Goal: Task Accomplishment & Management: Use online tool/utility

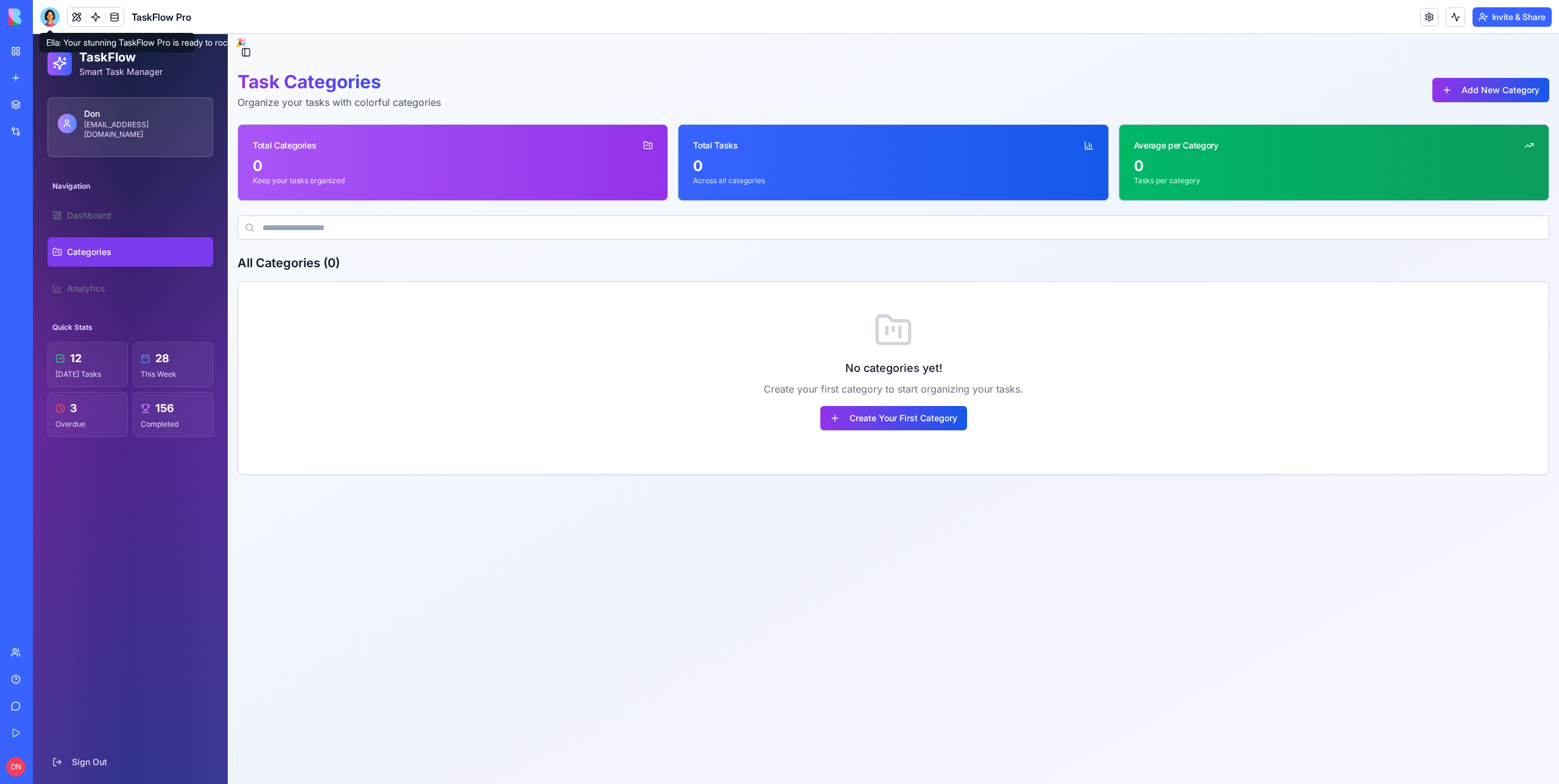
click at [49, 16] on div at bounding box center [49, 17] width 19 height 19
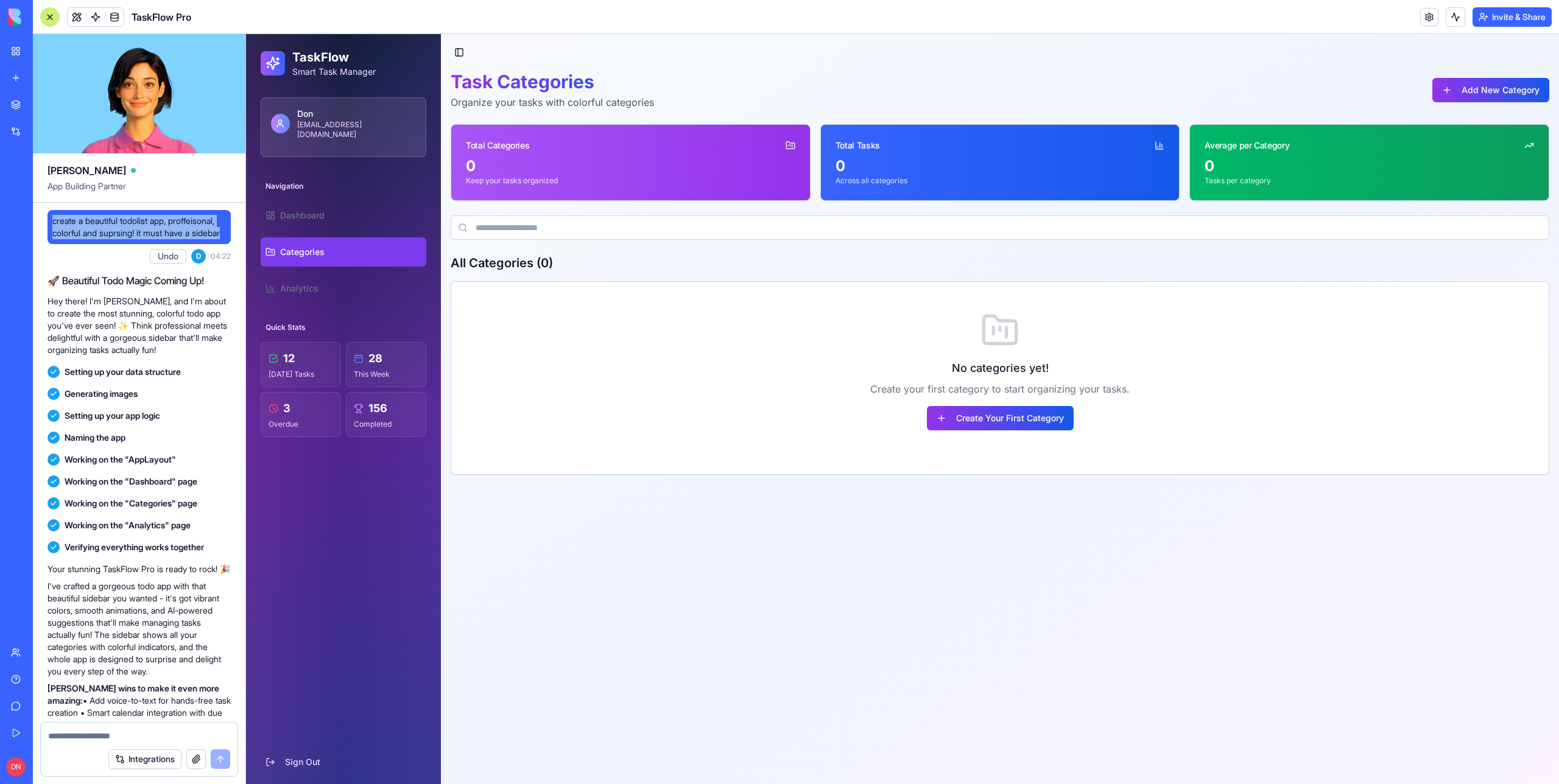
drag, startPoint x: 132, startPoint y: 242, endPoint x: 53, endPoint y: 225, distance: 80.8
click at [53, 225] on span "create a beautiful todolist app, proffeisonal, colorful and suprsing! it must h…" at bounding box center [139, 227] width 174 height 24
copy span "create a beautiful todolist app, proffeisonal, colorful and suprsing! it must h…"
drag, startPoint x: 127, startPoint y: 248, endPoint x: 36, endPoint y: 226, distance: 93.6
click at [36, 226] on div "create a beautiful todolist app, proffeisonal, colorful and suprsing! it must h…" at bounding box center [139, 504] width 212 height 602
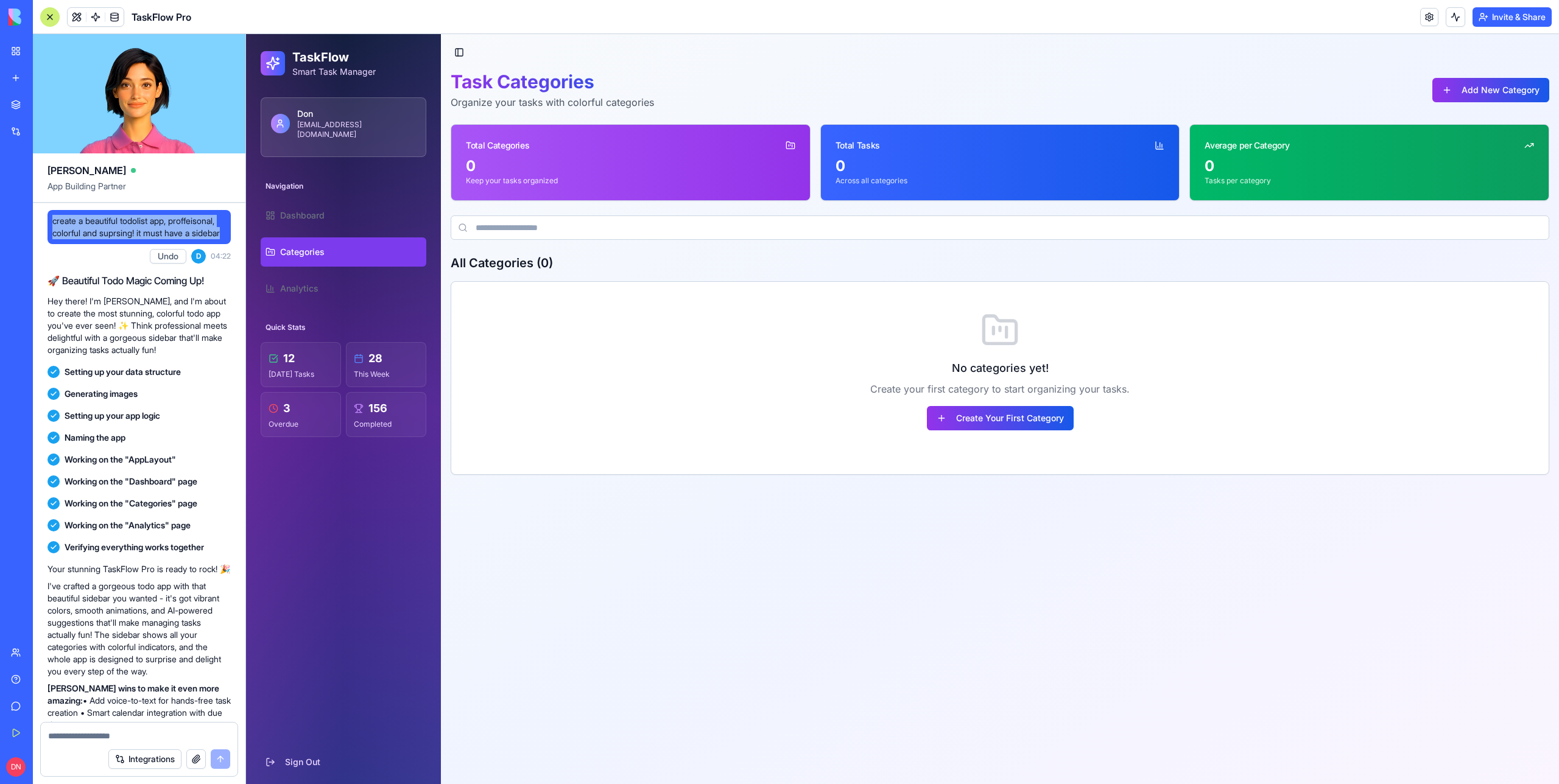
copy span "create a beautiful todolist app, proffeisonal, colorful and suprsing! it must h…"
click at [312, 212] on link "Dashboard" at bounding box center [343, 216] width 166 height 29
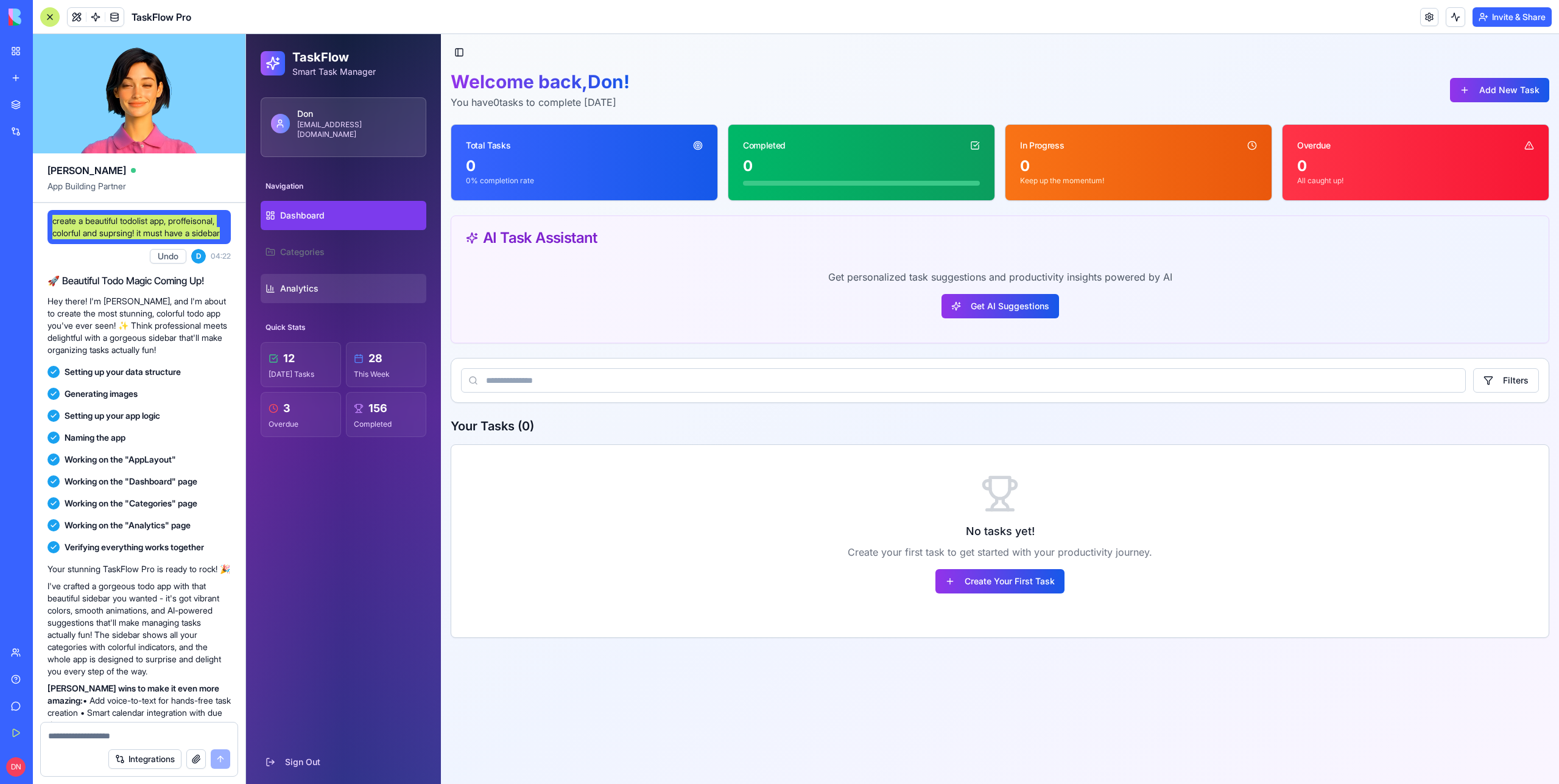
click at [303, 282] on span "Analytics" at bounding box center [299, 288] width 38 height 12
click at [87, 232] on span "create a beautiful todolist app, proffeisonal, colorful and suprsing! it must h…" at bounding box center [139, 227] width 174 height 24
copy span "create a beautiful todolist app, proffeisonal, colorful and suprsing! it must h…"
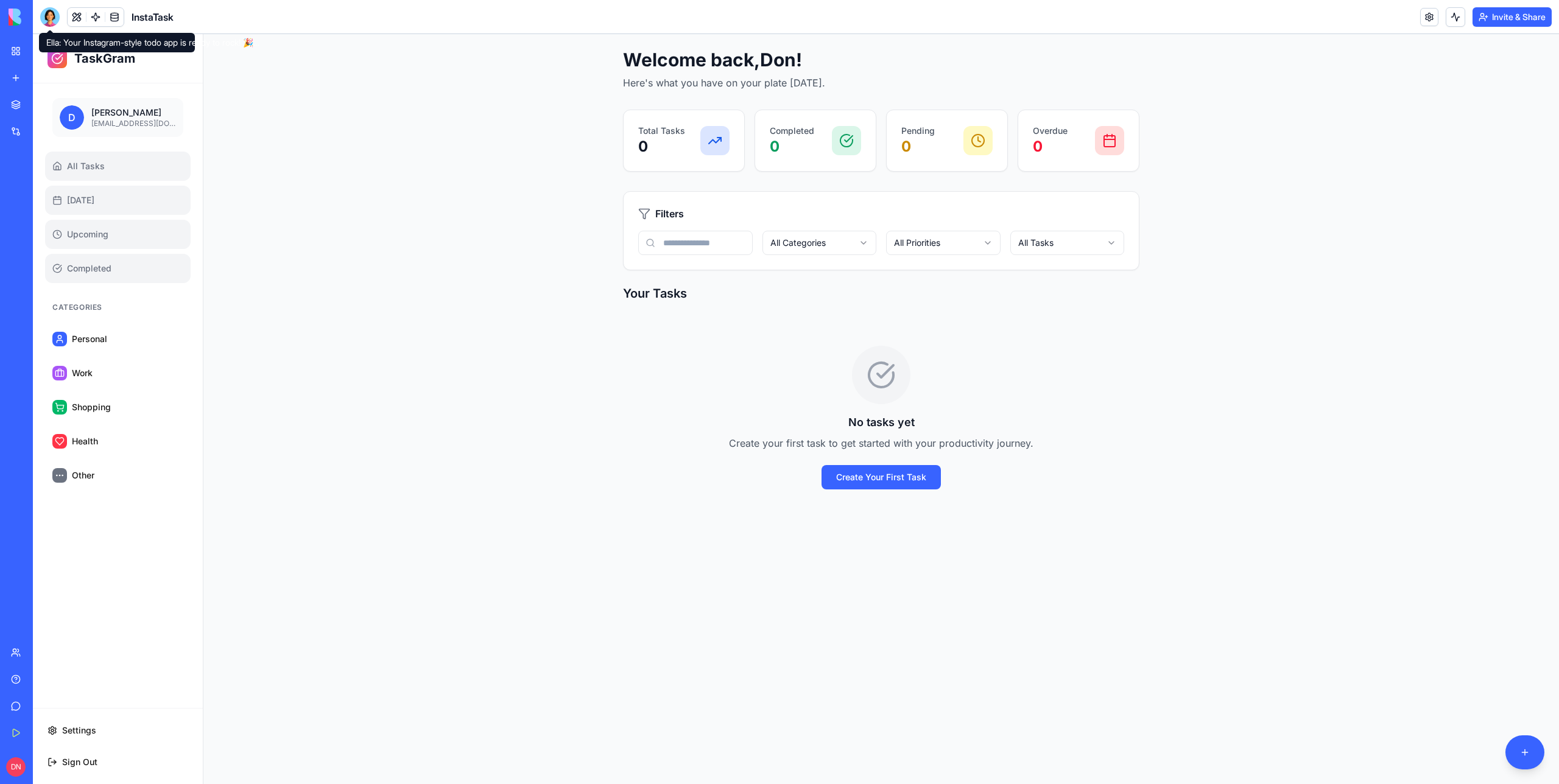
click at [49, 23] on div at bounding box center [49, 17] width 19 height 19
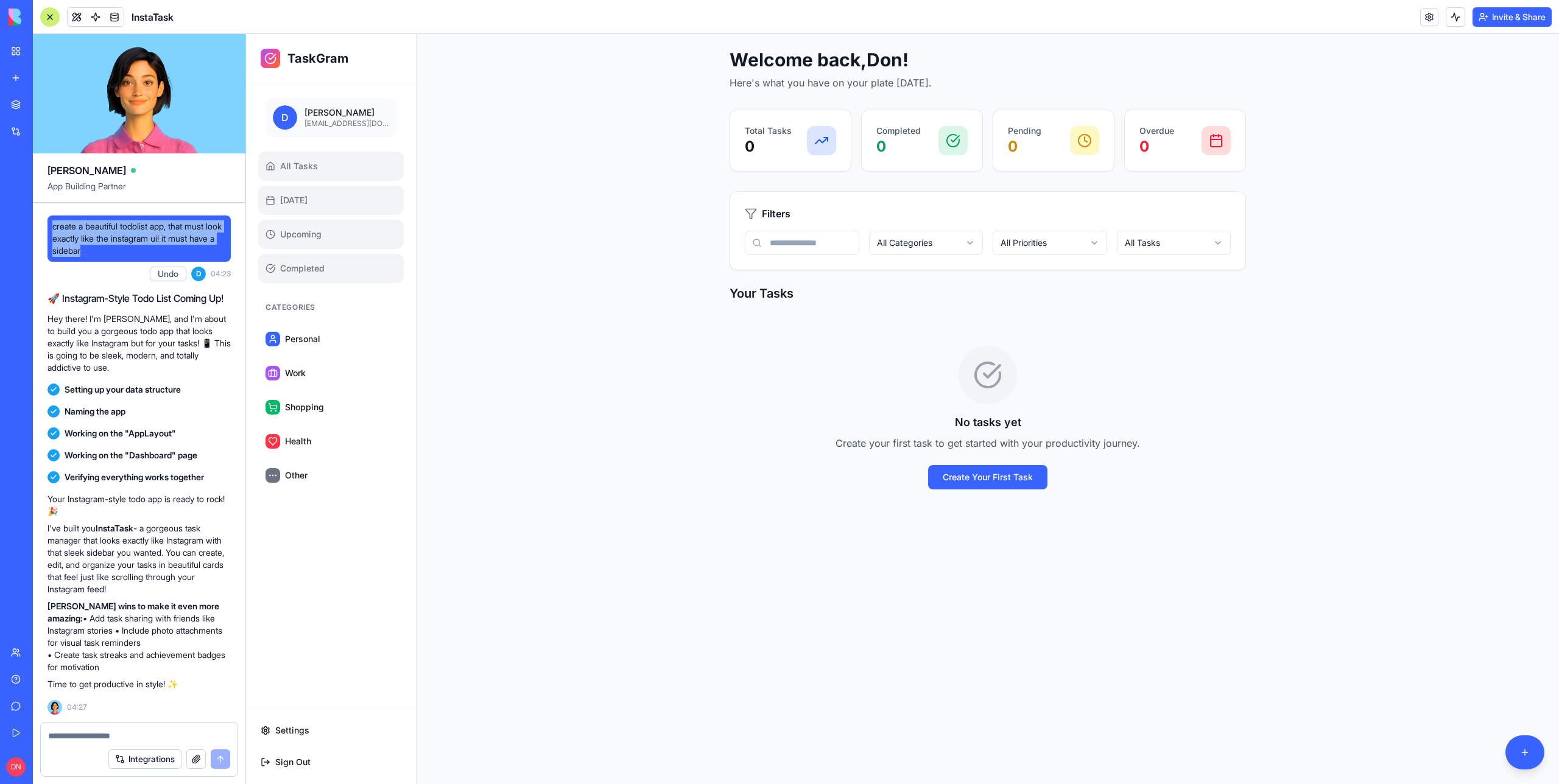
drag, startPoint x: 112, startPoint y: 249, endPoint x: 40, endPoint y: 230, distance: 74.5
click at [40, 230] on div "create a beautiful todolist app, that must look exactly like the instagram ui! …" at bounding box center [139, 462] width 212 height 519
copy span "create a beautiful todolist app, that must look exactly like the instagram ui! …"
click at [119, 249] on span "create a beautiful todolist app, that must look exactly like the instagram ui! …" at bounding box center [139, 239] width 174 height 36
drag, startPoint x: 142, startPoint y: 249, endPoint x: 44, endPoint y: 230, distance: 99.8
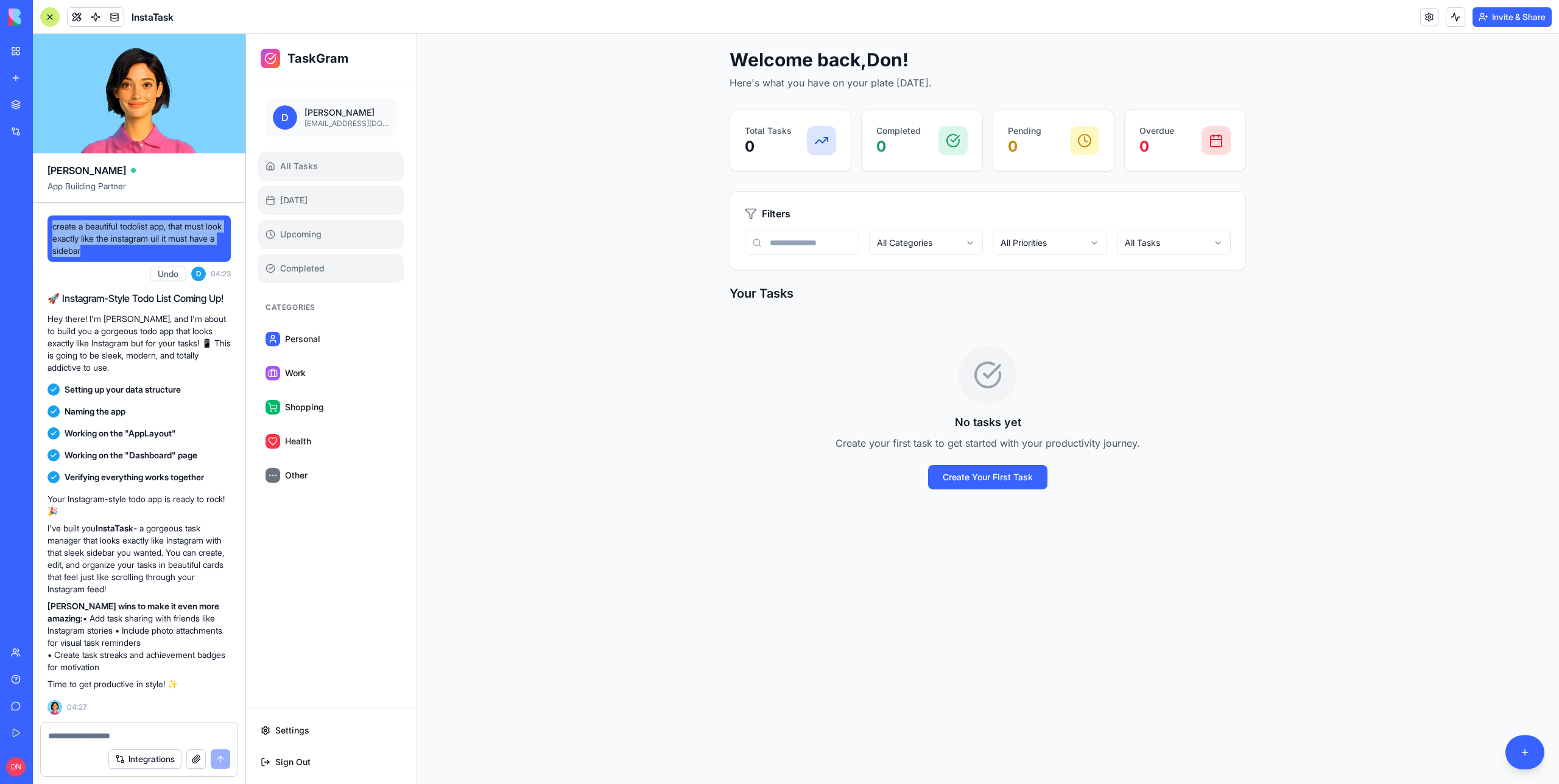
click at [44, 230] on div "create a beautiful todolist app, that must look exactly like the instagram ui! …" at bounding box center [139, 462] width 212 height 519
copy span "create a beautiful todolist app, that must look exactly like the instagram ui! …"
click at [79, 14] on span at bounding box center [96, 17] width 34 height 34
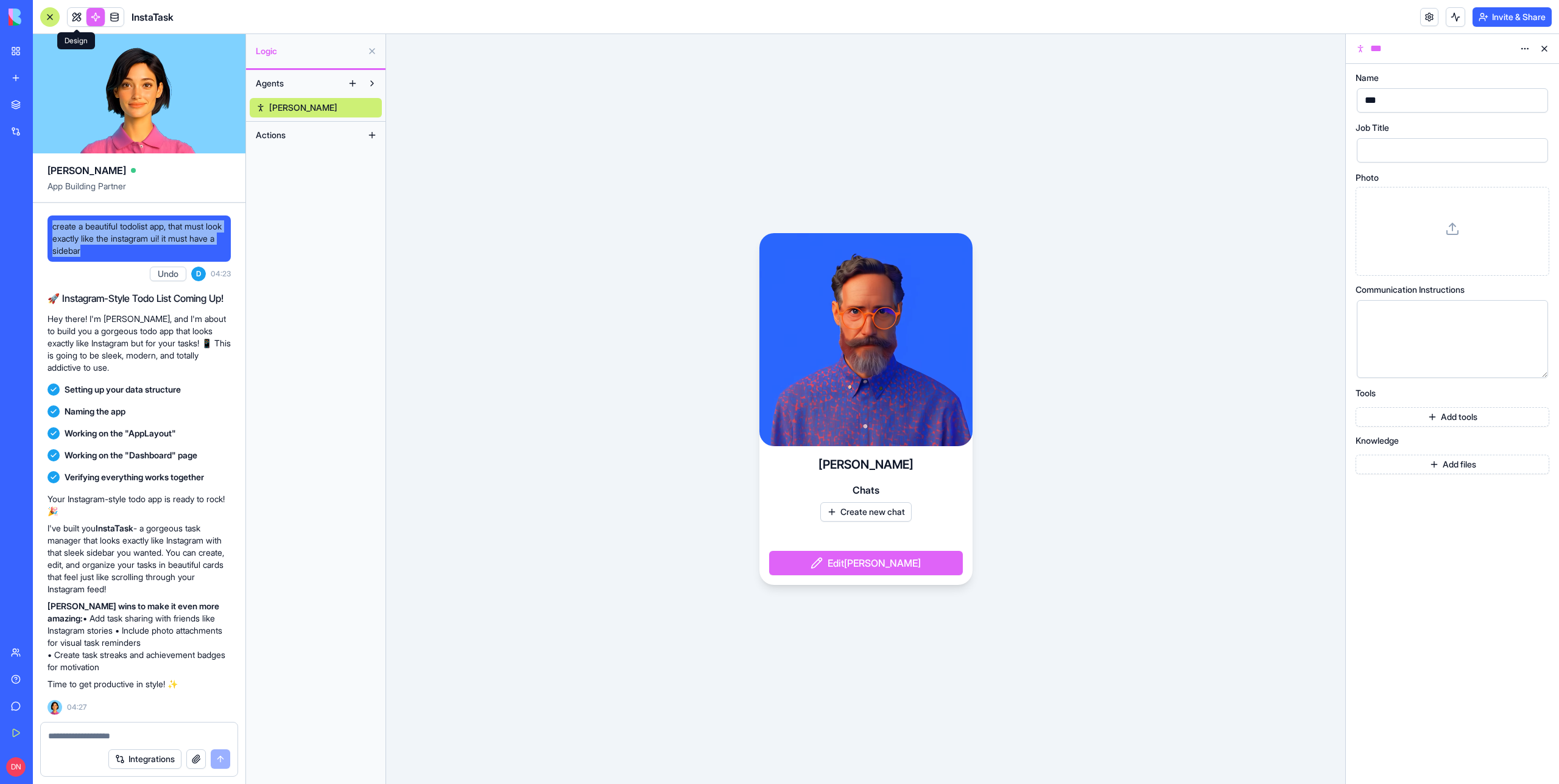
click at [82, 18] on link at bounding box center [76, 17] width 18 height 18
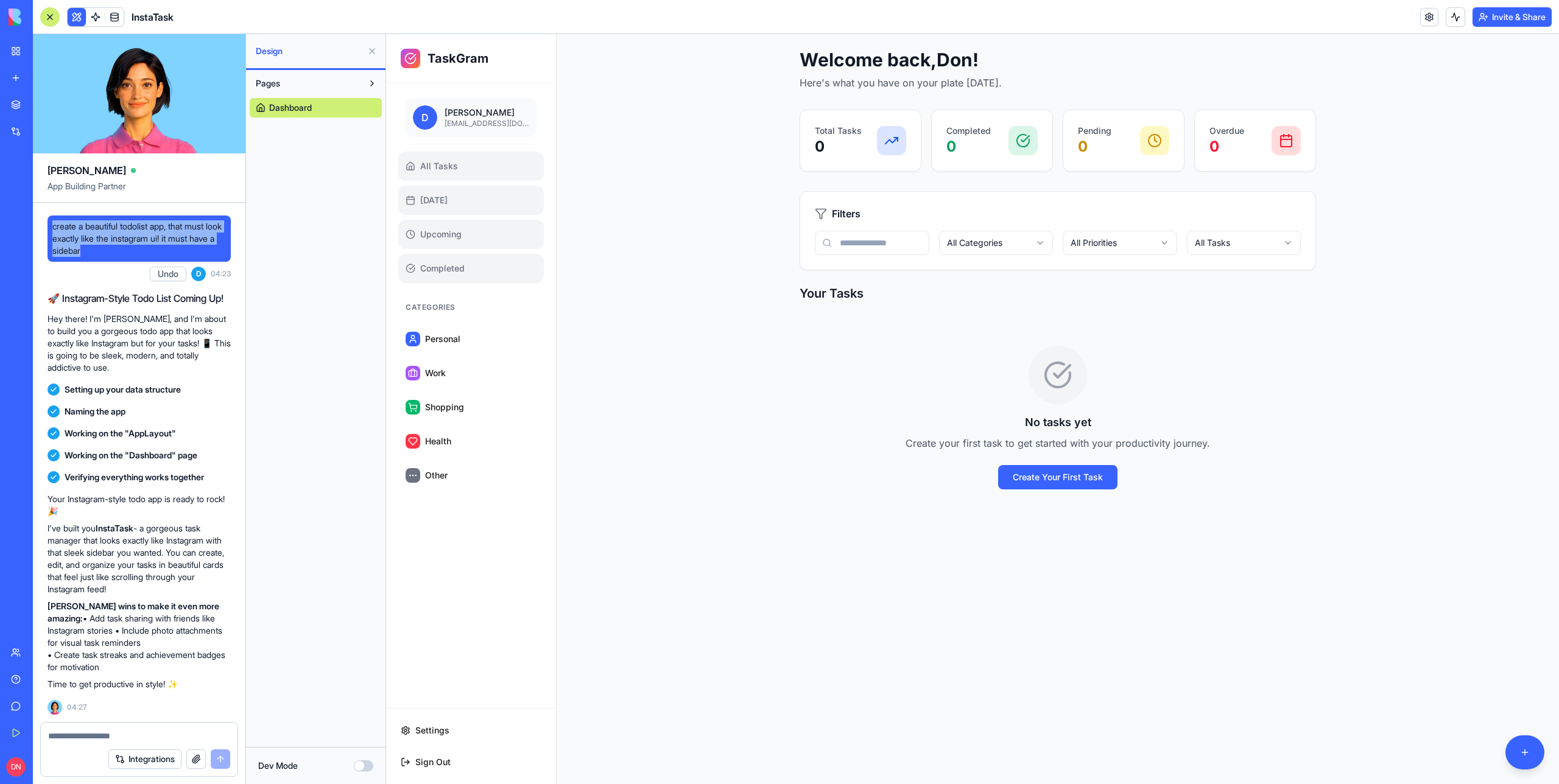
click at [150, 234] on span "create a beautiful todolist app, that must look exactly like the instagram ui! …" at bounding box center [139, 239] width 174 height 36
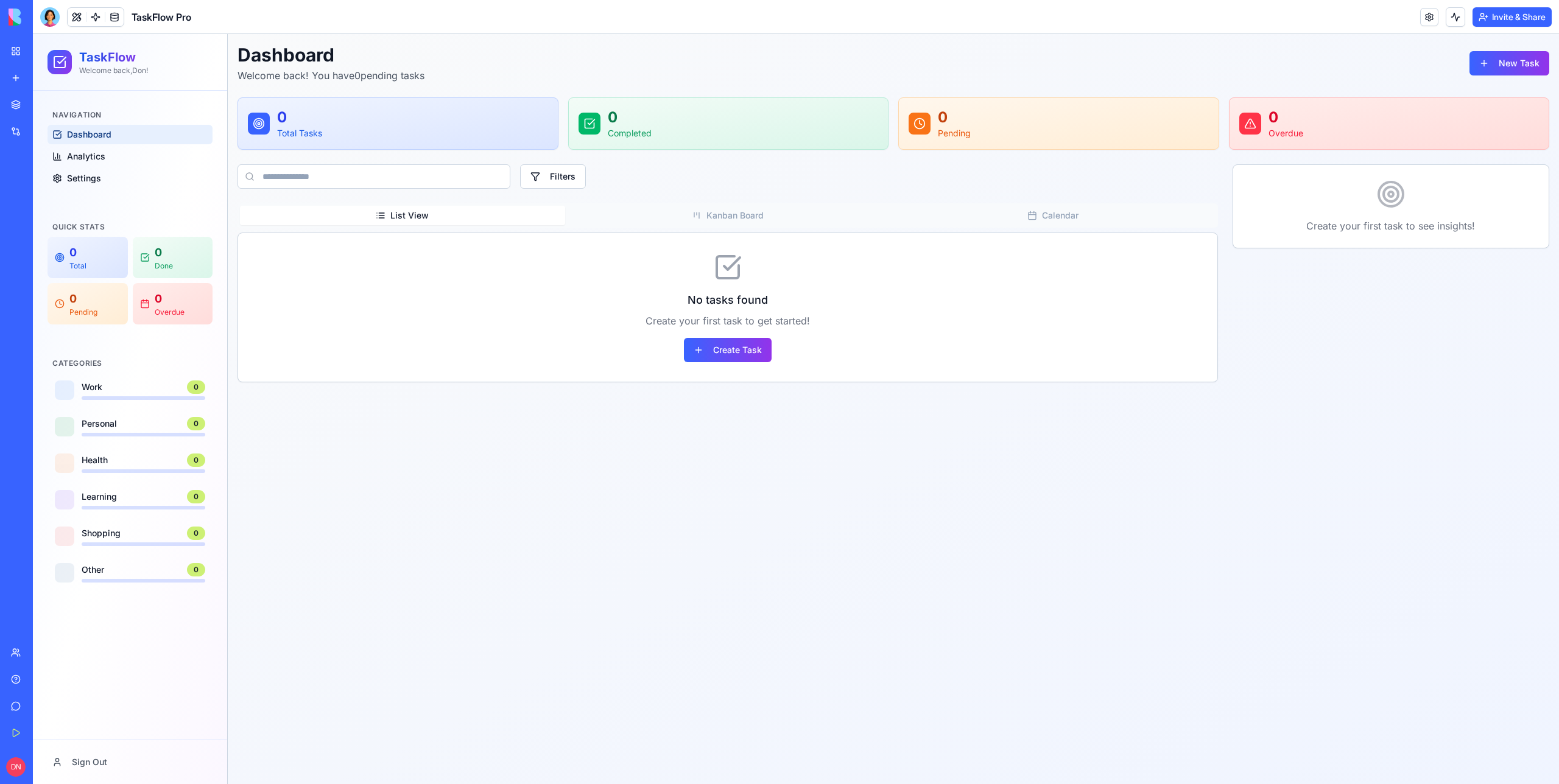
click at [42, 21] on div at bounding box center [49, 17] width 19 height 19
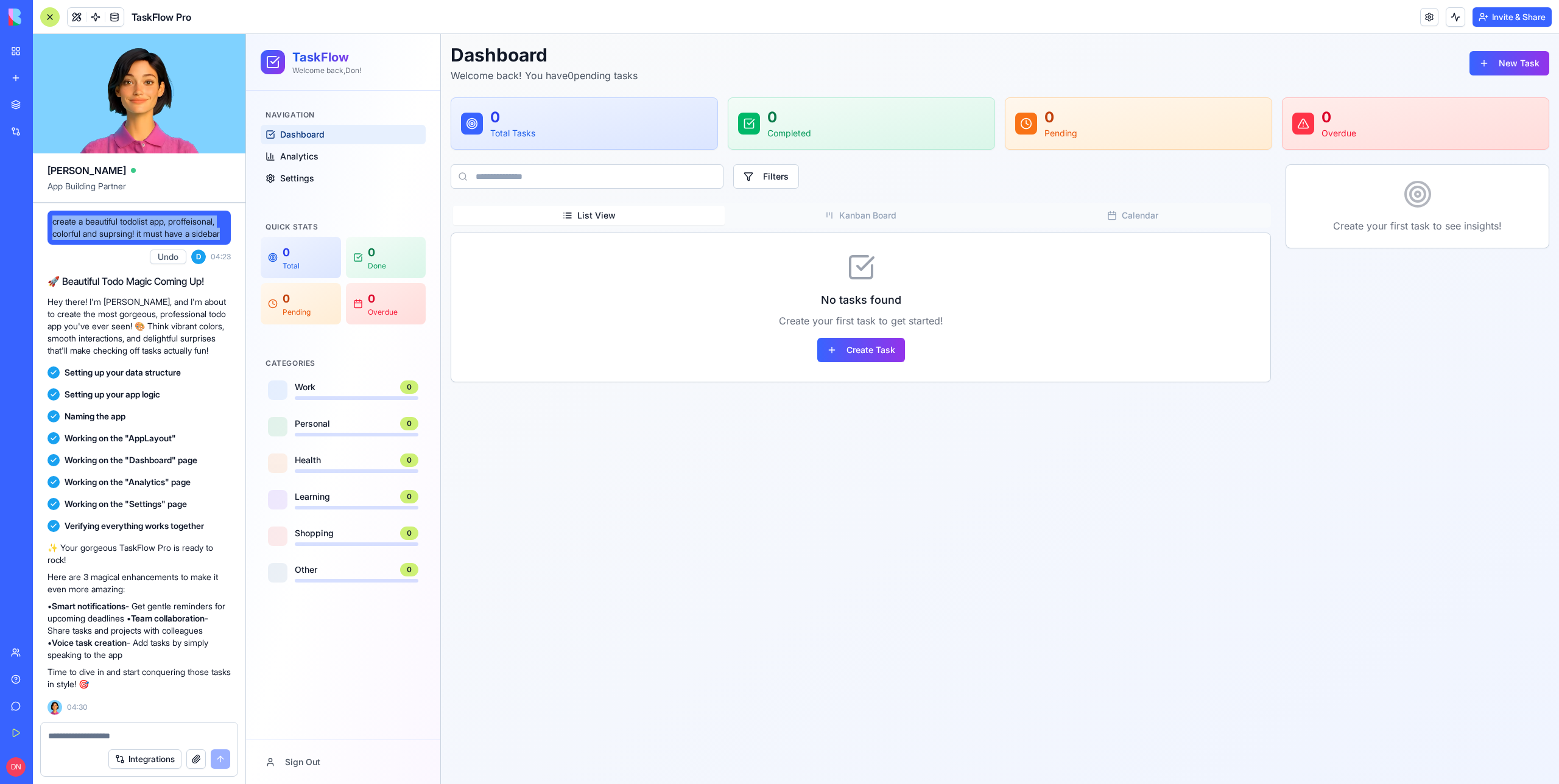
drag, startPoint x: 127, startPoint y: 247, endPoint x: 48, endPoint y: 212, distance: 86.4
click at [48, 212] on div "create a beautiful todolist app, proffeisonal, colorful and suprsing! it must h…" at bounding box center [139, 227] width 183 height 34
copy span "create a beautiful todolist app, proffeisonal, colorful and suprsing! it must h…"
click at [297, 164] on link "Analytics" at bounding box center [343, 156] width 165 height 19
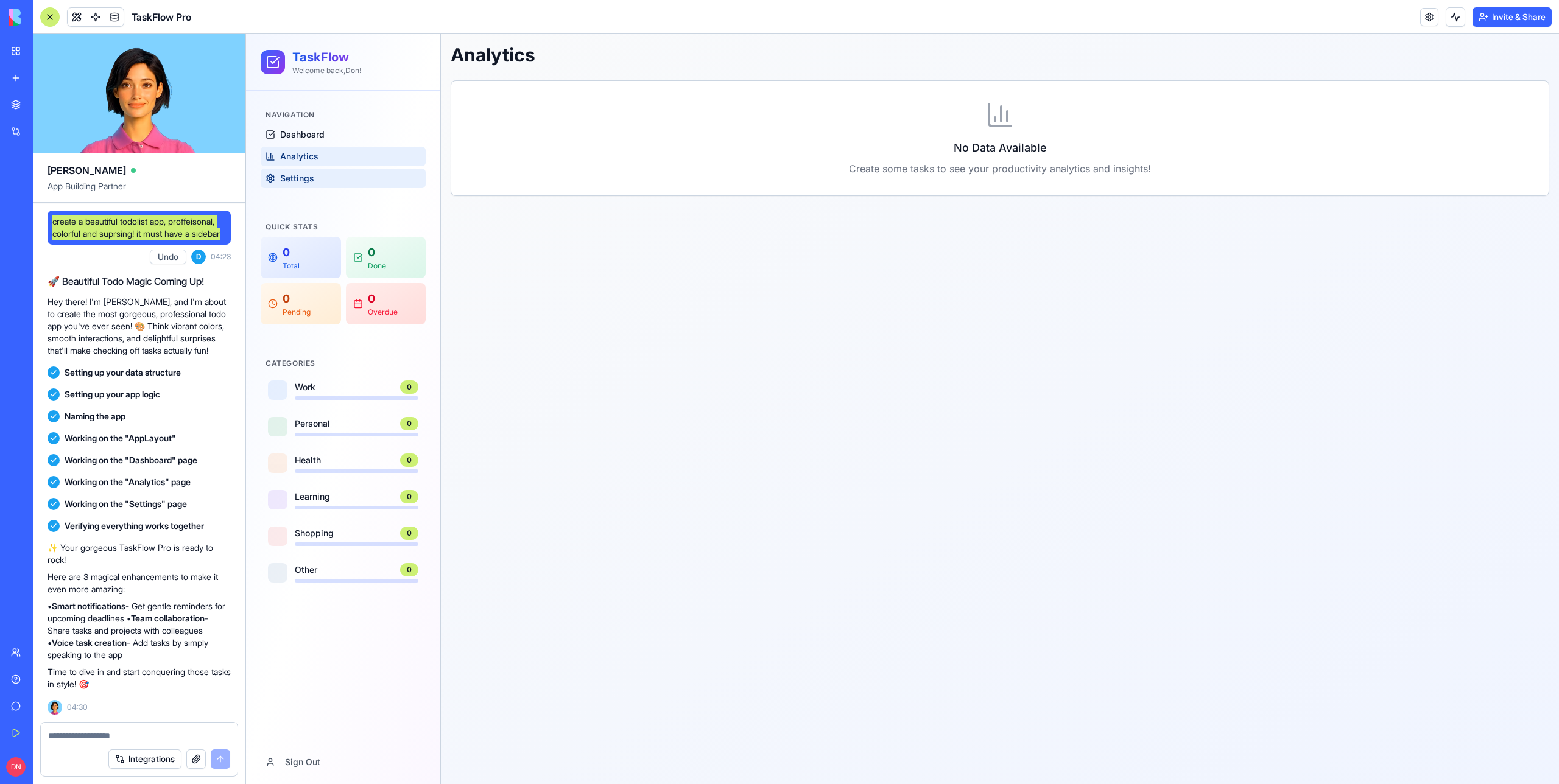
click at [301, 182] on span "Settings" at bounding box center [297, 178] width 34 height 12
click at [92, 224] on span "create a beautiful todolist app, proffeisonal, colorful and suprsing! it must h…" at bounding box center [139, 227] width 174 height 24
copy span "create a beautiful todolist app, proffeisonal, colorful and suprsing! it must h…"
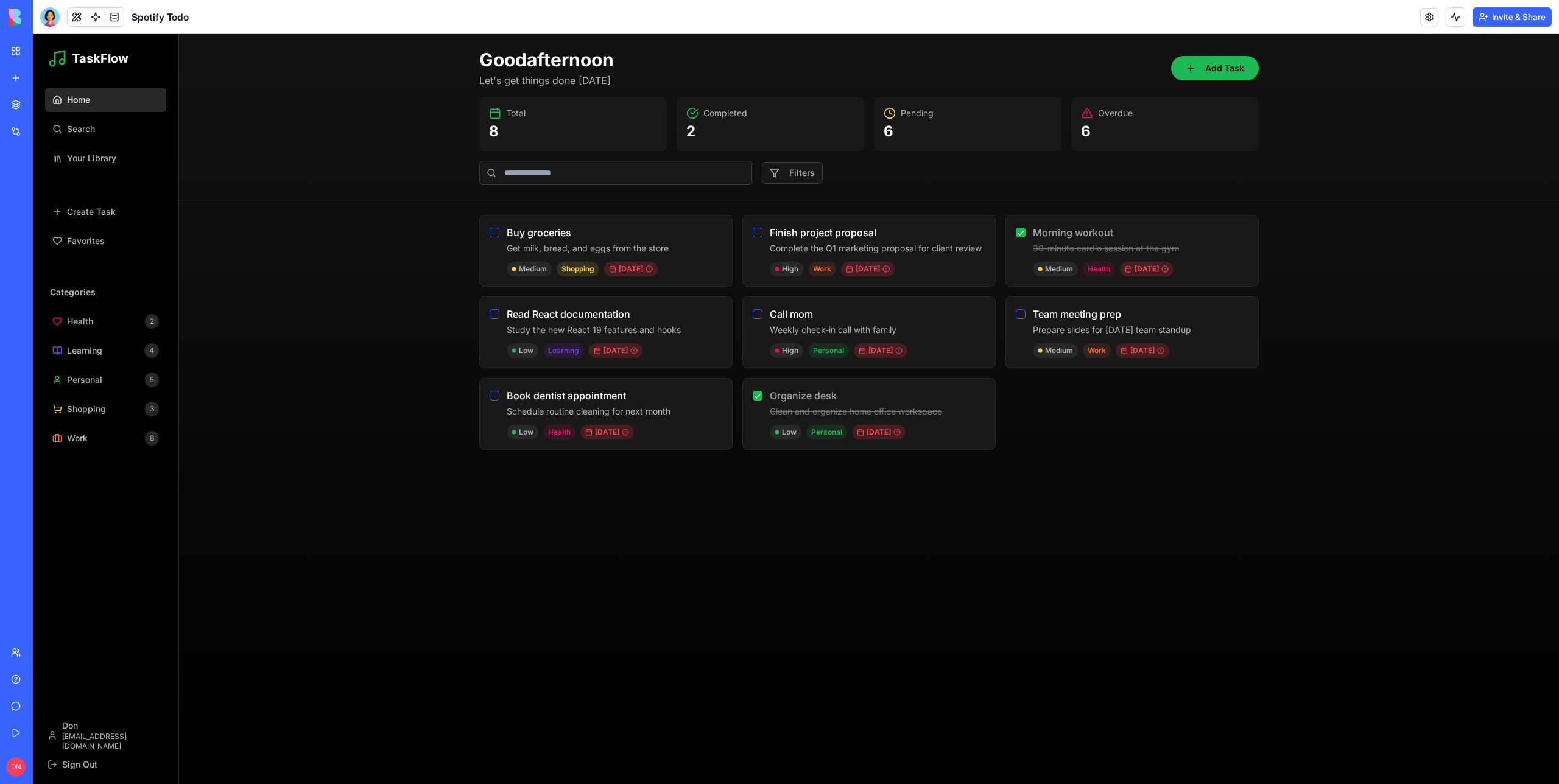
click at [51, 15] on div at bounding box center [49, 17] width 19 height 19
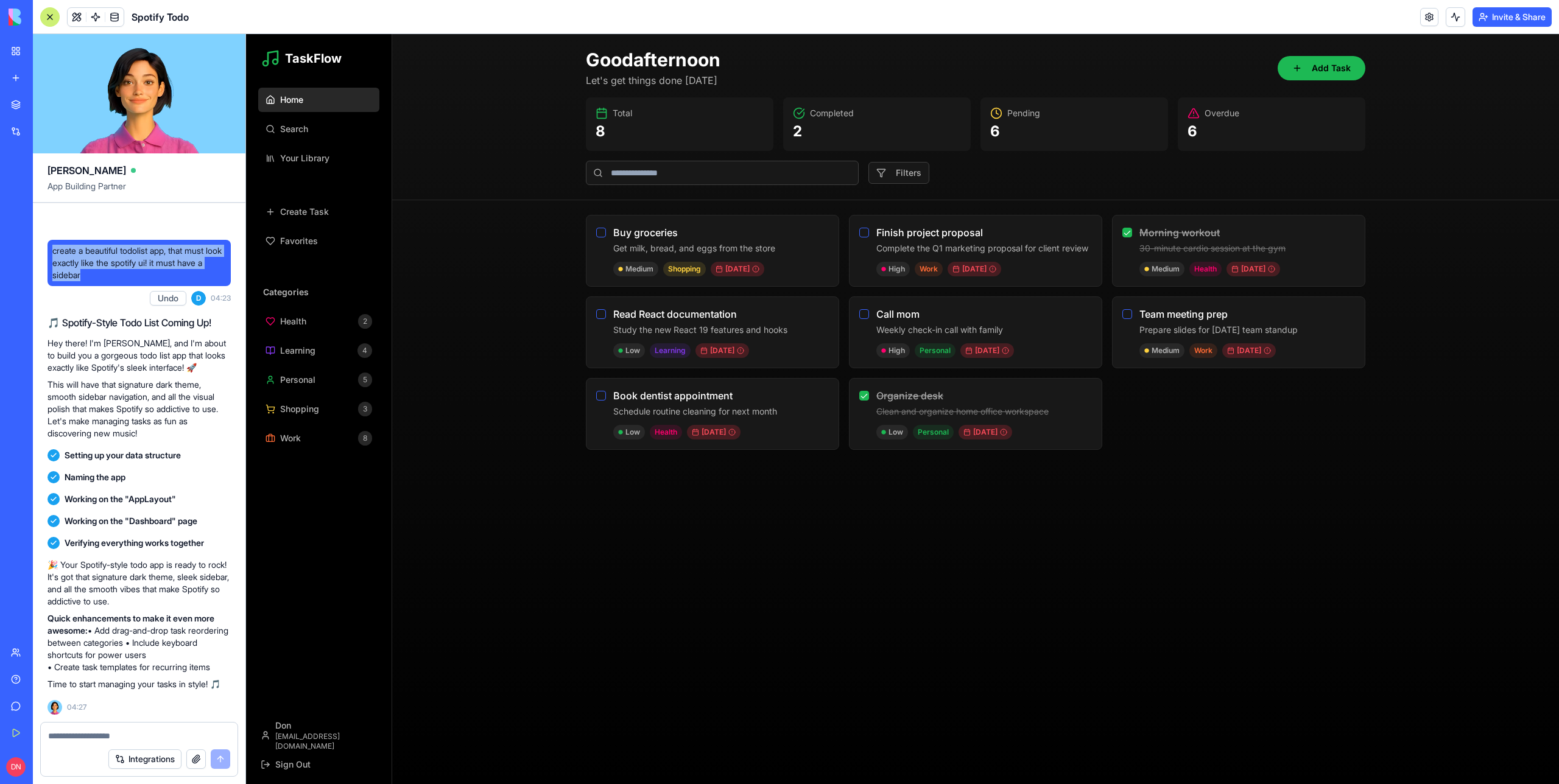
drag, startPoint x: 108, startPoint y: 262, endPoint x: 53, endPoint y: 234, distance: 61.7
click at [53, 245] on span "create a beautiful todolist app, that must look exactly like the spotify ui! it…" at bounding box center [139, 263] width 174 height 36
copy span "create a beautiful todolist app, that must look exactly like the spotify ui! it…"
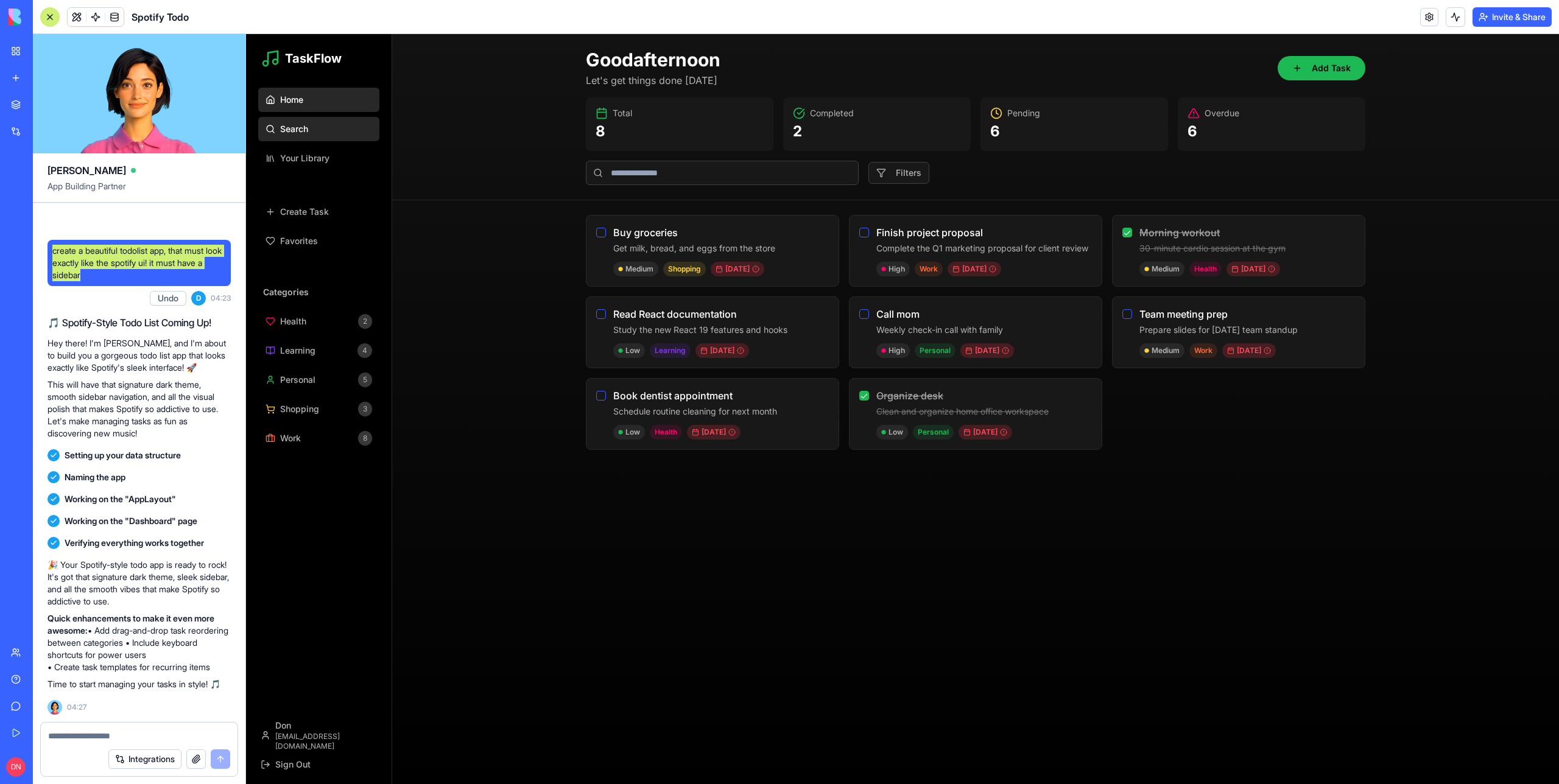
click at [297, 137] on button "Search" at bounding box center [319, 129] width 121 height 24
click at [299, 161] on span "Your Library" at bounding box center [304, 158] width 49 height 12
click at [301, 216] on span "Create Task" at bounding box center [304, 211] width 49 height 12
click at [311, 246] on span "Favorites" at bounding box center [299, 241] width 37 height 12
click at [108, 245] on span "create a beautiful todolist app, that must look exactly like the spotify ui! it…" at bounding box center [139, 263] width 174 height 36
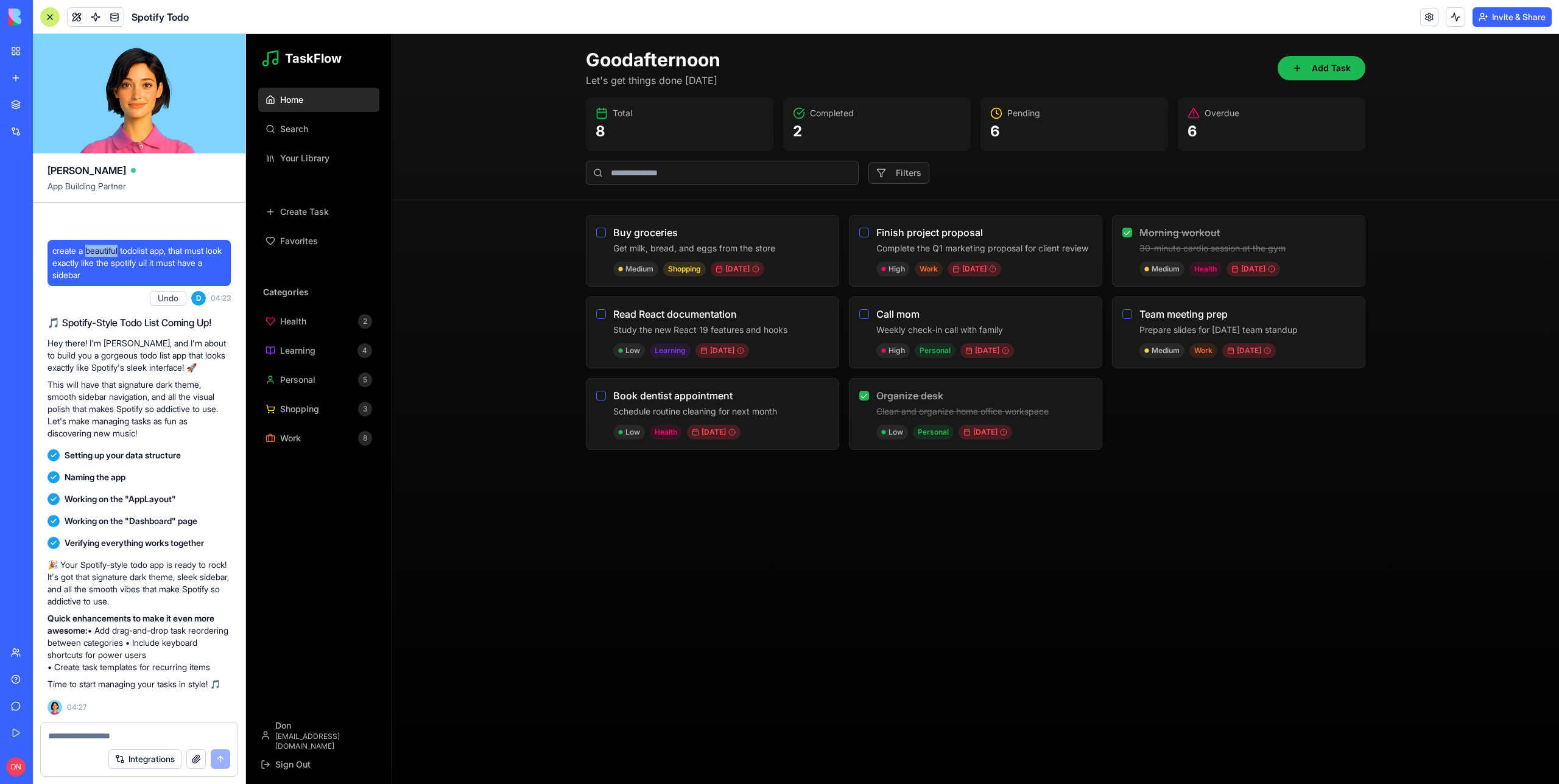
click at [108, 245] on span "create a beautiful todolist app, that must look exactly like the spotify ui! it…" at bounding box center [139, 263] width 174 height 36
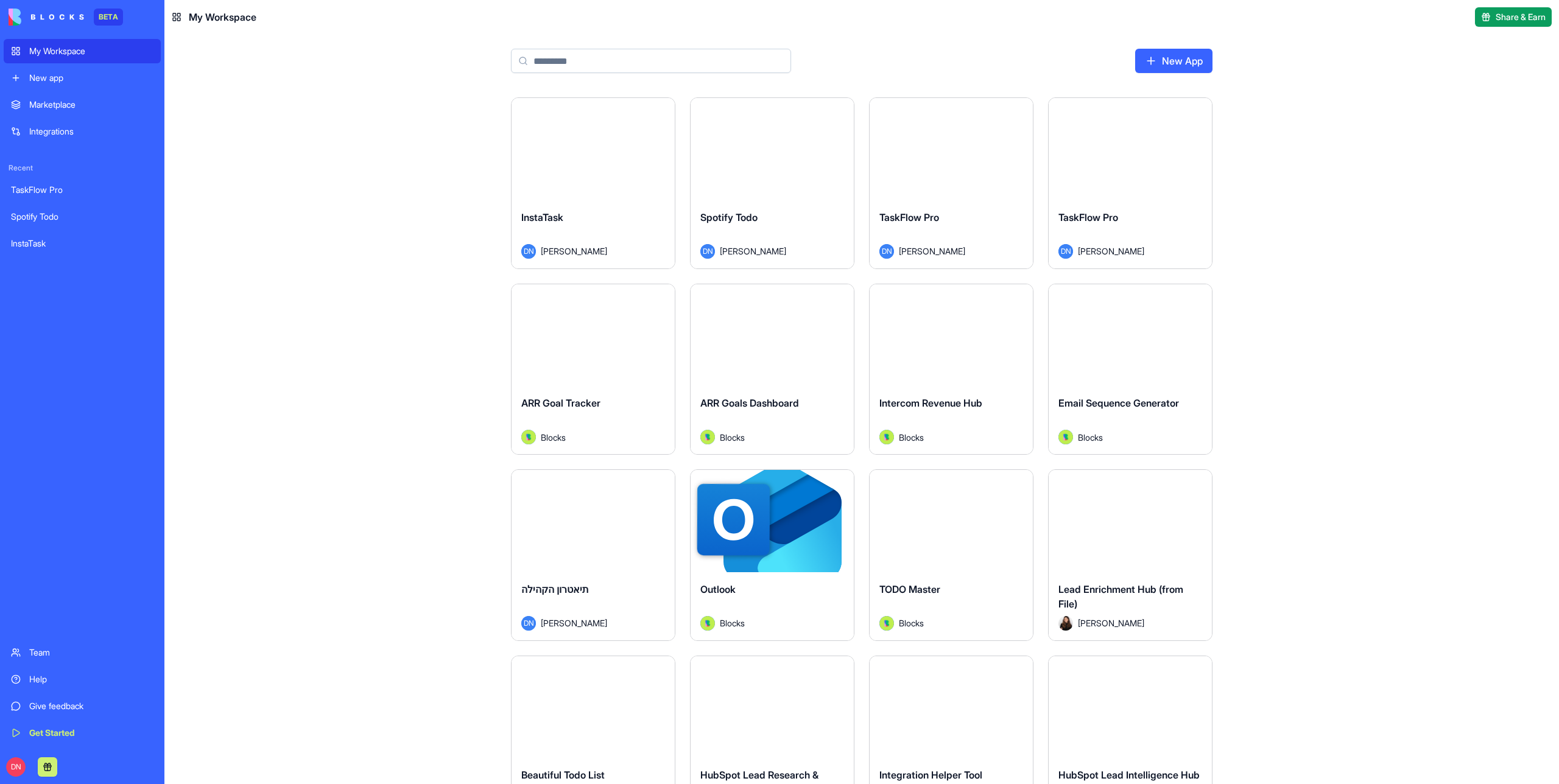
click at [645, 62] on input at bounding box center [651, 61] width 280 height 24
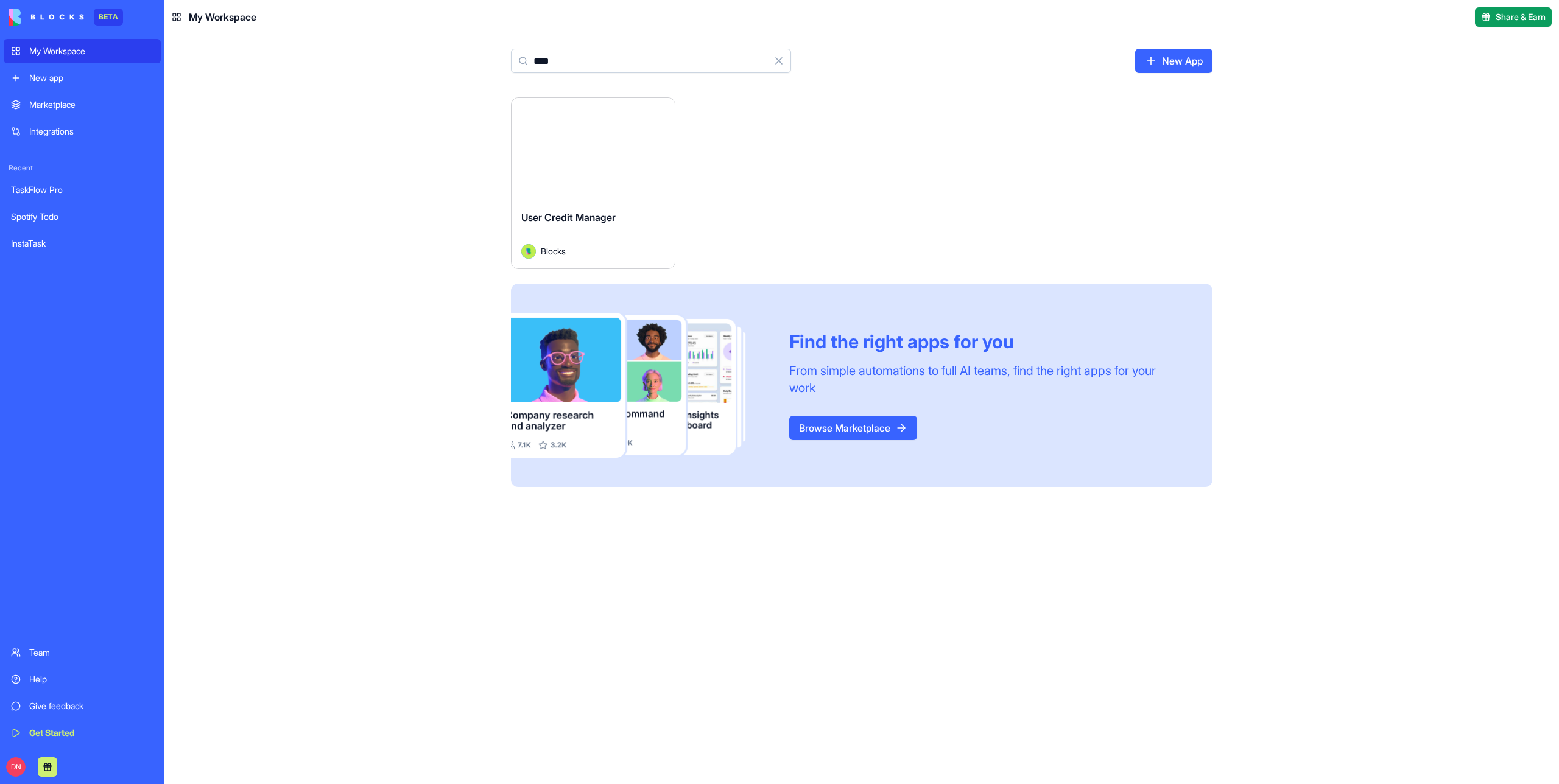
type input "****"
click at [607, 139] on button "Launch" at bounding box center [593, 149] width 91 height 24
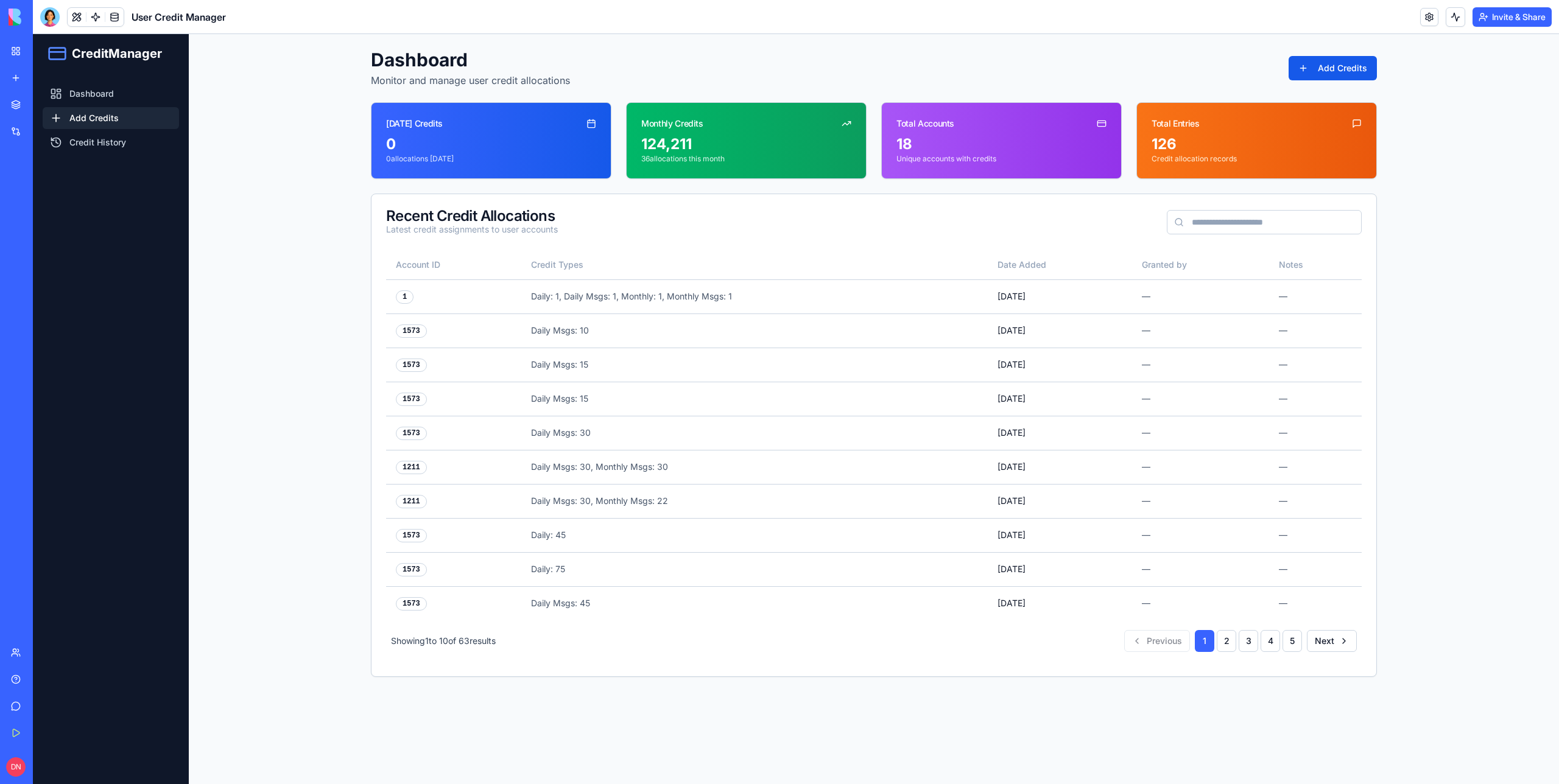
click at [134, 122] on link "Add Credits" at bounding box center [111, 118] width 136 height 22
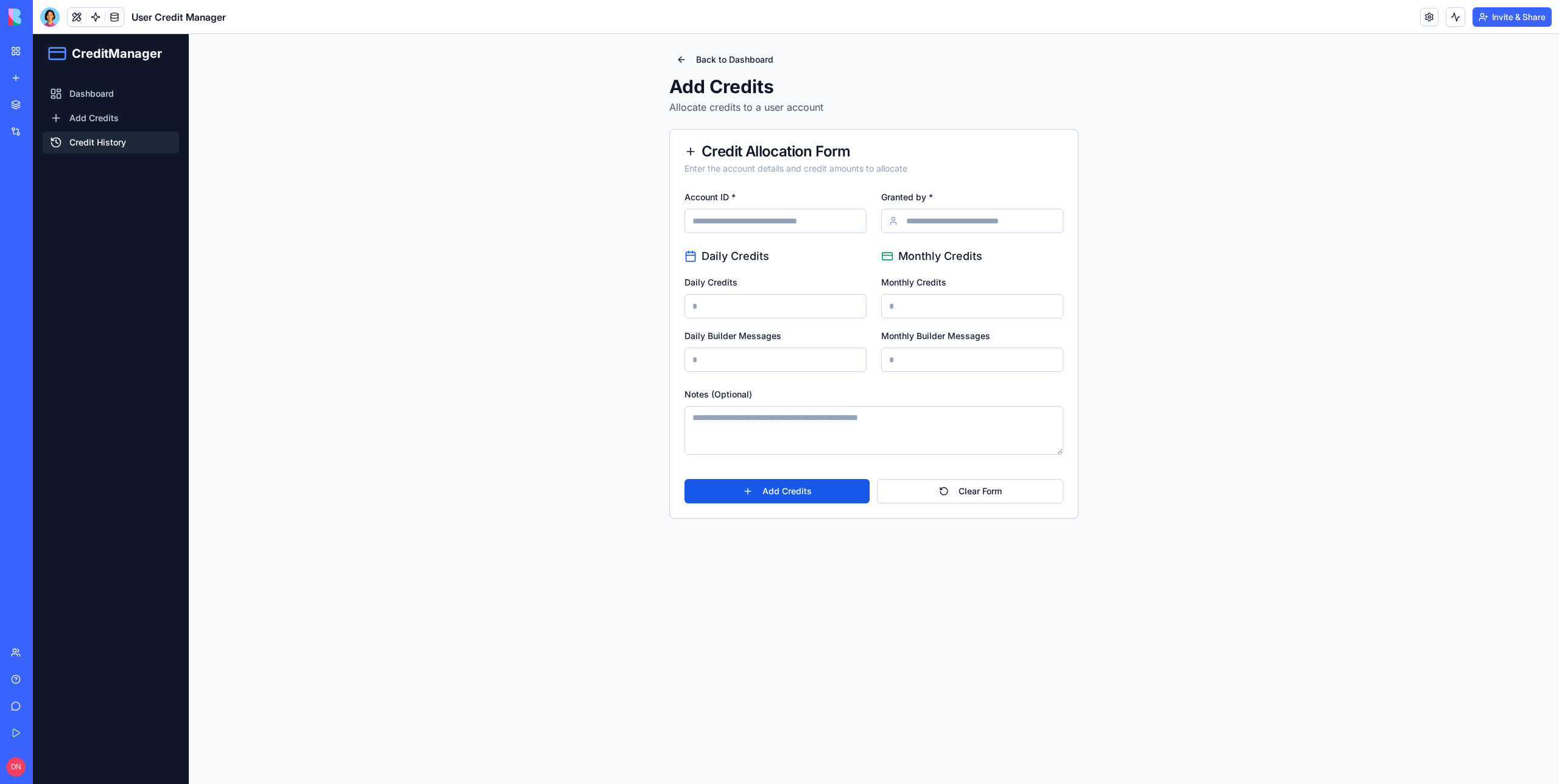
click at [119, 140] on link "Credit History" at bounding box center [111, 142] width 136 height 22
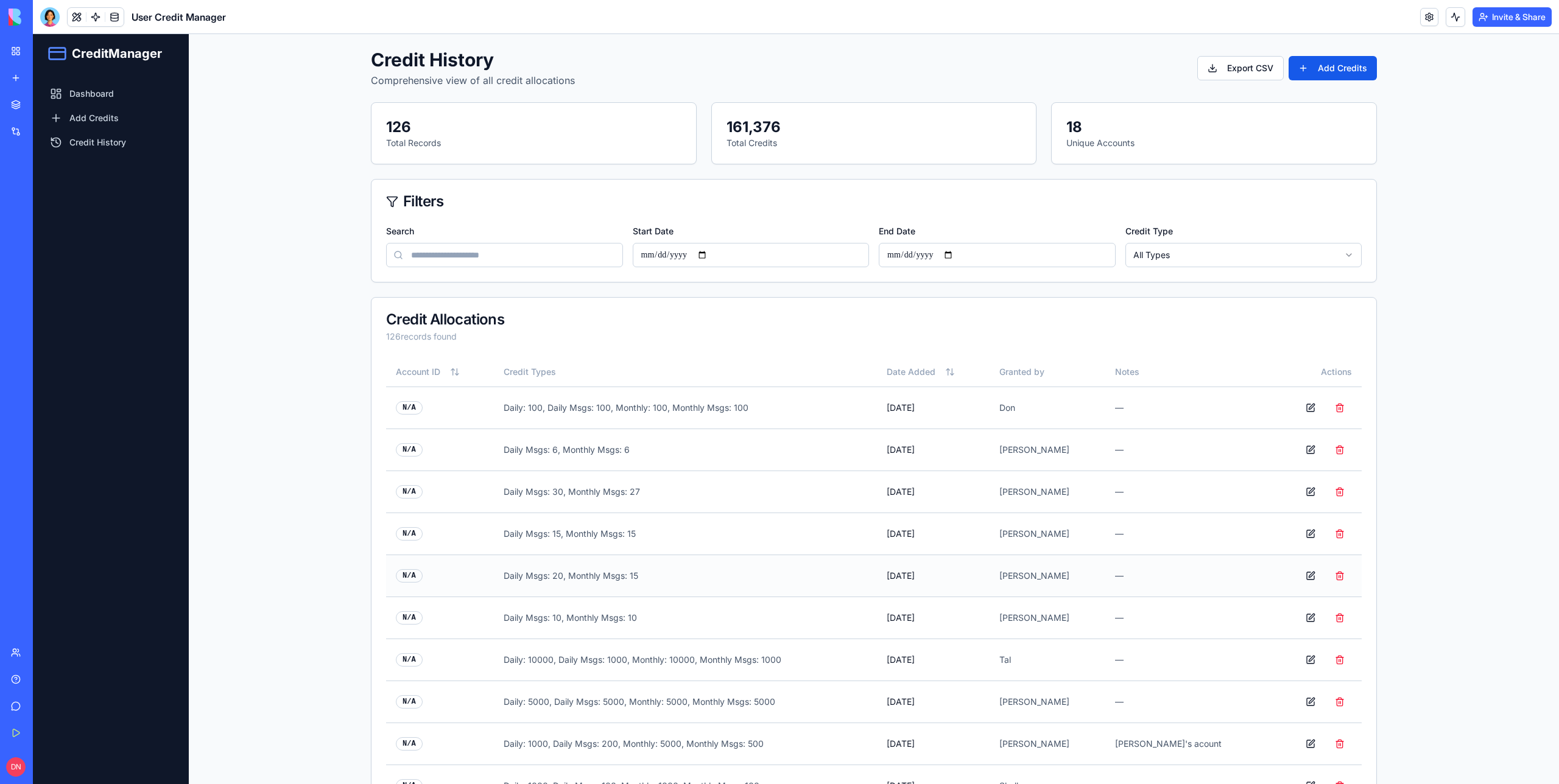
scroll to position [514, 0]
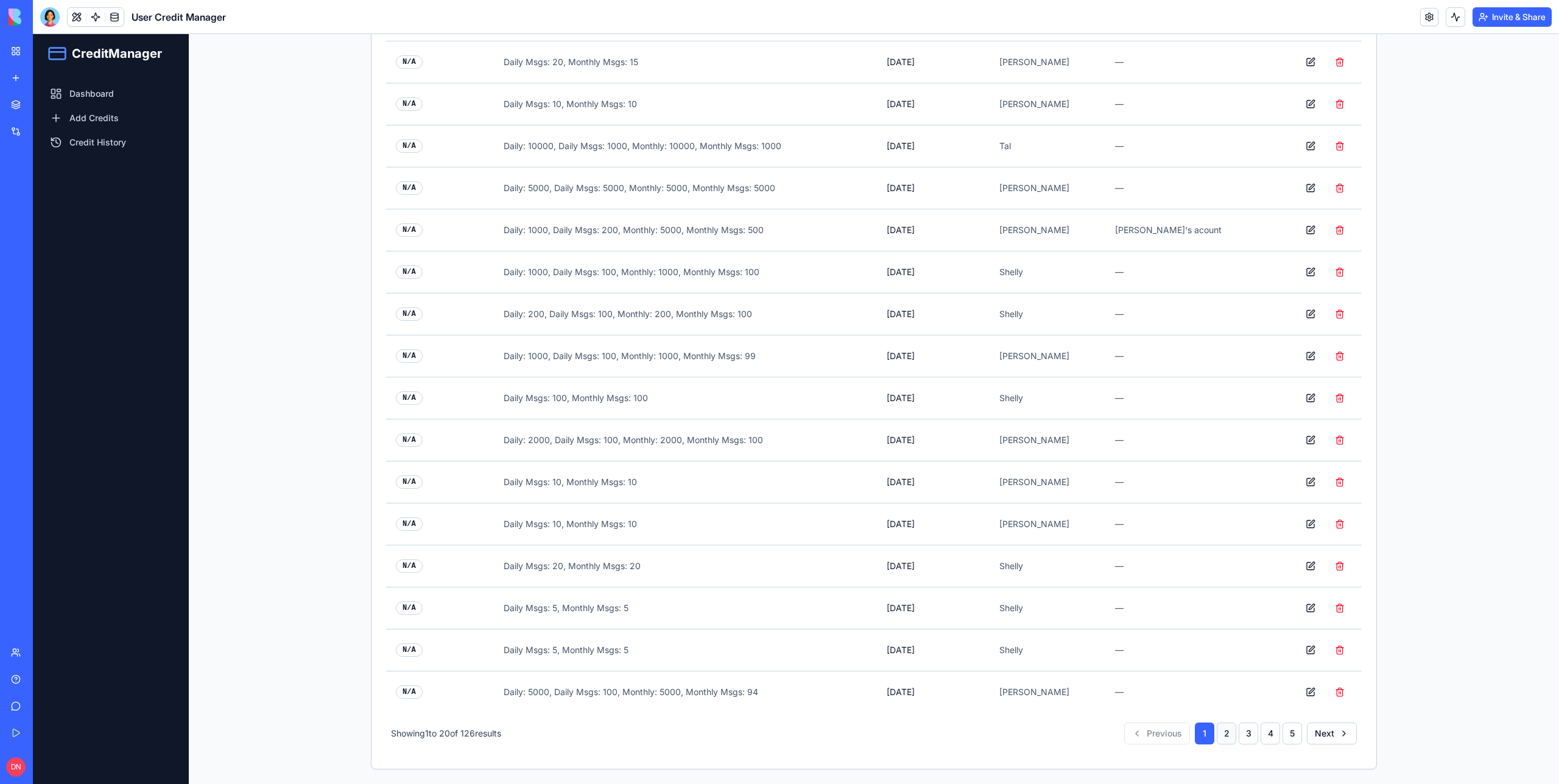
click at [1225, 728] on button "2" at bounding box center [1226, 733] width 19 height 22
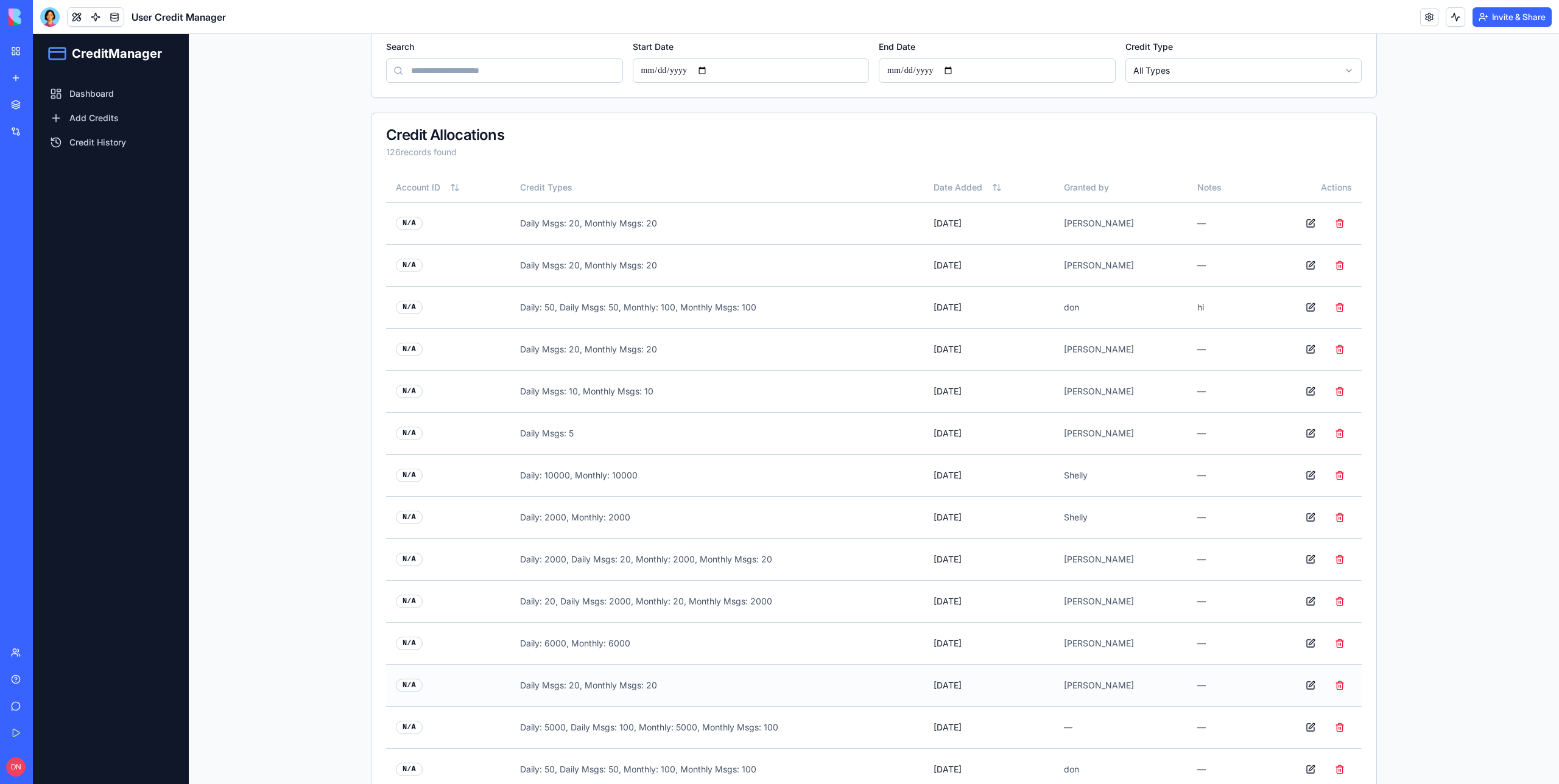
scroll to position [196, 0]
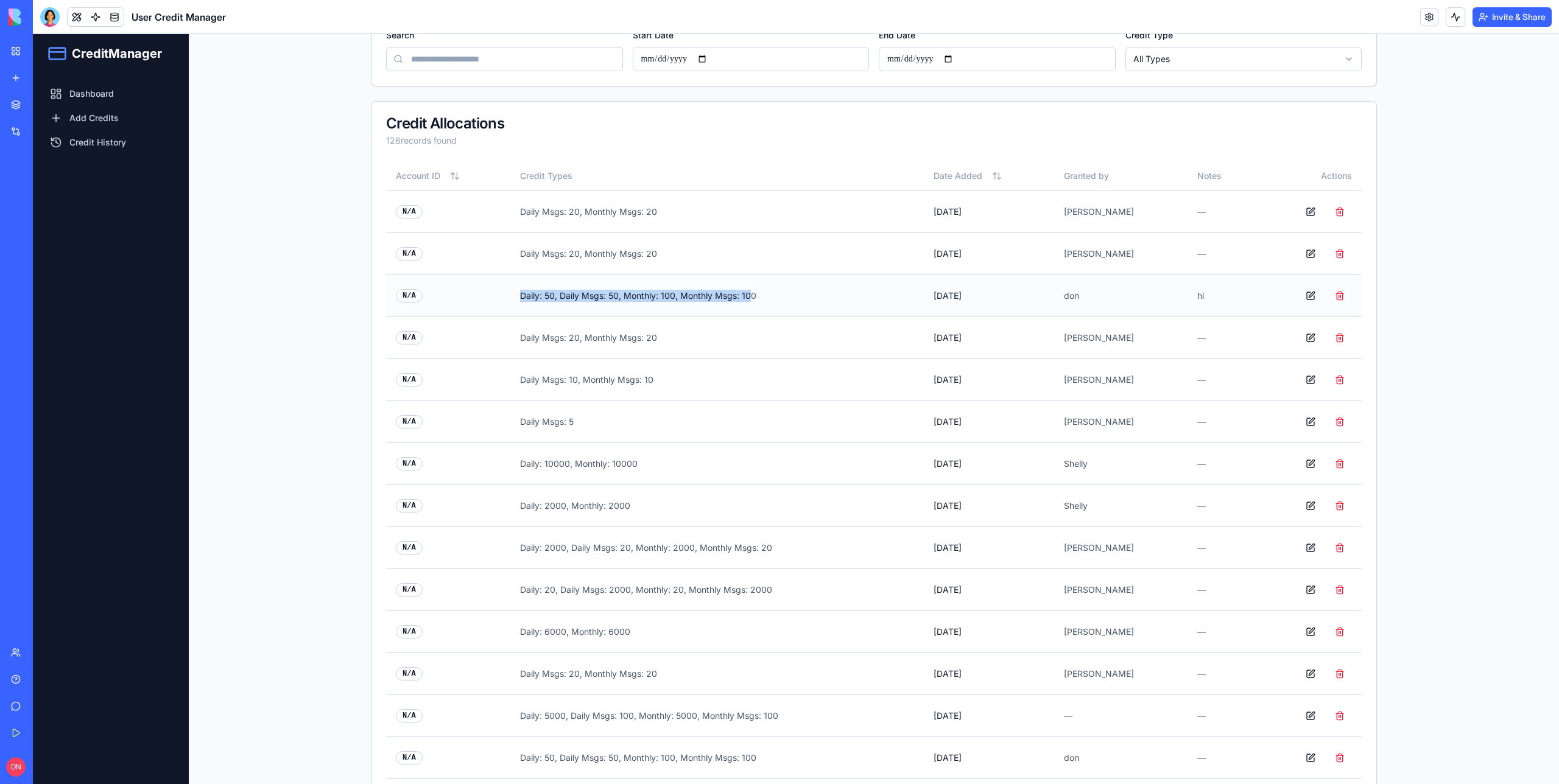
drag, startPoint x: 524, startPoint y: 295, endPoint x: 758, endPoint y: 292, distance: 234.0
click at [758, 292] on td "Daily: 50, Daily Msgs: 50, Monthly: 100, Monthly Msgs: 100" at bounding box center [717, 295] width 414 height 42
click at [112, 113] on link "Add Credits" at bounding box center [111, 118] width 136 height 22
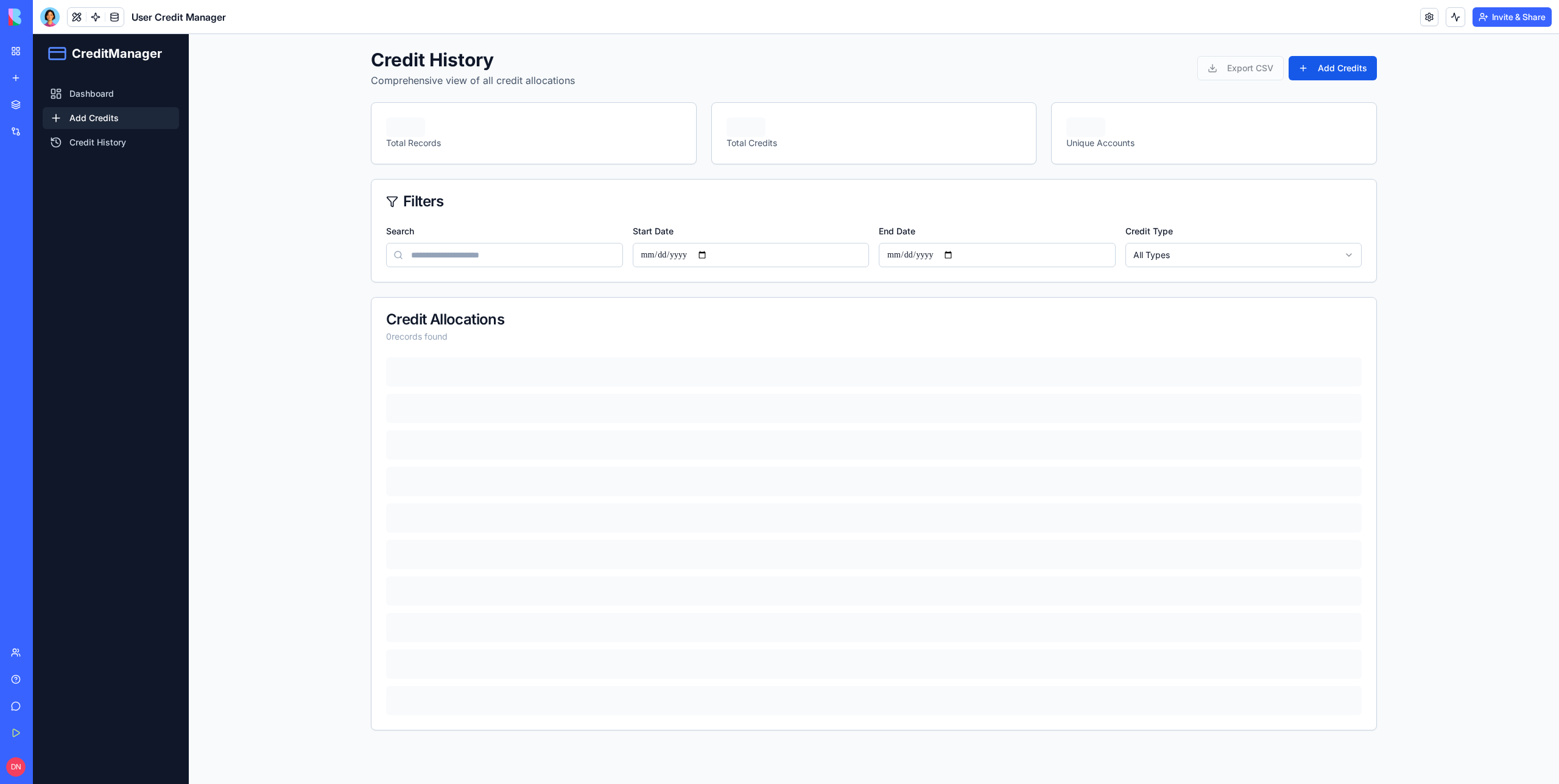
click at [88, 121] on link "Add Credits" at bounding box center [111, 118] width 136 height 22
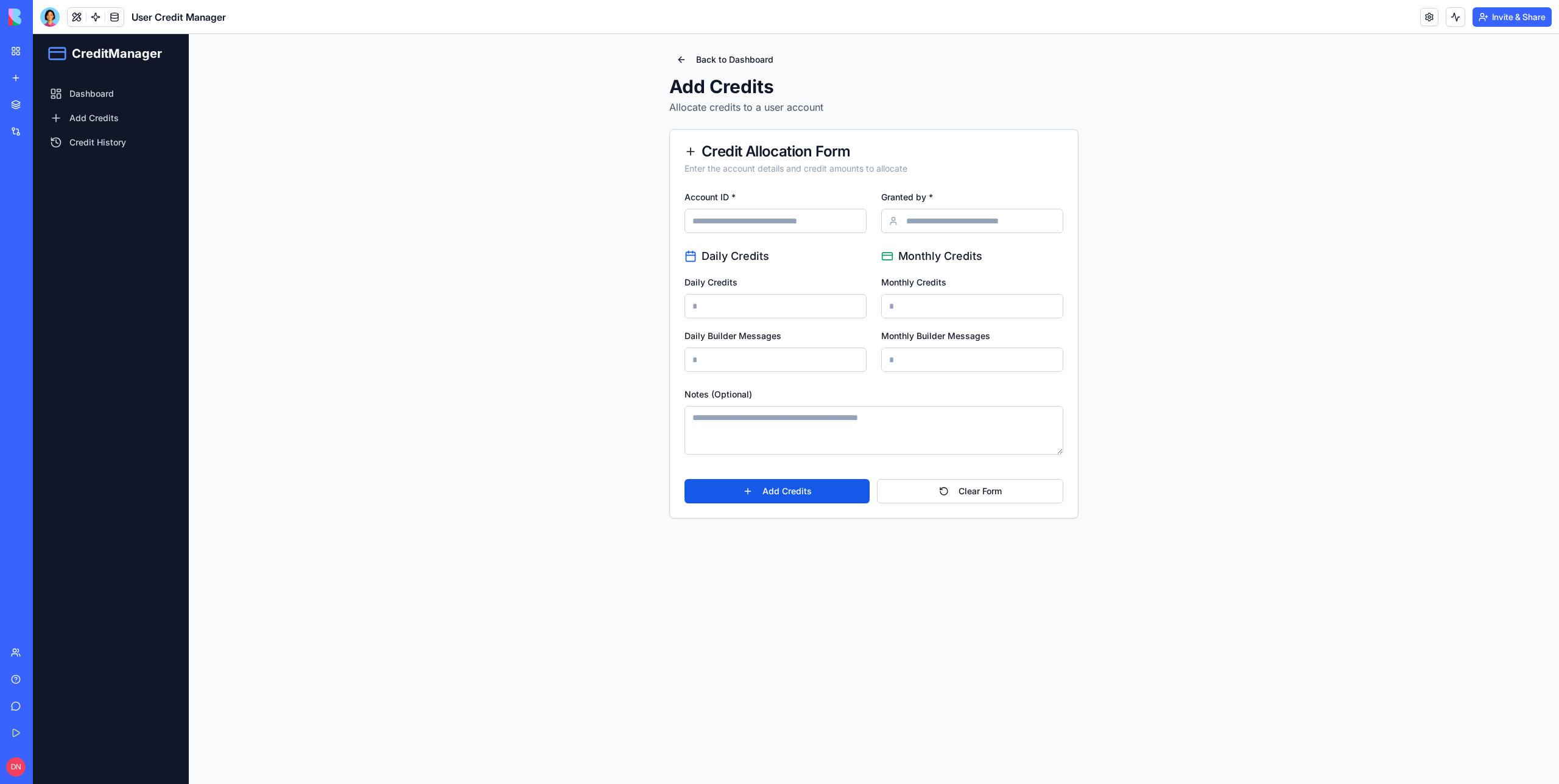
click at [764, 227] on input "Account ID *" at bounding box center [775, 221] width 182 height 24
paste input "****"
type input "****"
click at [905, 224] on input "Granted by *" at bounding box center [972, 221] width 182 height 24
type input "***"
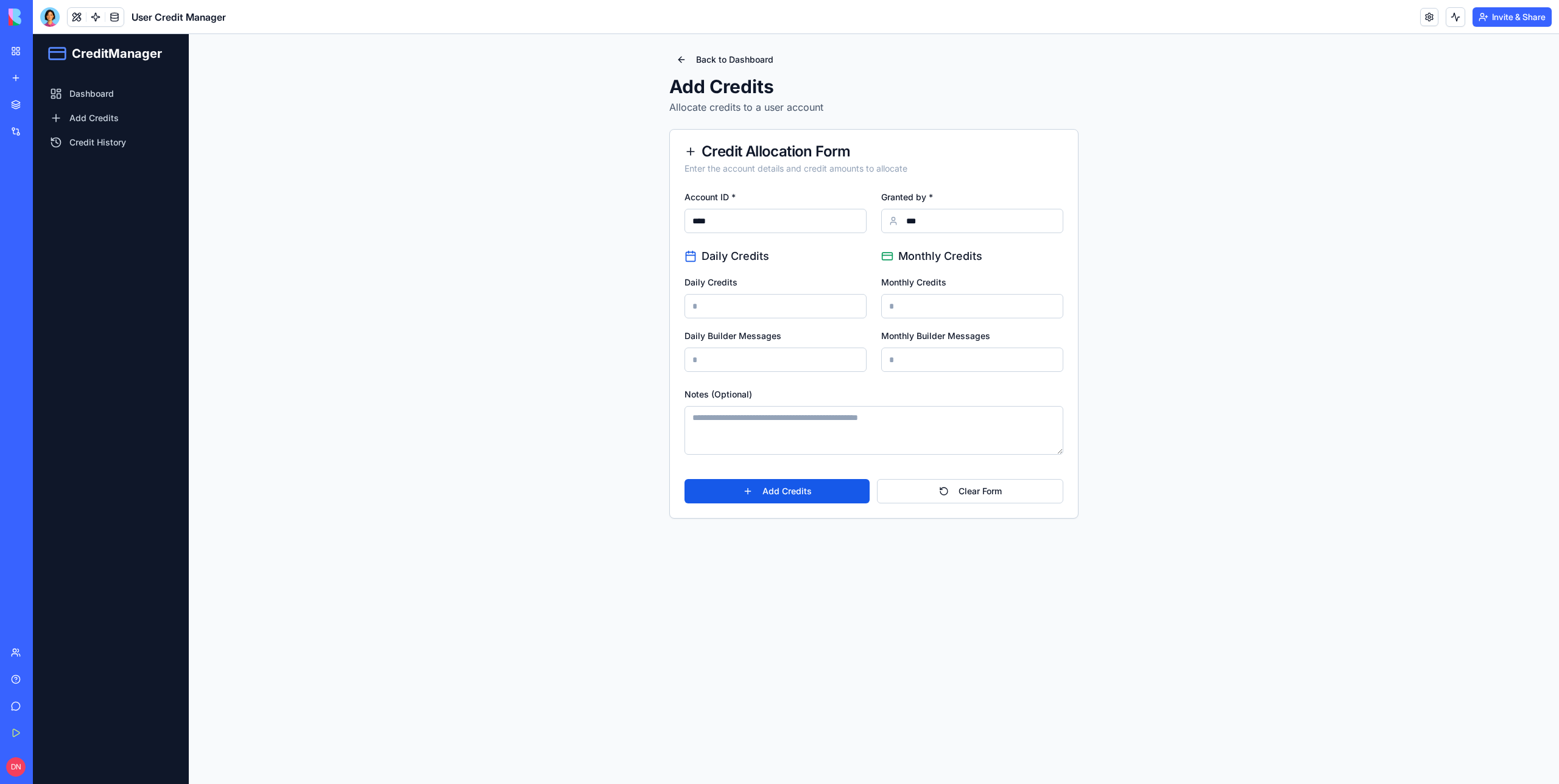
click at [743, 300] on input "Daily Credits" at bounding box center [775, 306] width 182 height 24
type input "**"
click at [752, 366] on input "Daily Builder Messages" at bounding box center [775, 360] width 182 height 24
type input "**"
click at [919, 311] on input "Monthly Credits" at bounding box center [972, 306] width 182 height 24
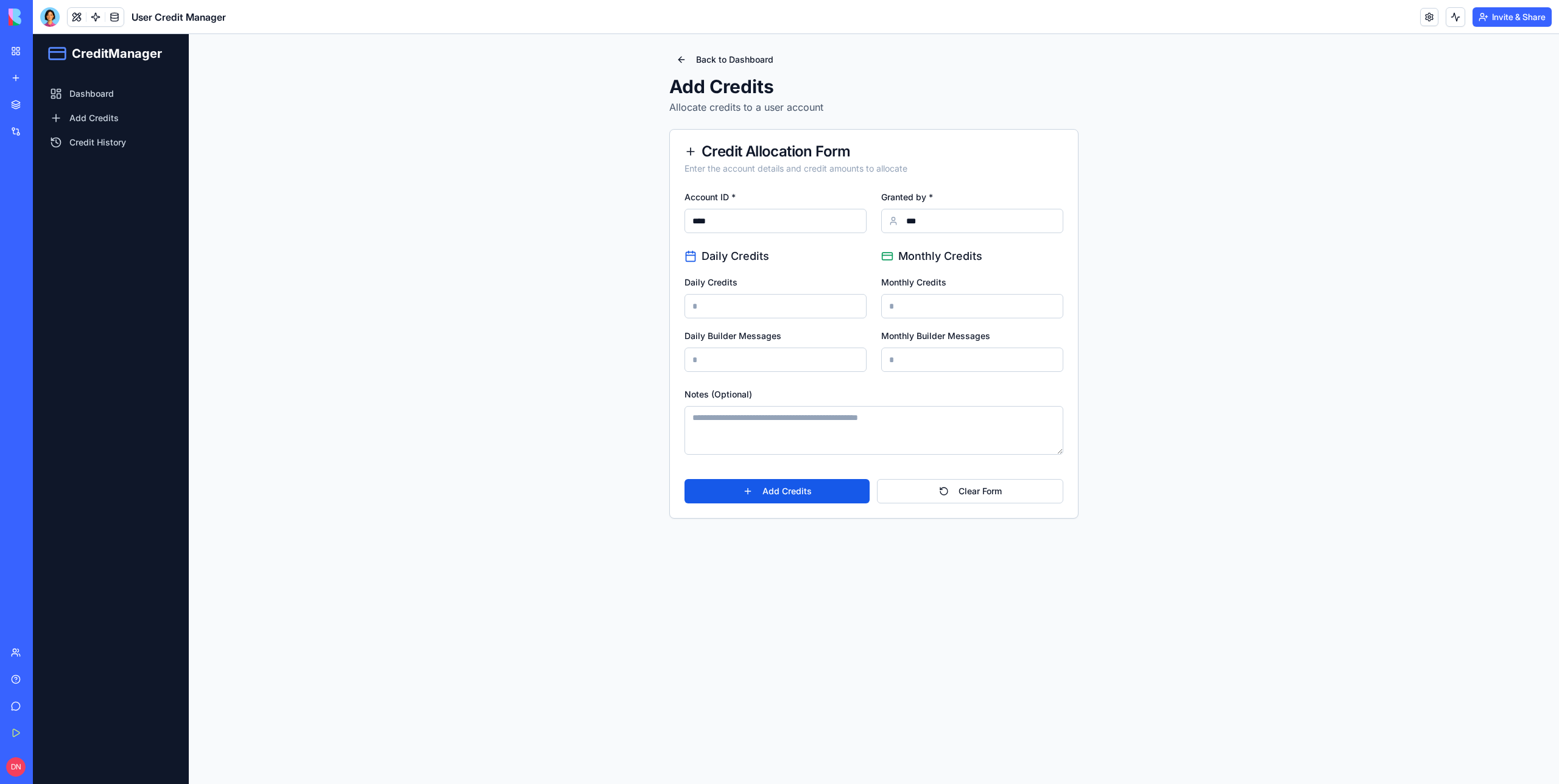
type input "***"
click at [932, 358] on input "Monthly Builder Messages" at bounding box center [972, 360] width 182 height 24
type input "***"
click at [922, 422] on textarea "Notes (Optional)" at bounding box center [874, 430] width 379 height 49
type textarea "*****"
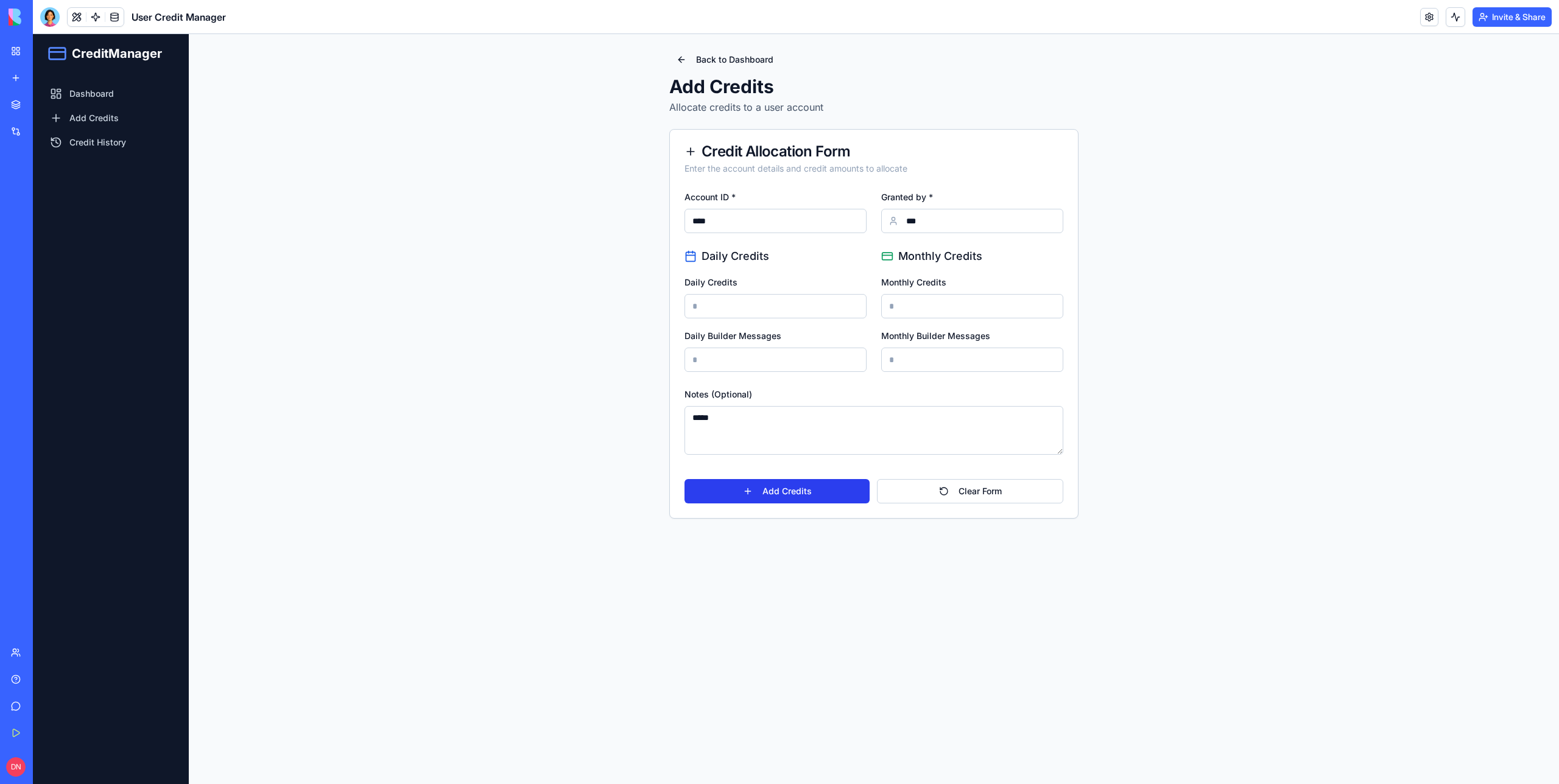
click at [792, 497] on button "Add Credits" at bounding box center [777, 491] width 185 height 24
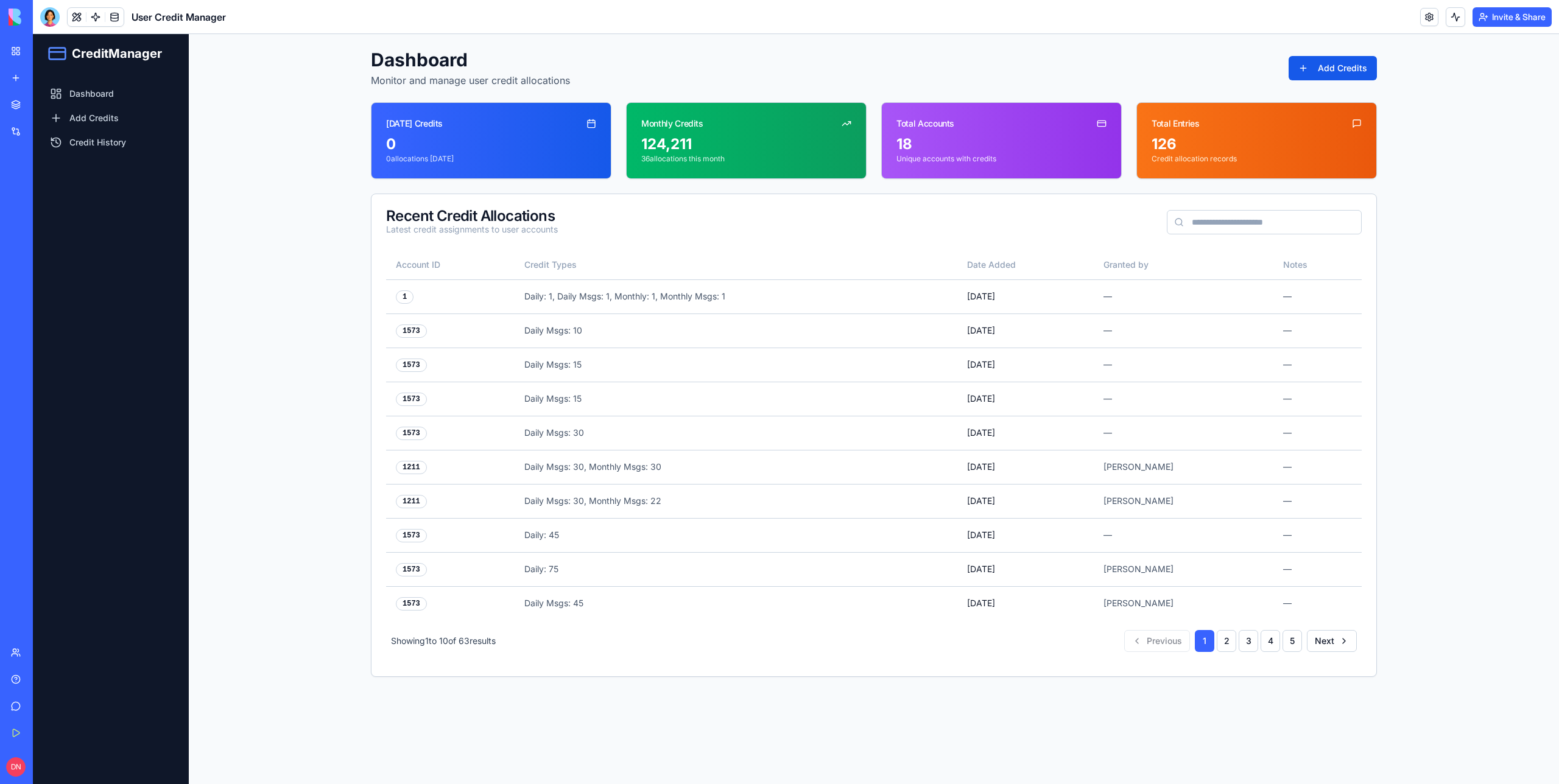
click at [815, 687] on main "Dashboard Monitor and manage user credit allocations Add Credits Today's Credit…" at bounding box center [874, 409] width 1370 height 750
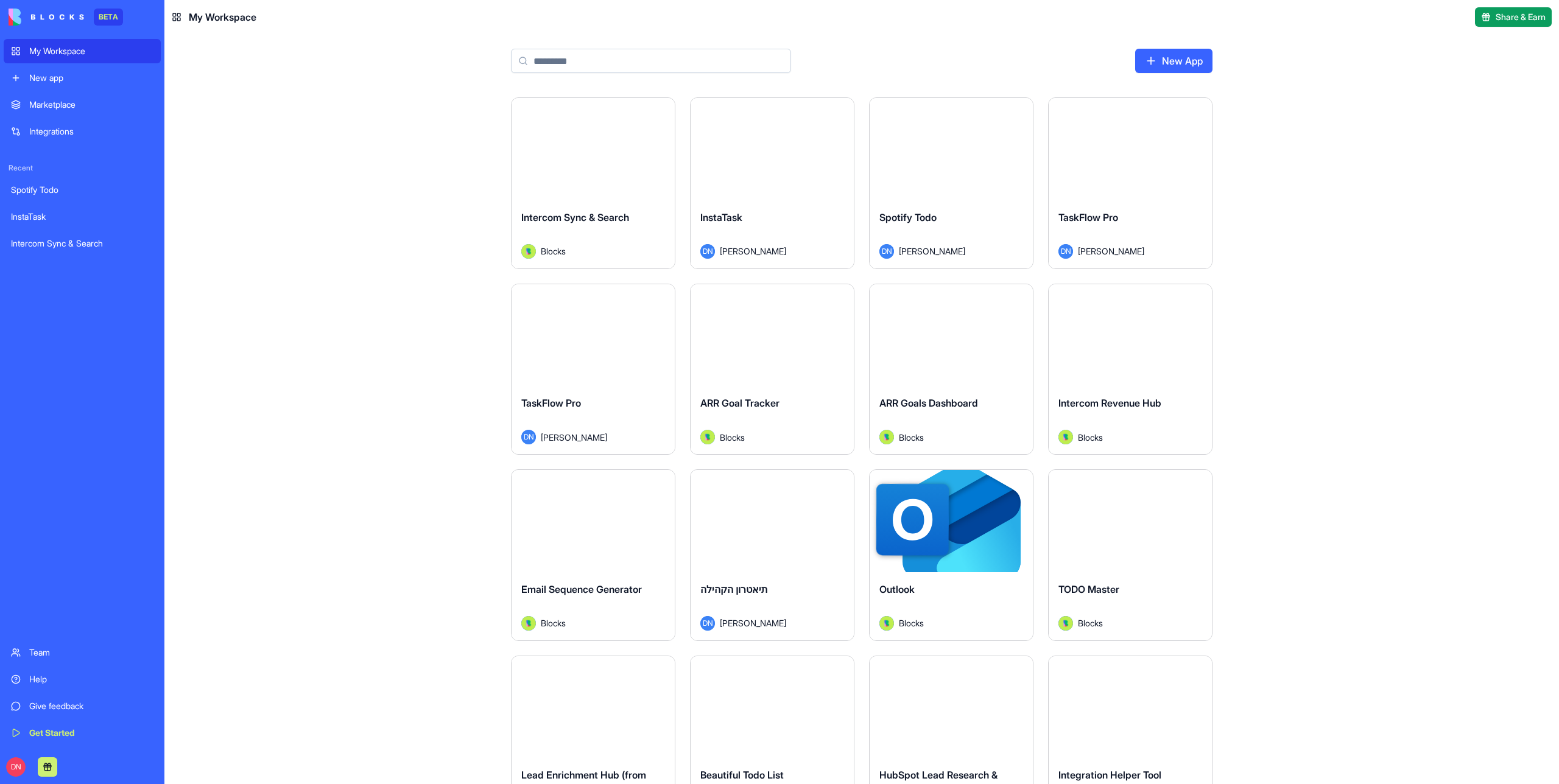
click at [617, 185] on div "Launch" at bounding box center [593, 149] width 163 height 102
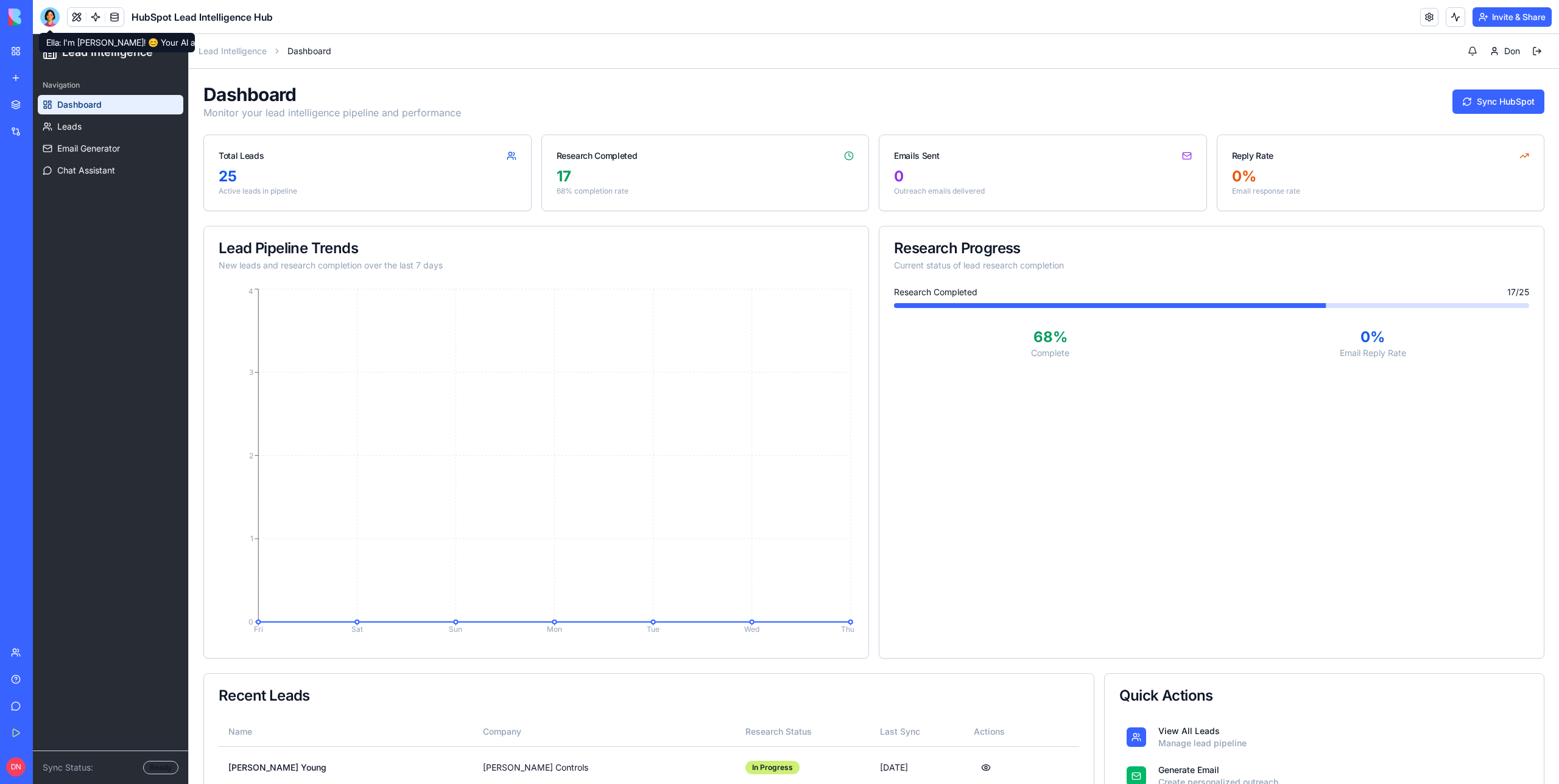
click at [50, 12] on div at bounding box center [49, 17] width 19 height 19
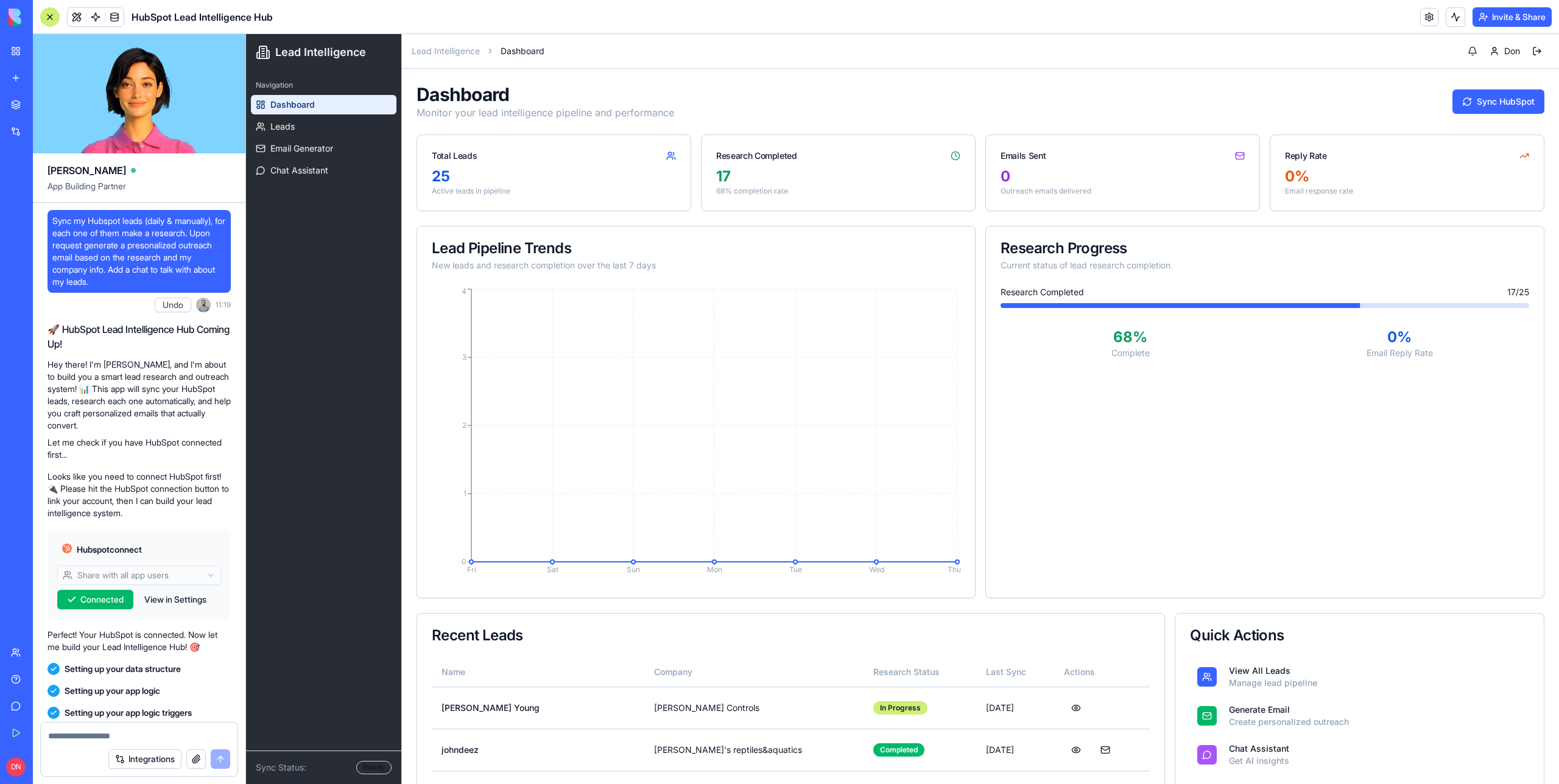
click at [50, 17] on div at bounding box center [49, 17] width 19 height 19
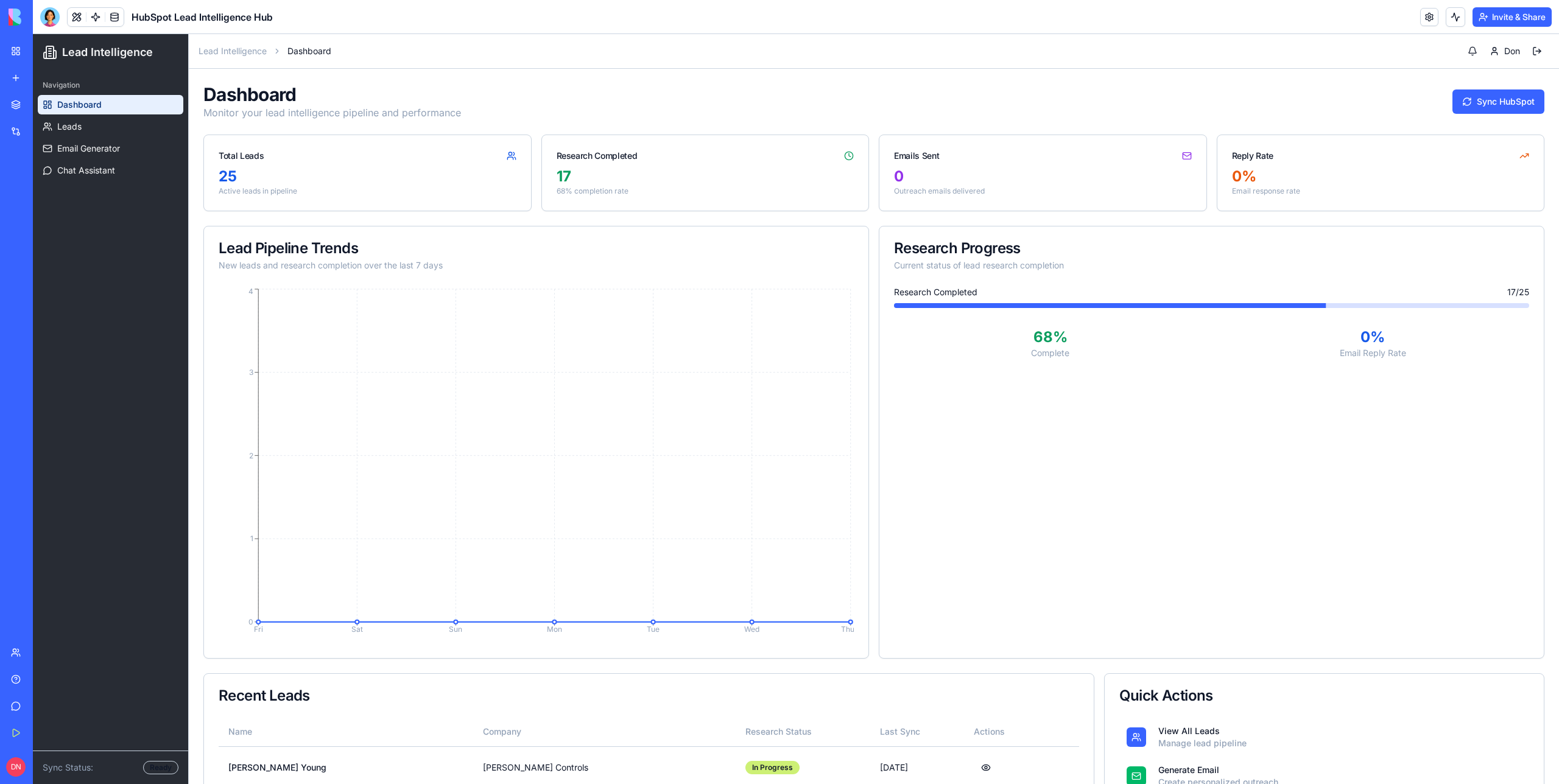
click at [45, 50] on div "My Workspace" at bounding box center [37, 51] width 16 height 12
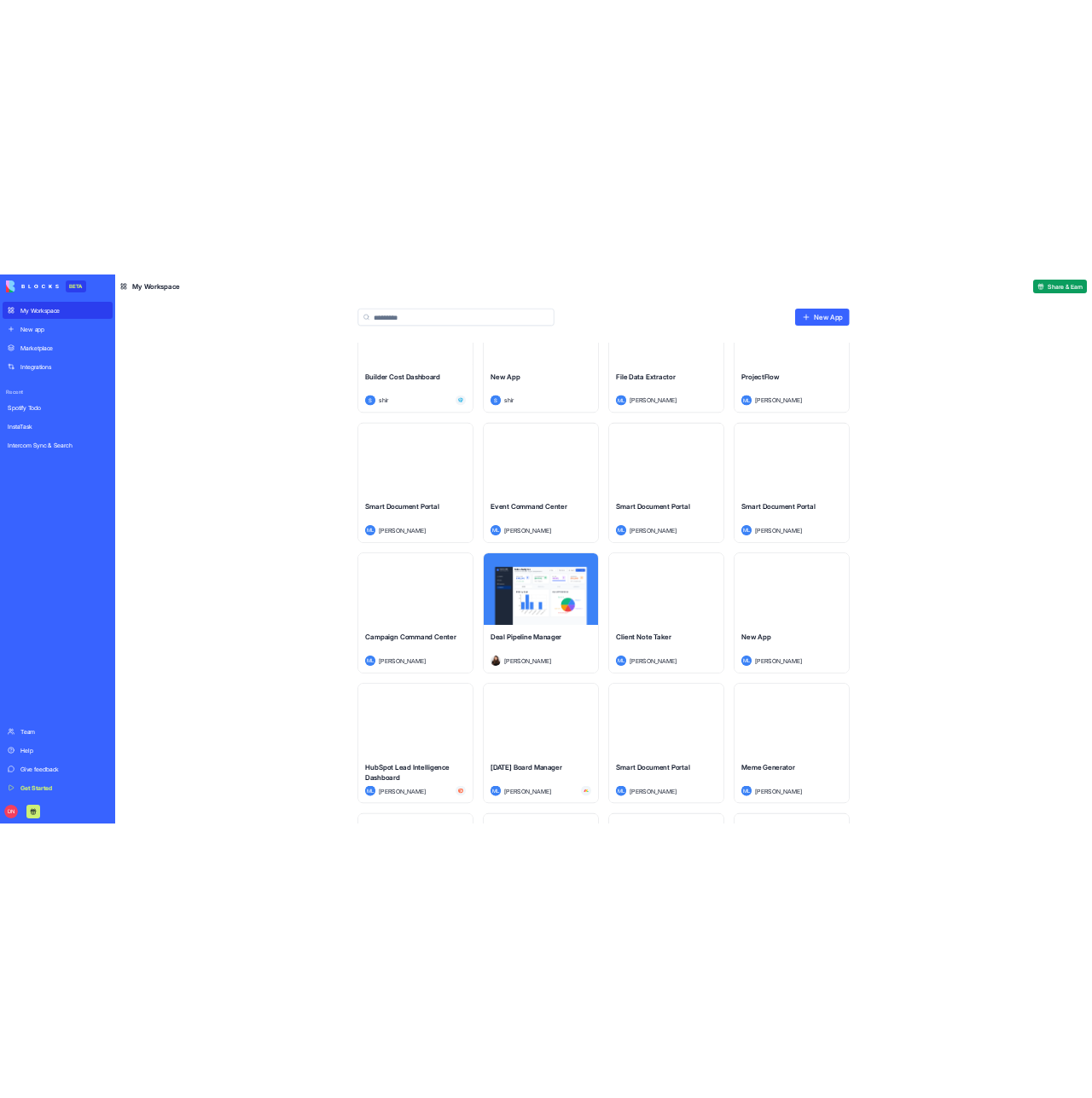
scroll to position [12675, 0]
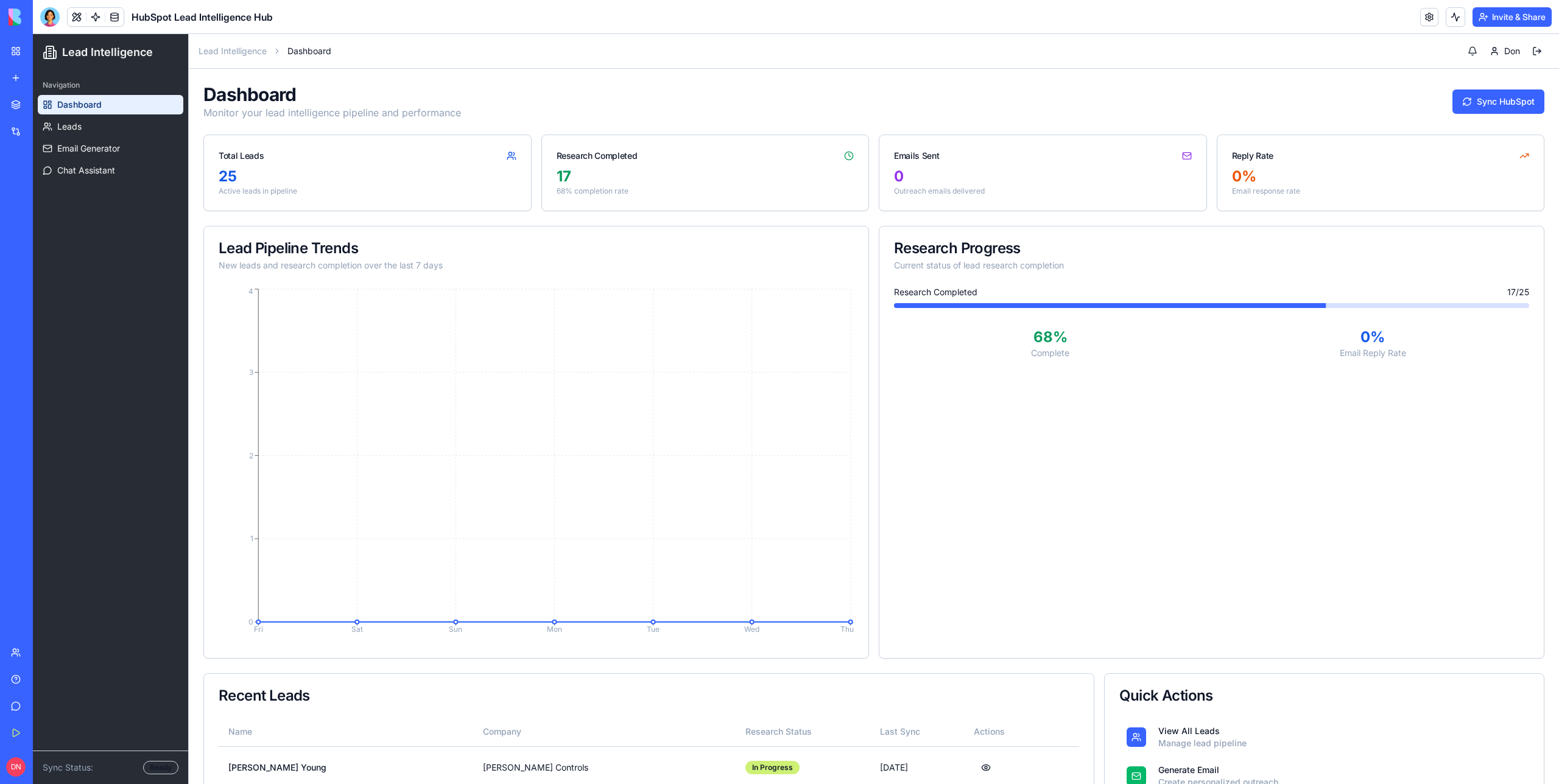
click at [45, 52] on div "My Workspace" at bounding box center [37, 51] width 16 height 12
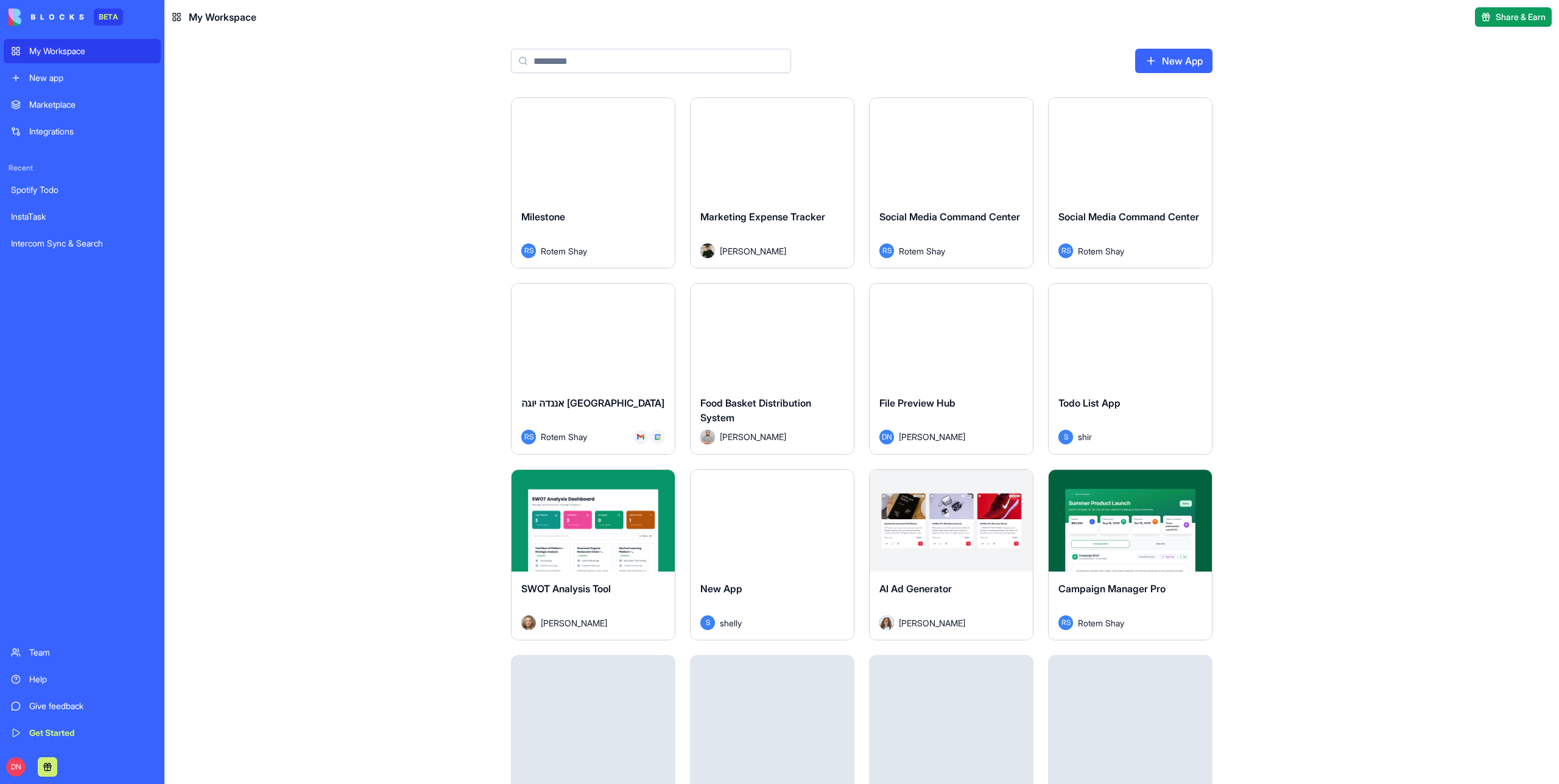
scroll to position [5051, 0]
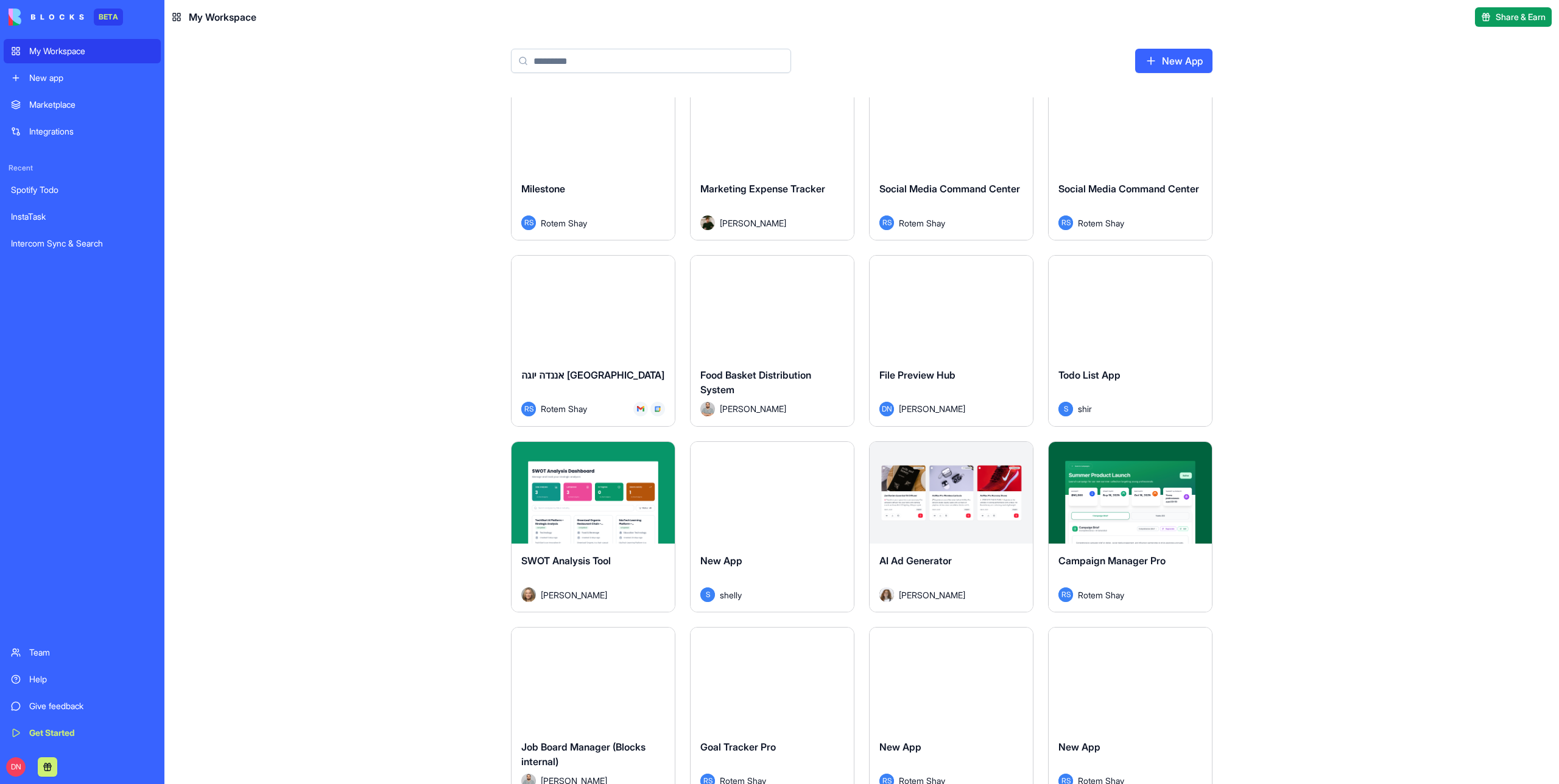
click at [576, 65] on input at bounding box center [651, 61] width 280 height 24
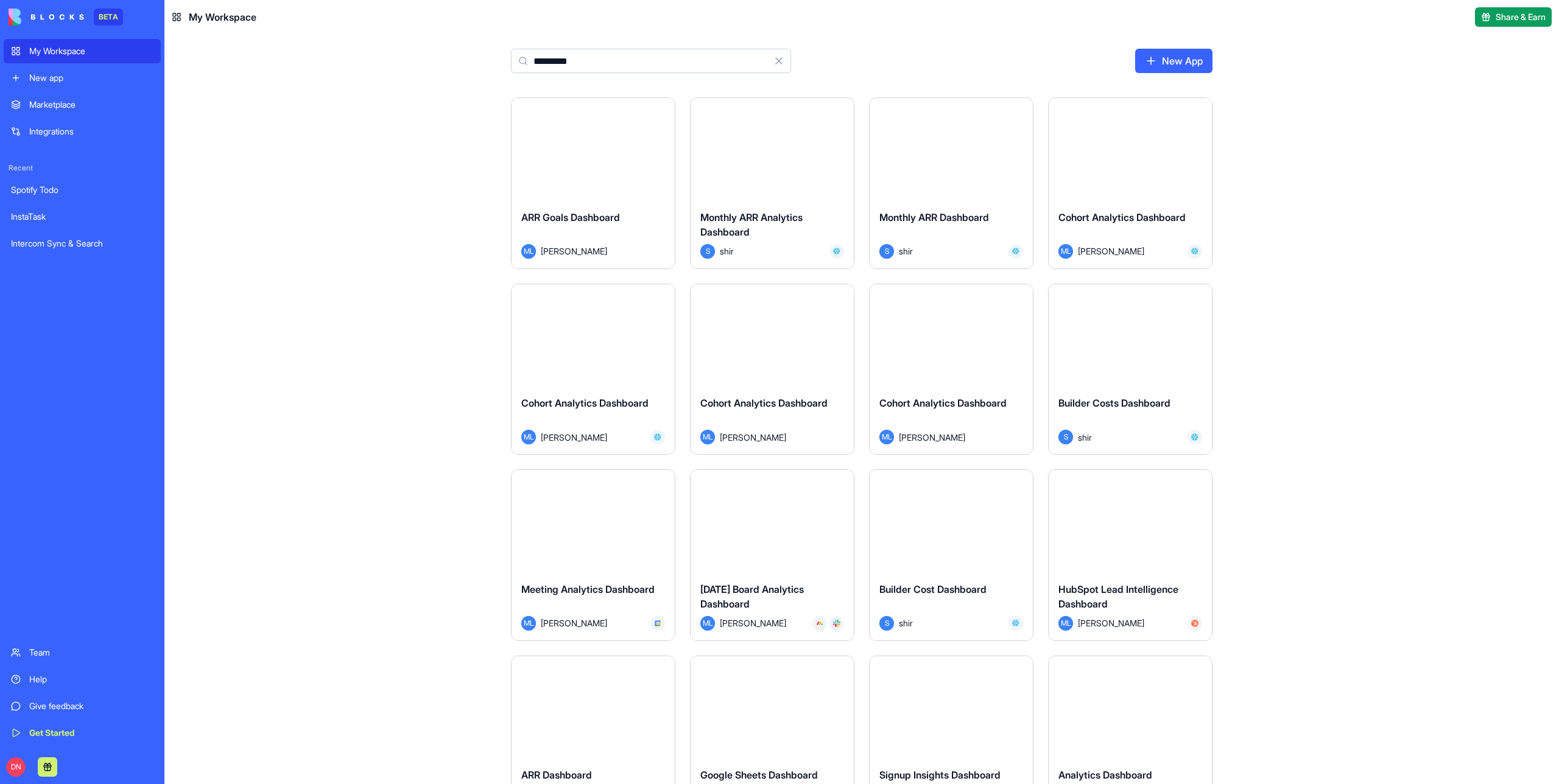
type input "*********"
click at [609, 151] on button "Launch" at bounding box center [593, 149] width 91 height 24
click at [785, 151] on button "Launch" at bounding box center [772, 149] width 91 height 24
click at [596, 60] on input "*********" at bounding box center [651, 61] width 280 height 24
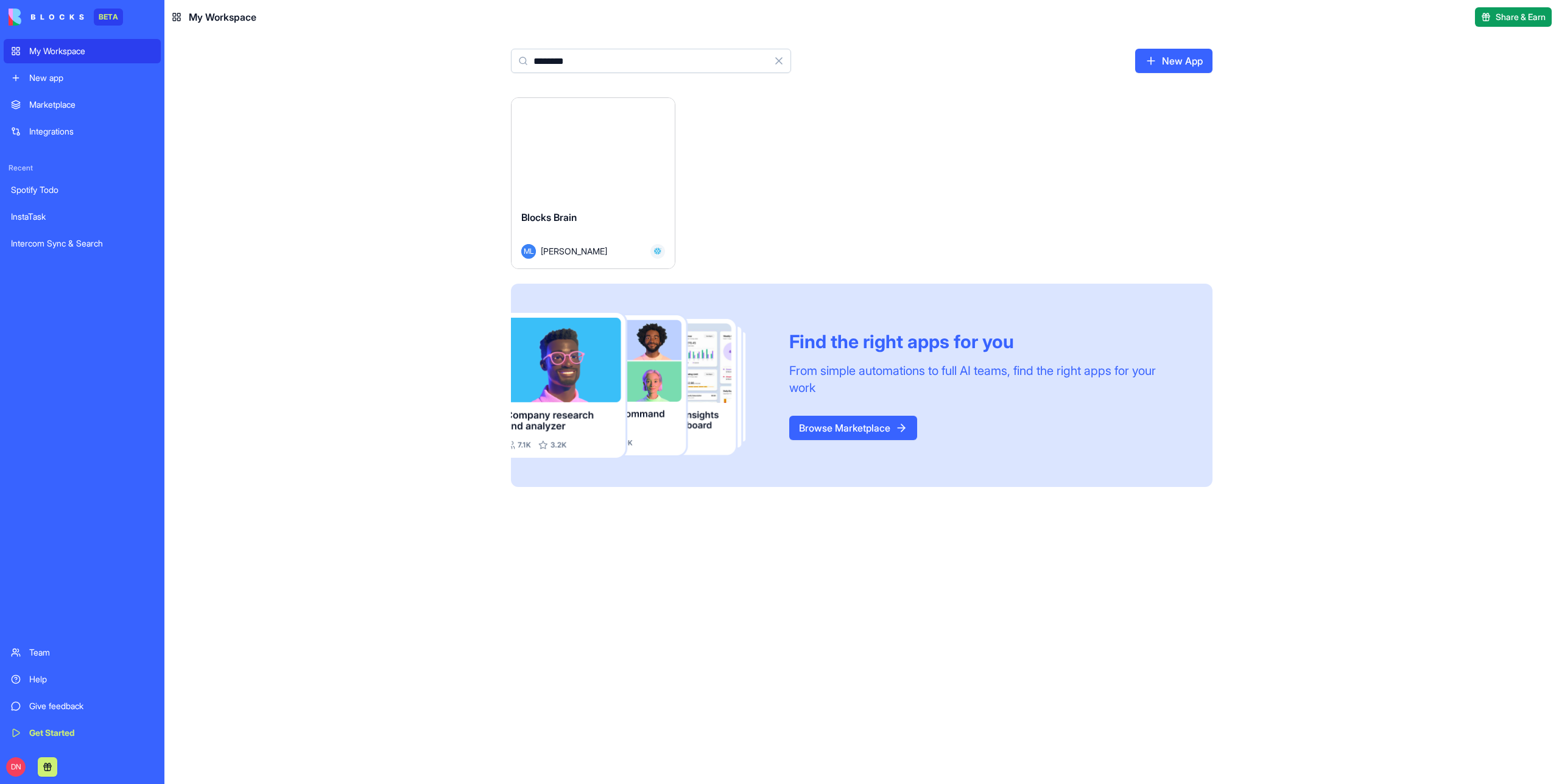
type input "********"
click at [600, 151] on button "Launch" at bounding box center [593, 149] width 91 height 24
click at [702, 71] on input "********" at bounding box center [651, 61] width 280 height 24
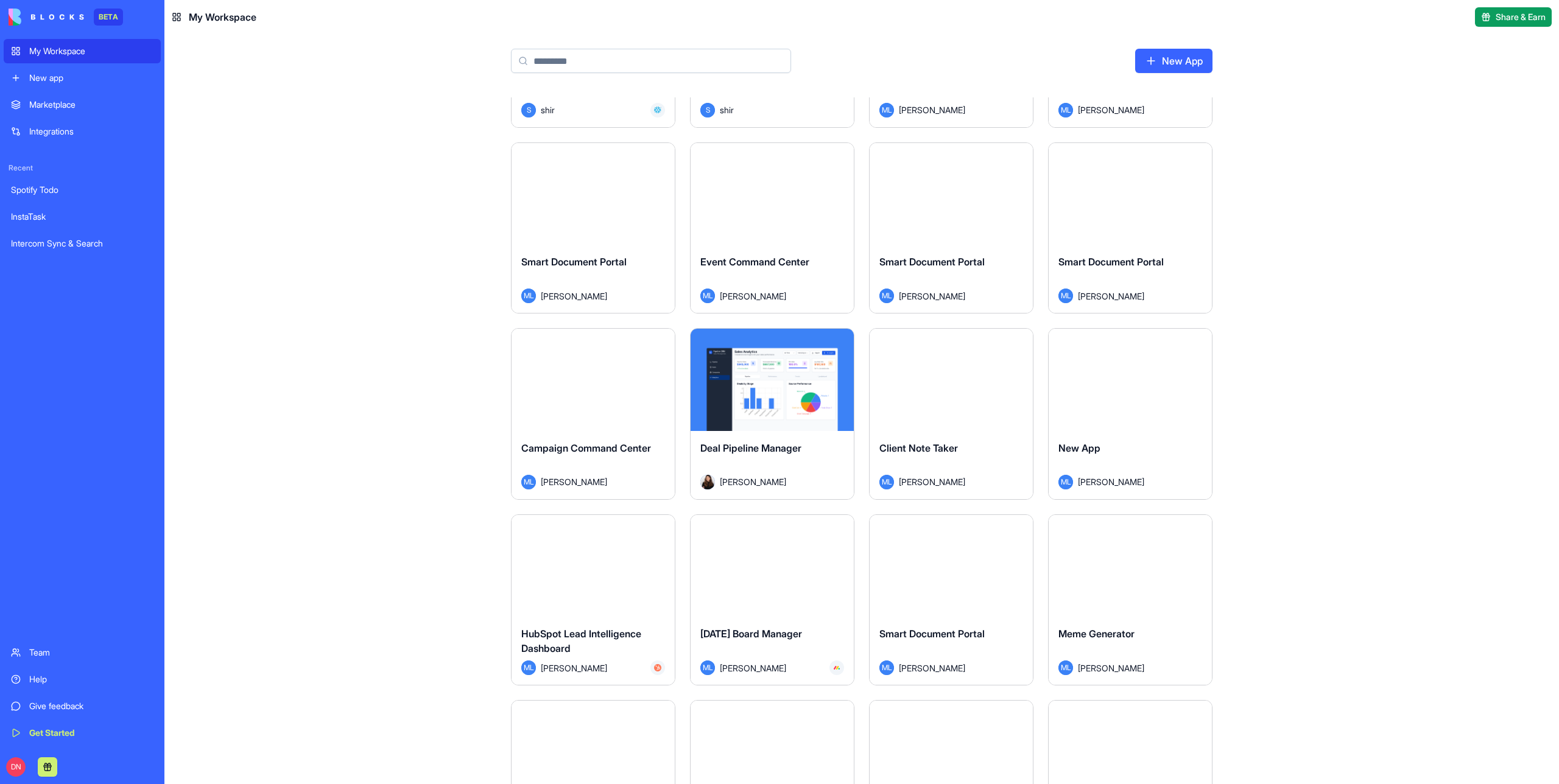
scroll to position [10196, 0]
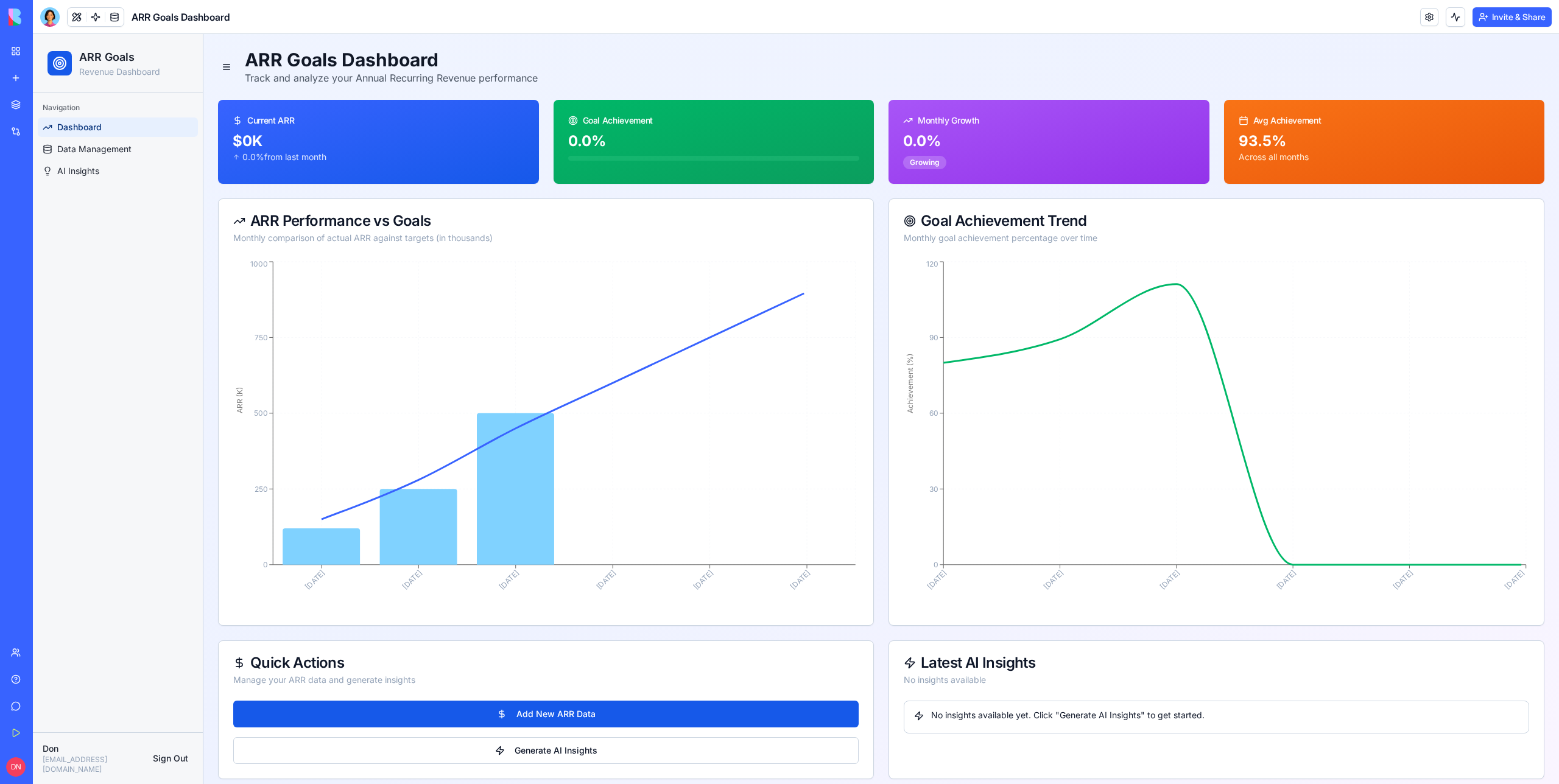
click at [1292, 20] on header "ARR Goals Dashboard Invite & Share" at bounding box center [796, 17] width 1527 height 34
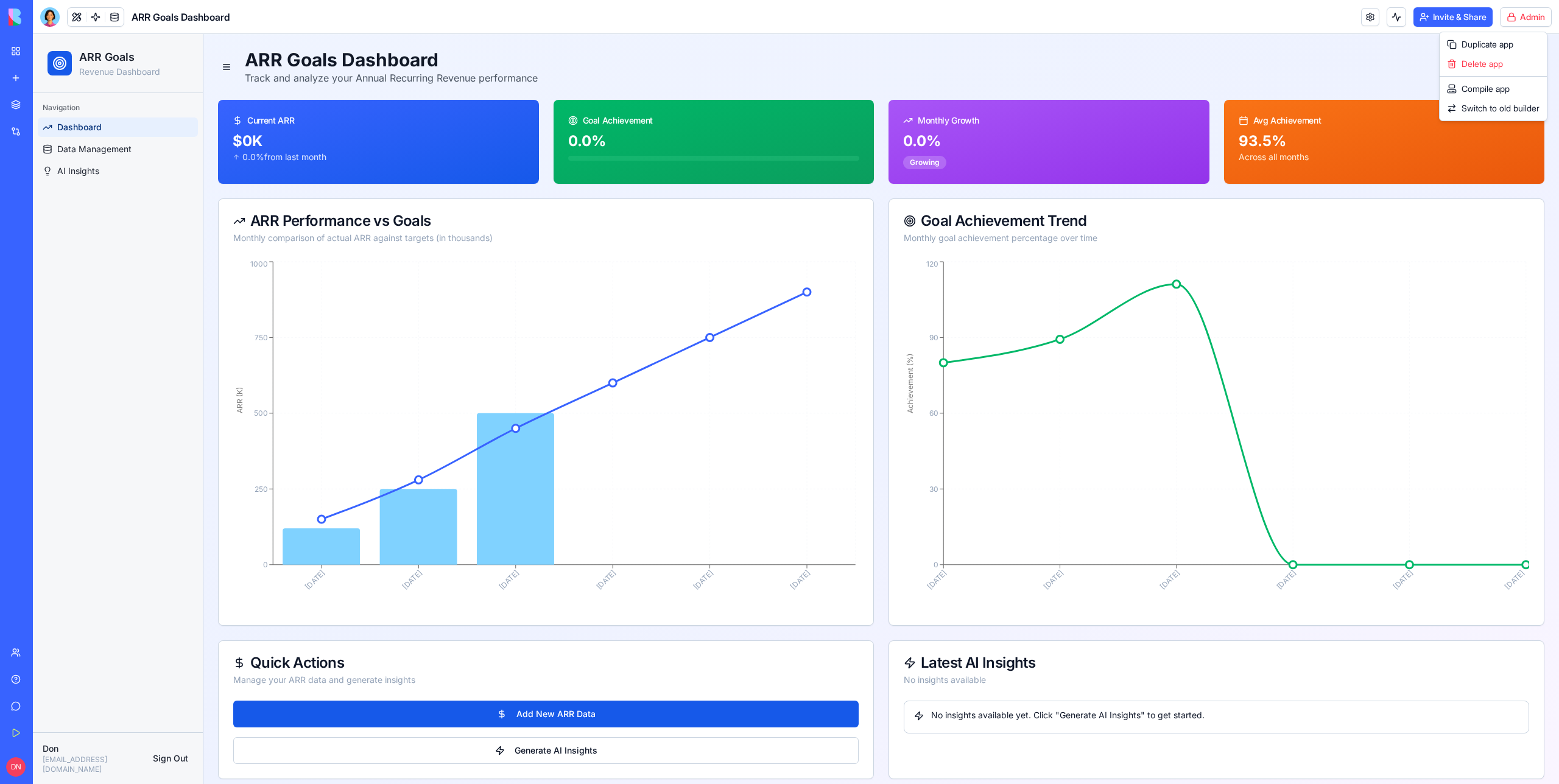
click at [1521, 16] on html "BETA My Workspace New app Marketplace Integrations Recent Spotify Todo InstaTas…" at bounding box center [779, 392] width 1559 height 784
click at [1497, 95] on div "Compile app" at bounding box center [1493, 89] width 102 height 19
click at [1439, 18] on button "Invite & Share" at bounding box center [1453, 17] width 79 height 19
click at [45, 51] on div "My Workspace" at bounding box center [37, 51] width 16 height 12
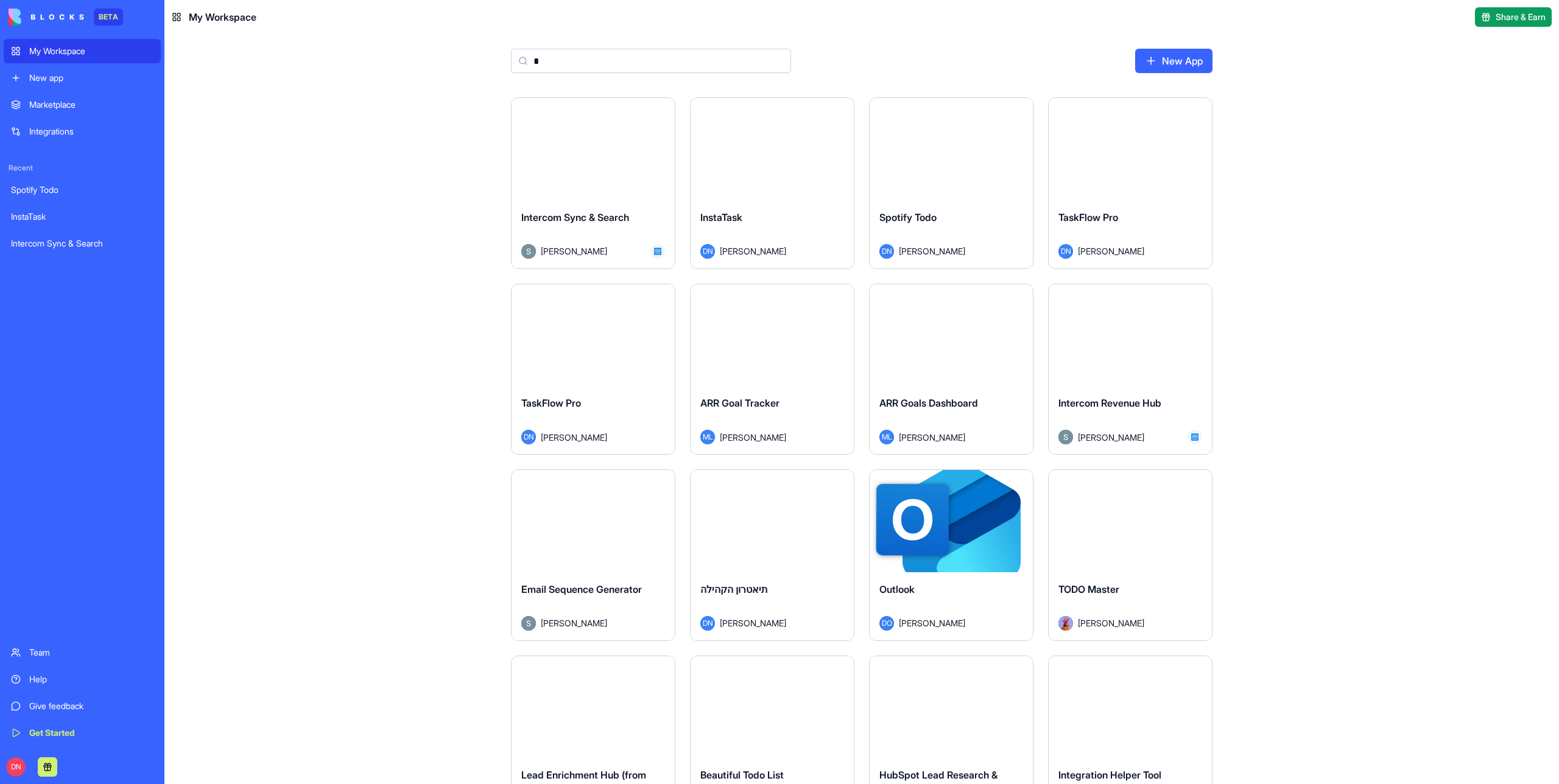
click at [542, 58] on input "*" at bounding box center [651, 61] width 280 height 24
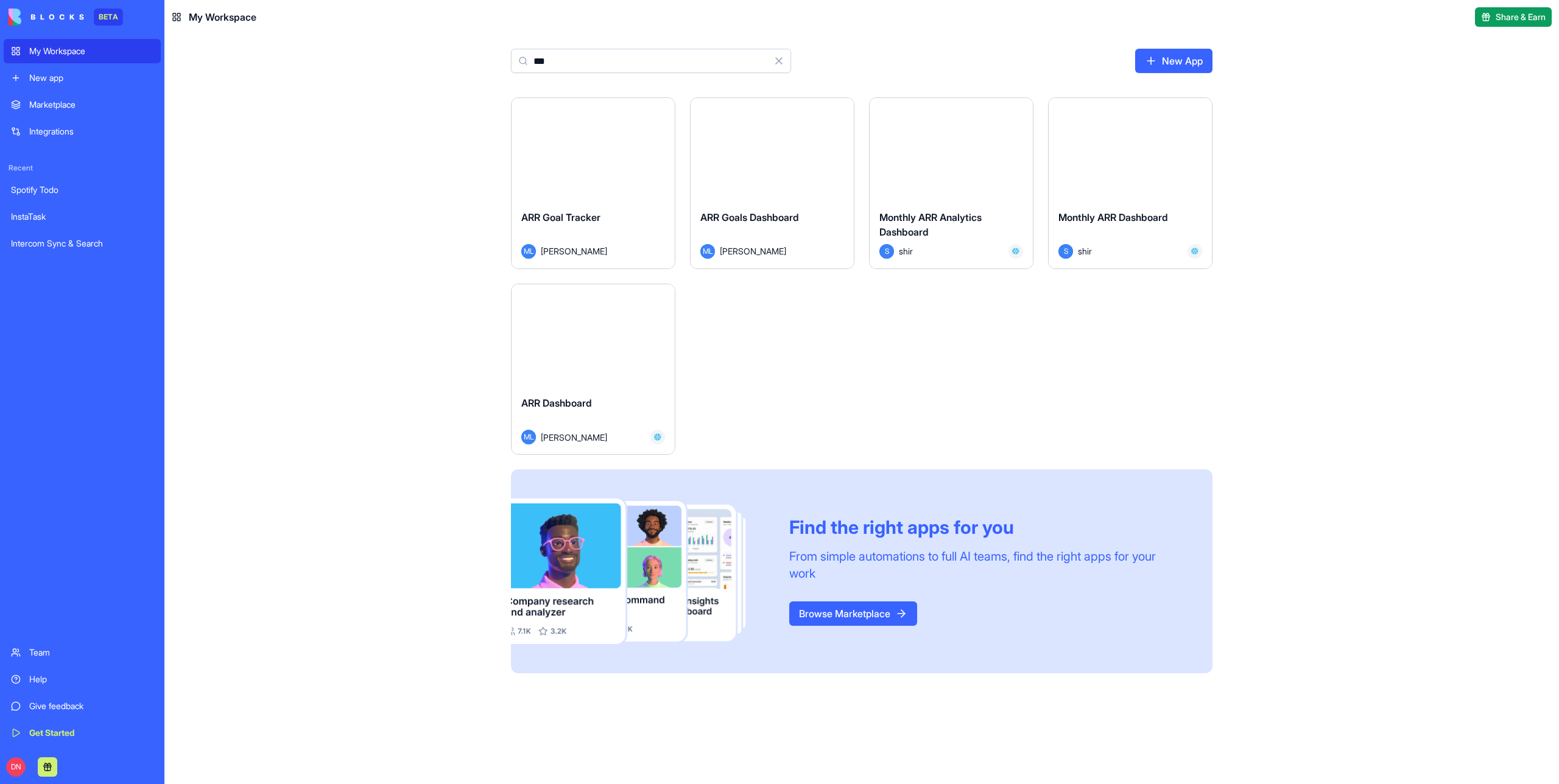
type input "***"
click at [785, 187] on div "Launch" at bounding box center [772, 149] width 163 height 102
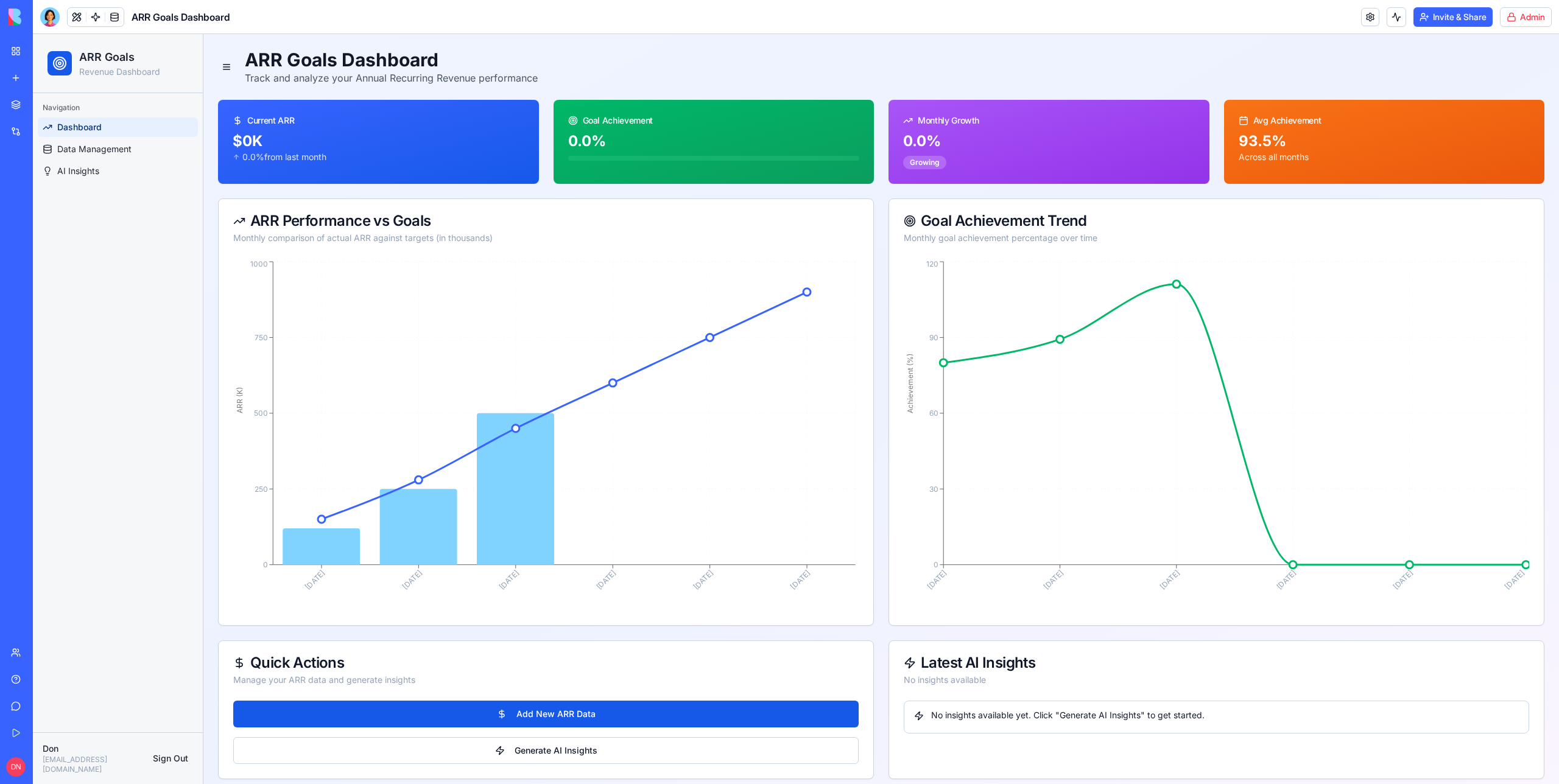
click at [45, 57] on div "My Workspace" at bounding box center [37, 51] width 16 height 12
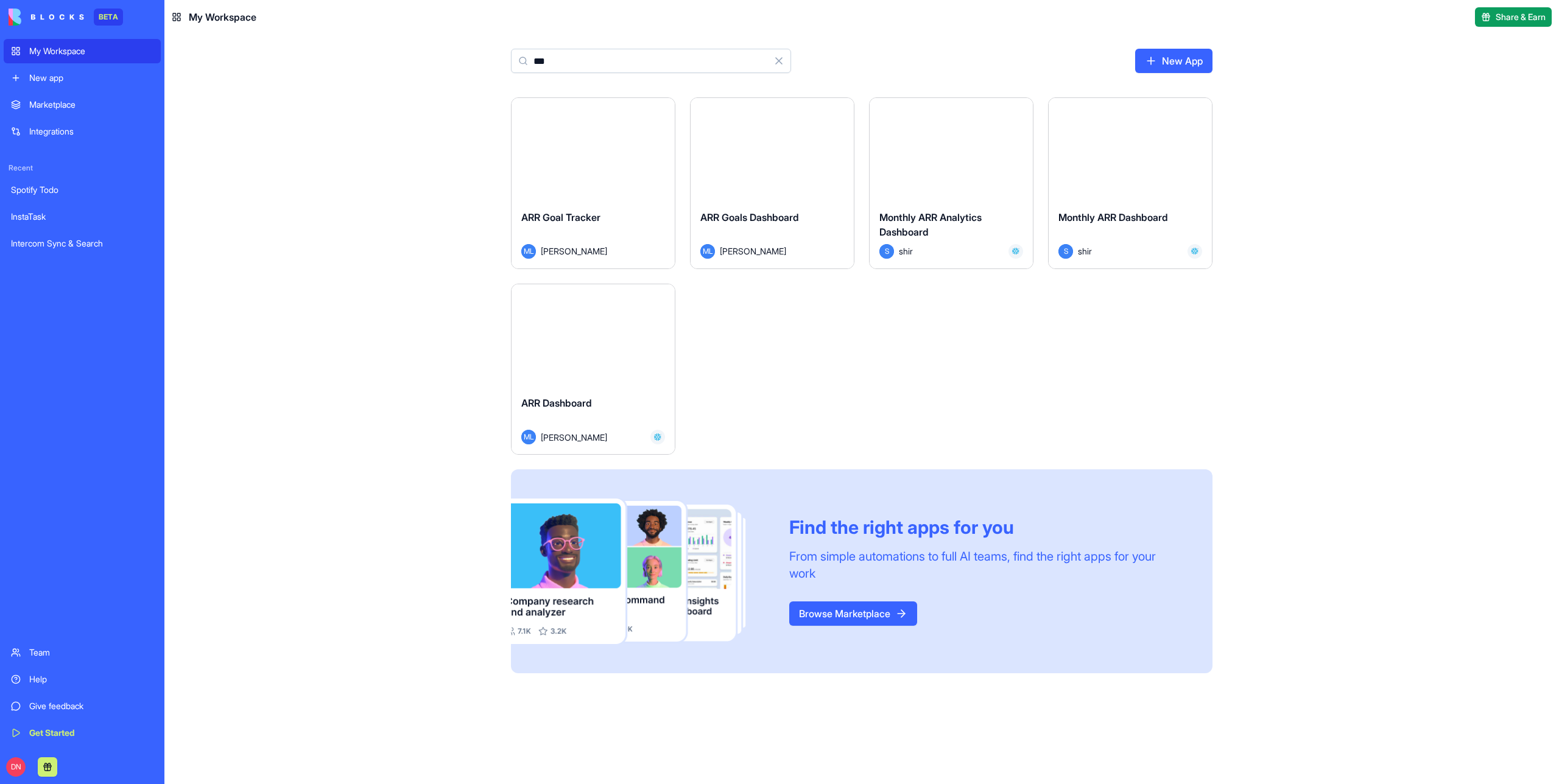
type input "***"
click at [607, 169] on div "Launch" at bounding box center [593, 149] width 163 height 102
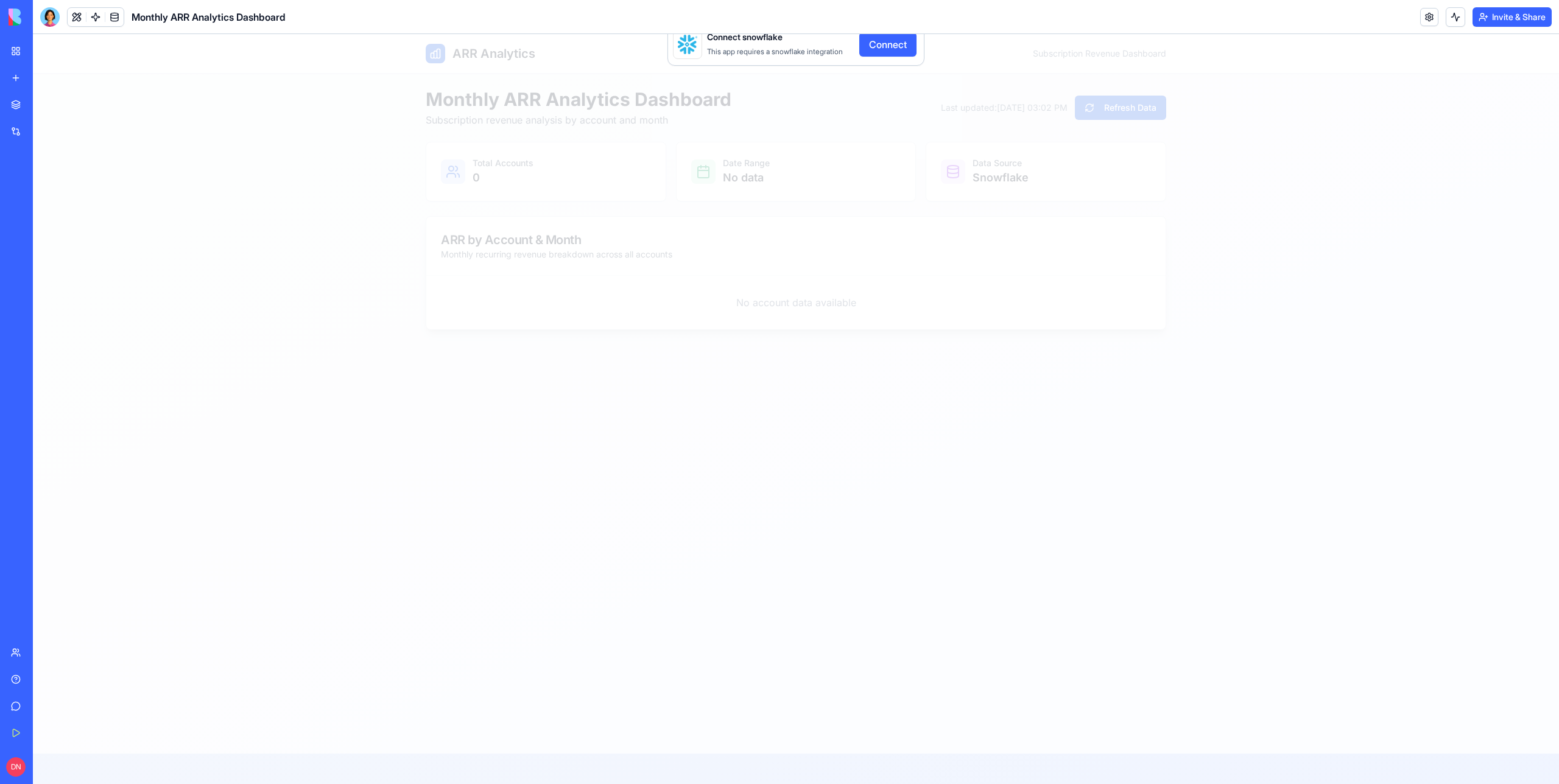
click at [1141, 12] on header "Monthly ARR Analytics Dashboard Invite & Share" at bounding box center [796, 17] width 1527 height 34
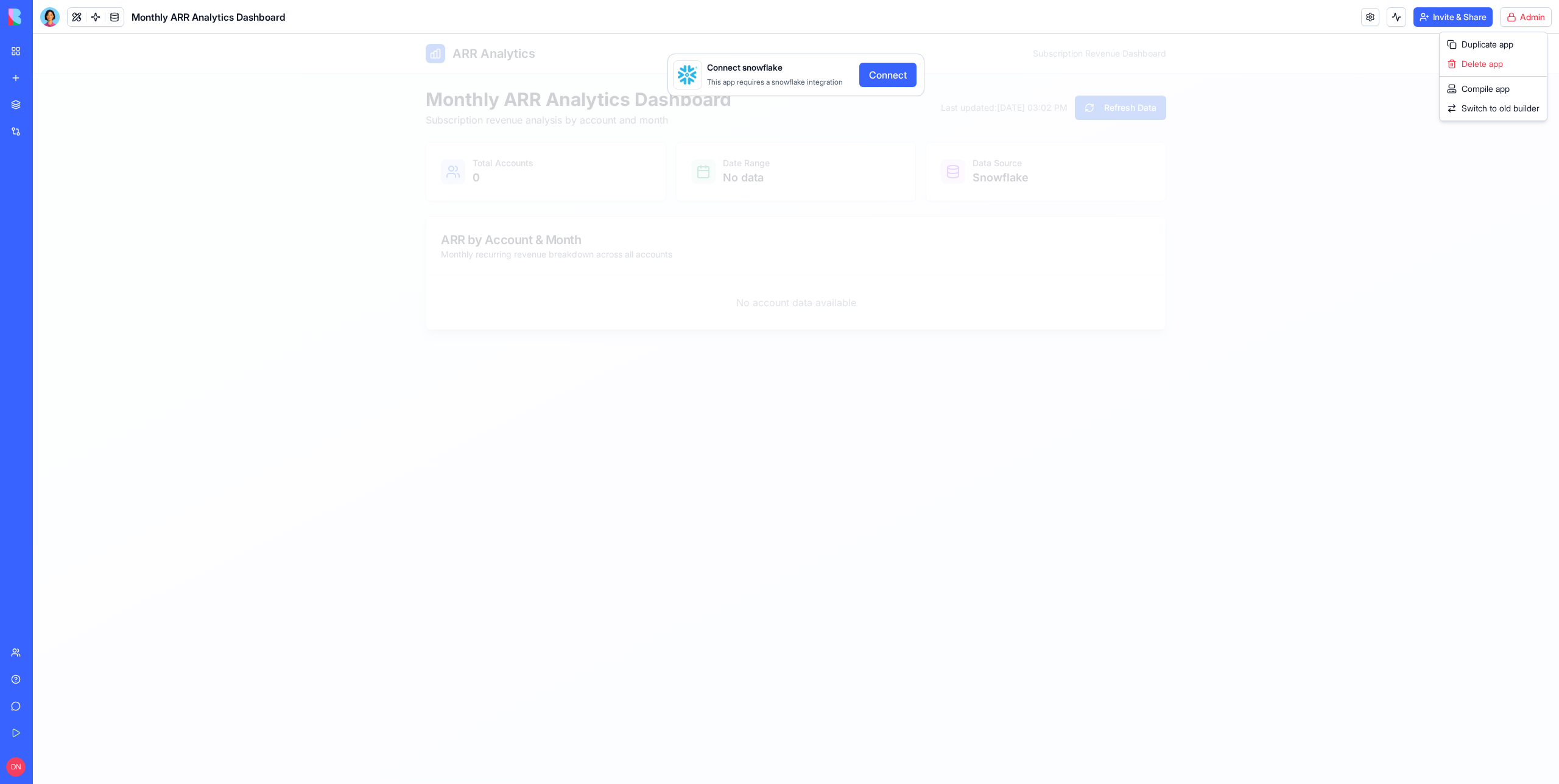
click at [1535, 15] on html "BETA My Workspace New app Marketplace Integrations Recent Spotify Todo InstaTas…" at bounding box center [779, 392] width 1559 height 784
click at [1508, 85] on div "Compile app" at bounding box center [1493, 89] width 102 height 19
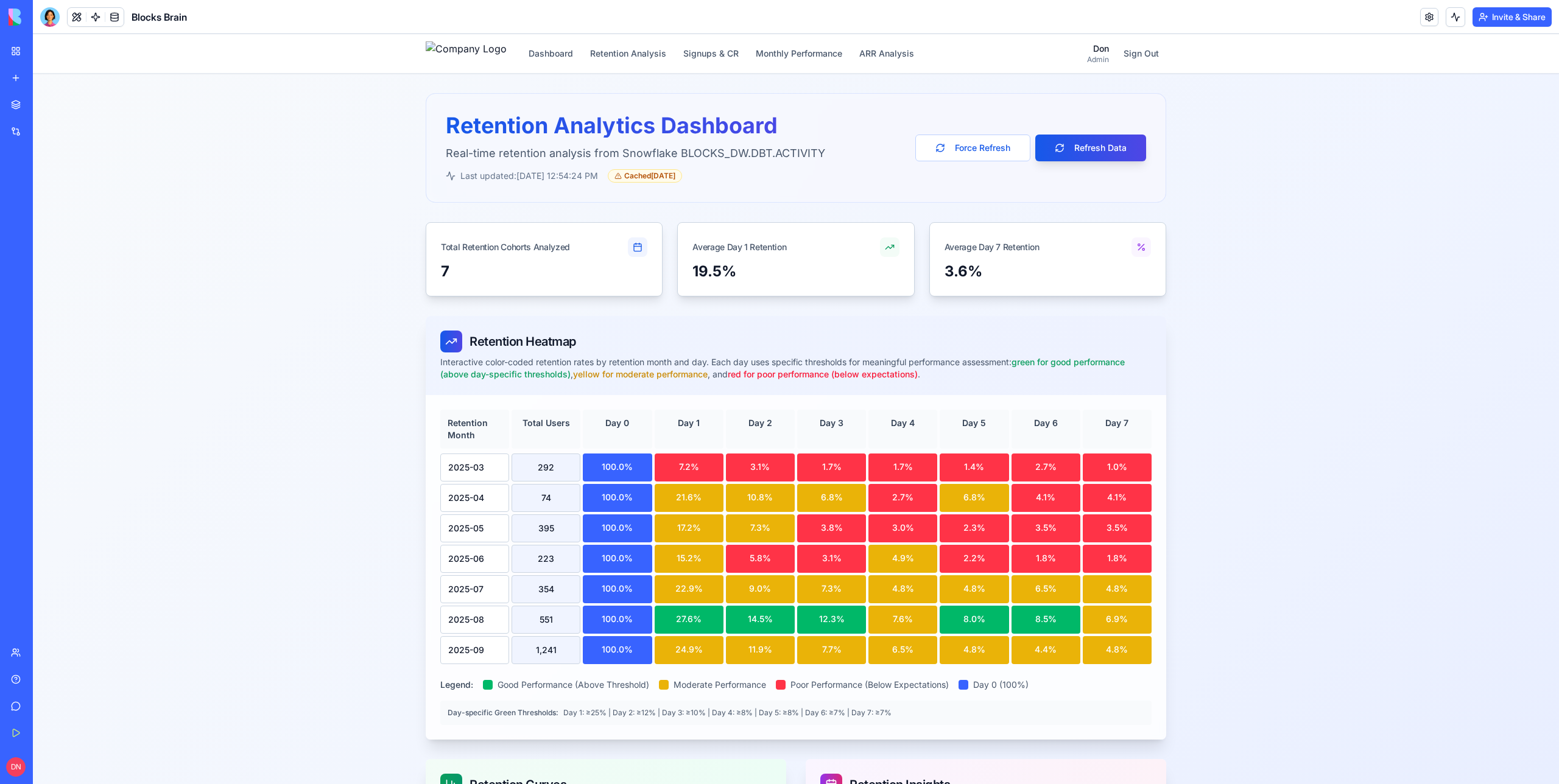
click at [862, 12] on header "Blocks Brain Invite & Share" at bounding box center [796, 17] width 1527 height 34
click at [1529, 21] on html "BETA My Workspace New app Marketplace Integrations Recent Spotify Todo InstaTas…" at bounding box center [779, 392] width 1559 height 784
click at [1488, 89] on div "Compile app" at bounding box center [1493, 89] width 102 height 19
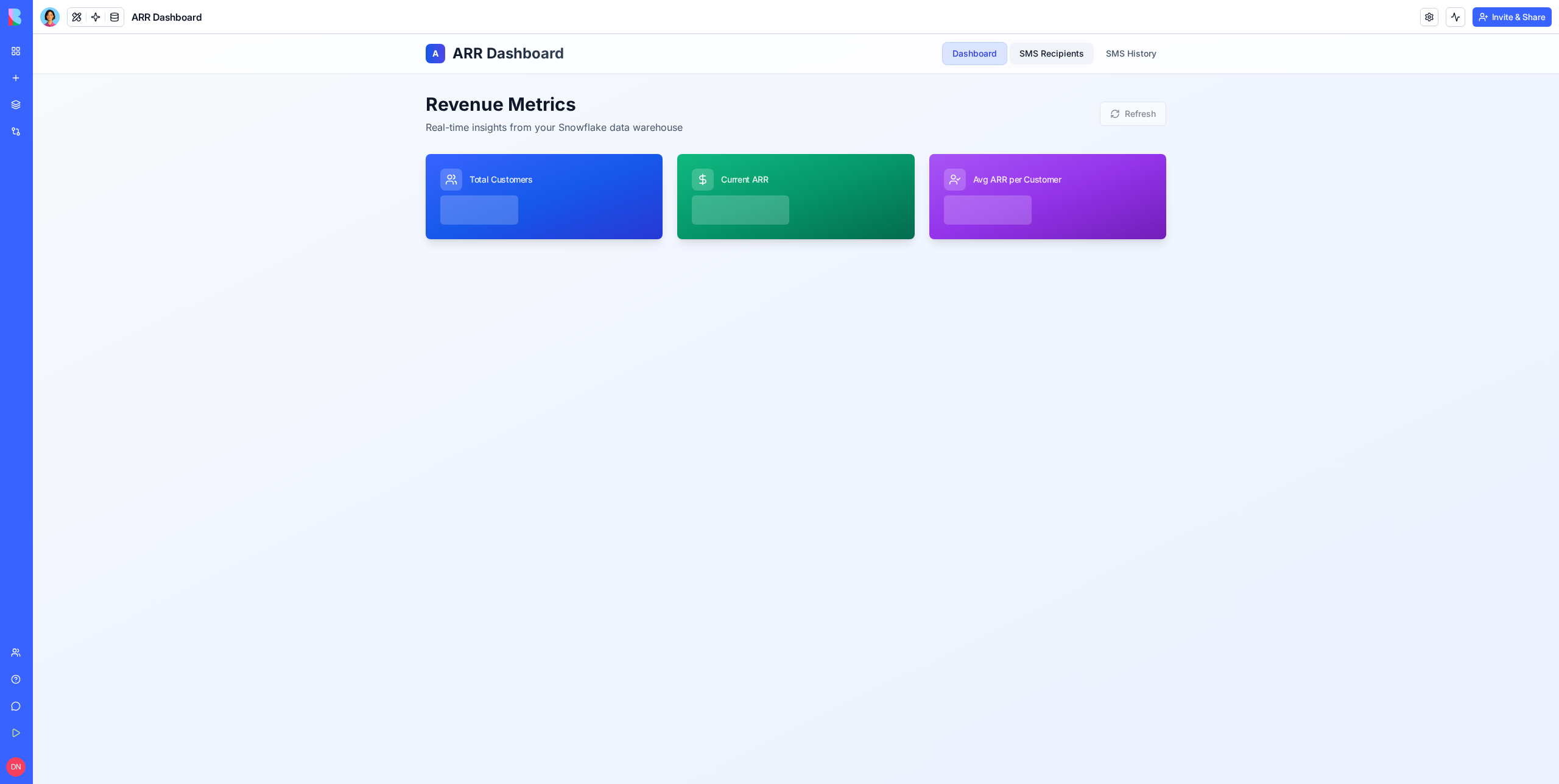
click at [1043, 59] on link "SMS Recipients" at bounding box center [1052, 53] width 84 height 22
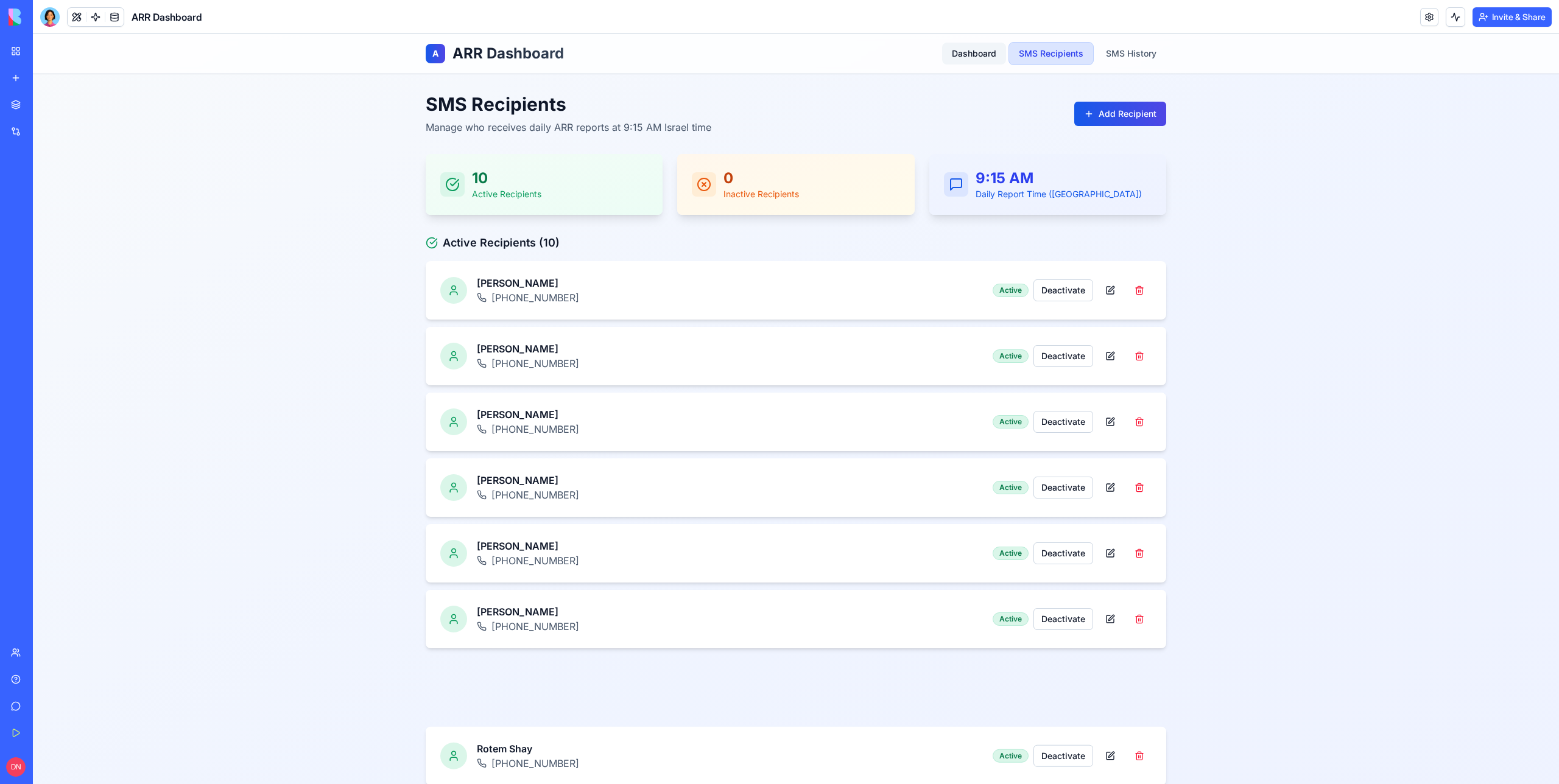
click at [961, 53] on link "Dashboard" at bounding box center [974, 53] width 64 height 22
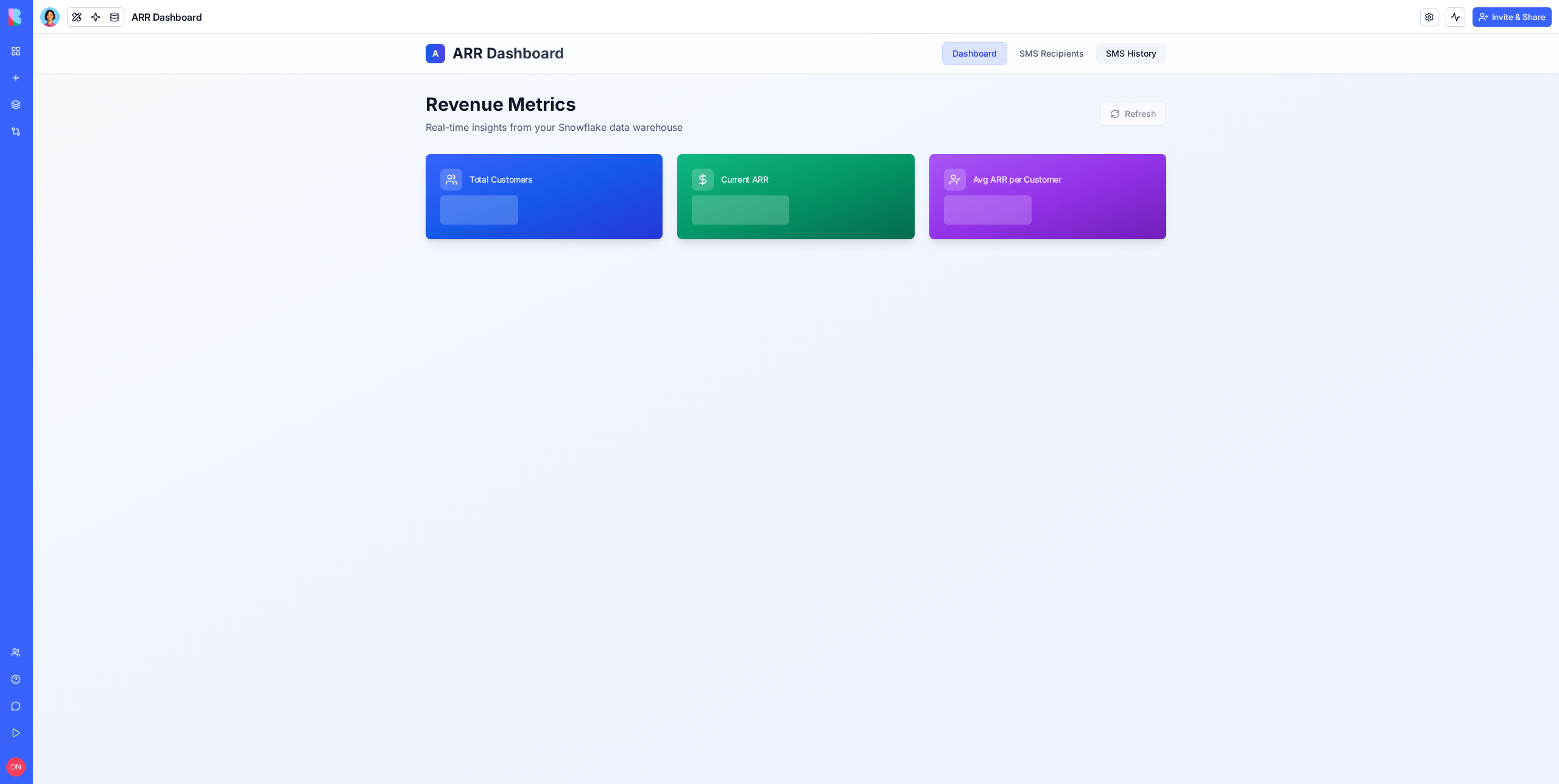
click at [1140, 56] on link "SMS History" at bounding box center [1131, 53] width 70 height 22
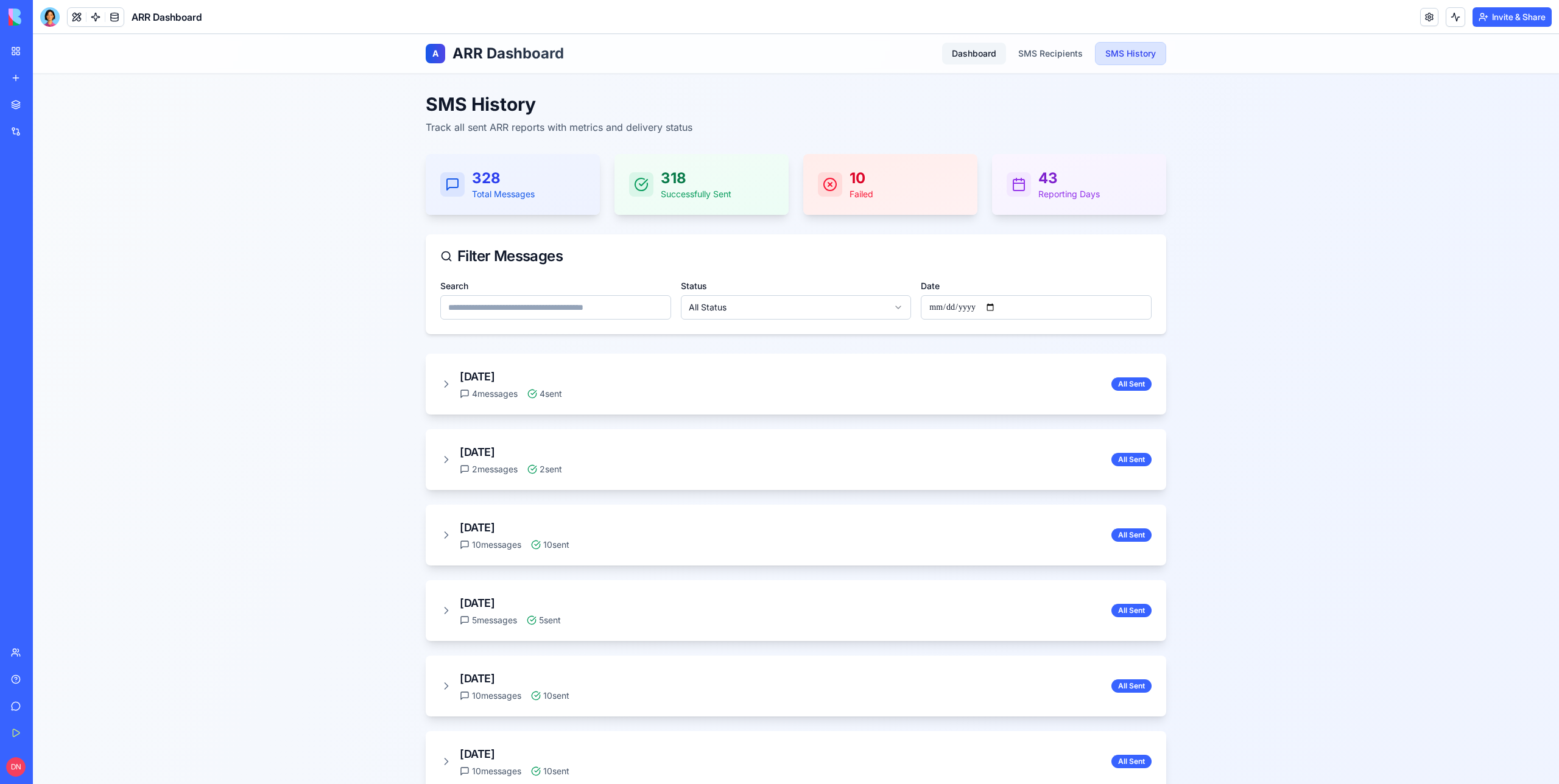
click at [990, 51] on link "Dashboard" at bounding box center [974, 53] width 64 height 22
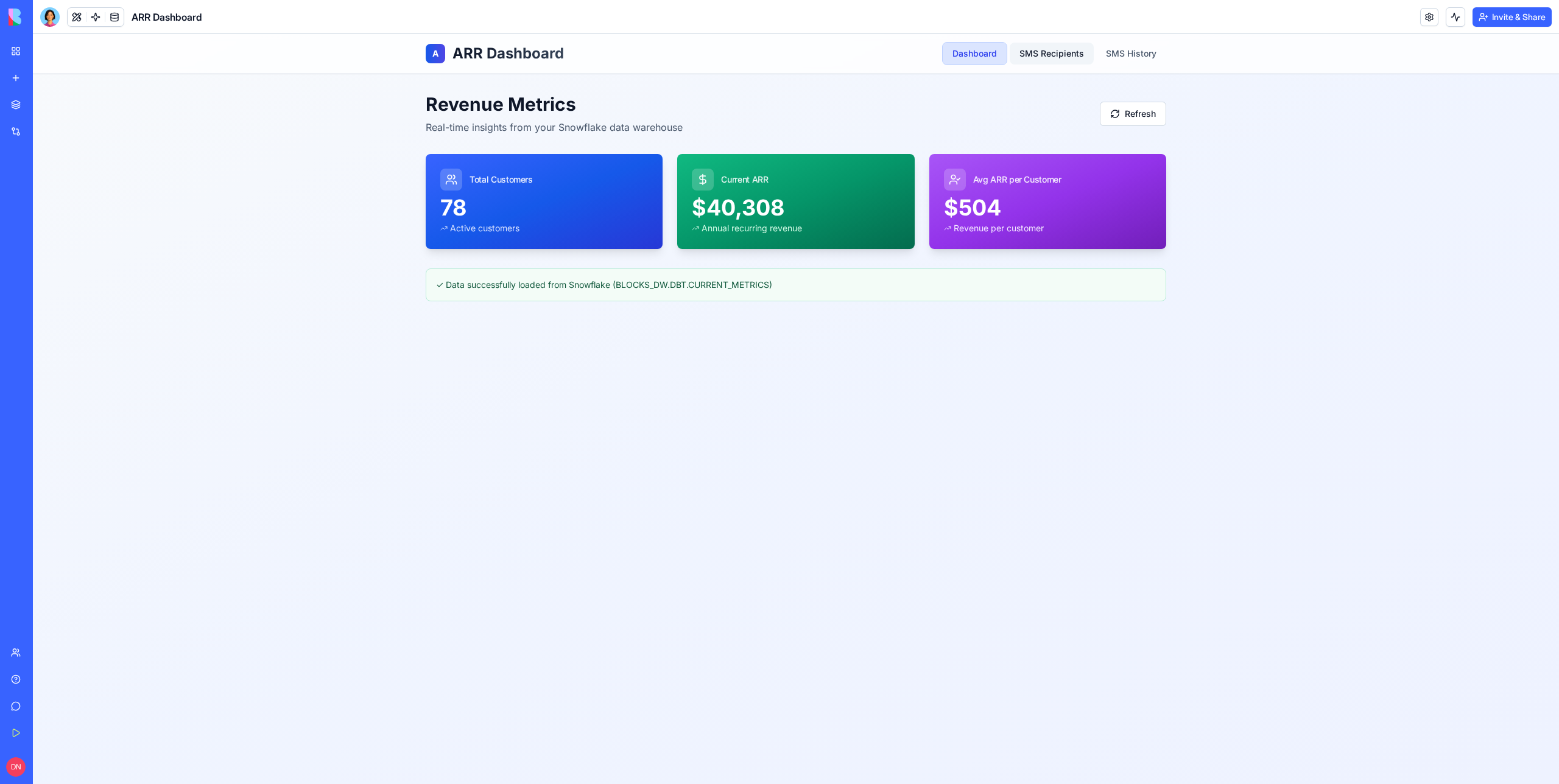
click at [1051, 54] on link "SMS Recipients" at bounding box center [1052, 53] width 84 height 22
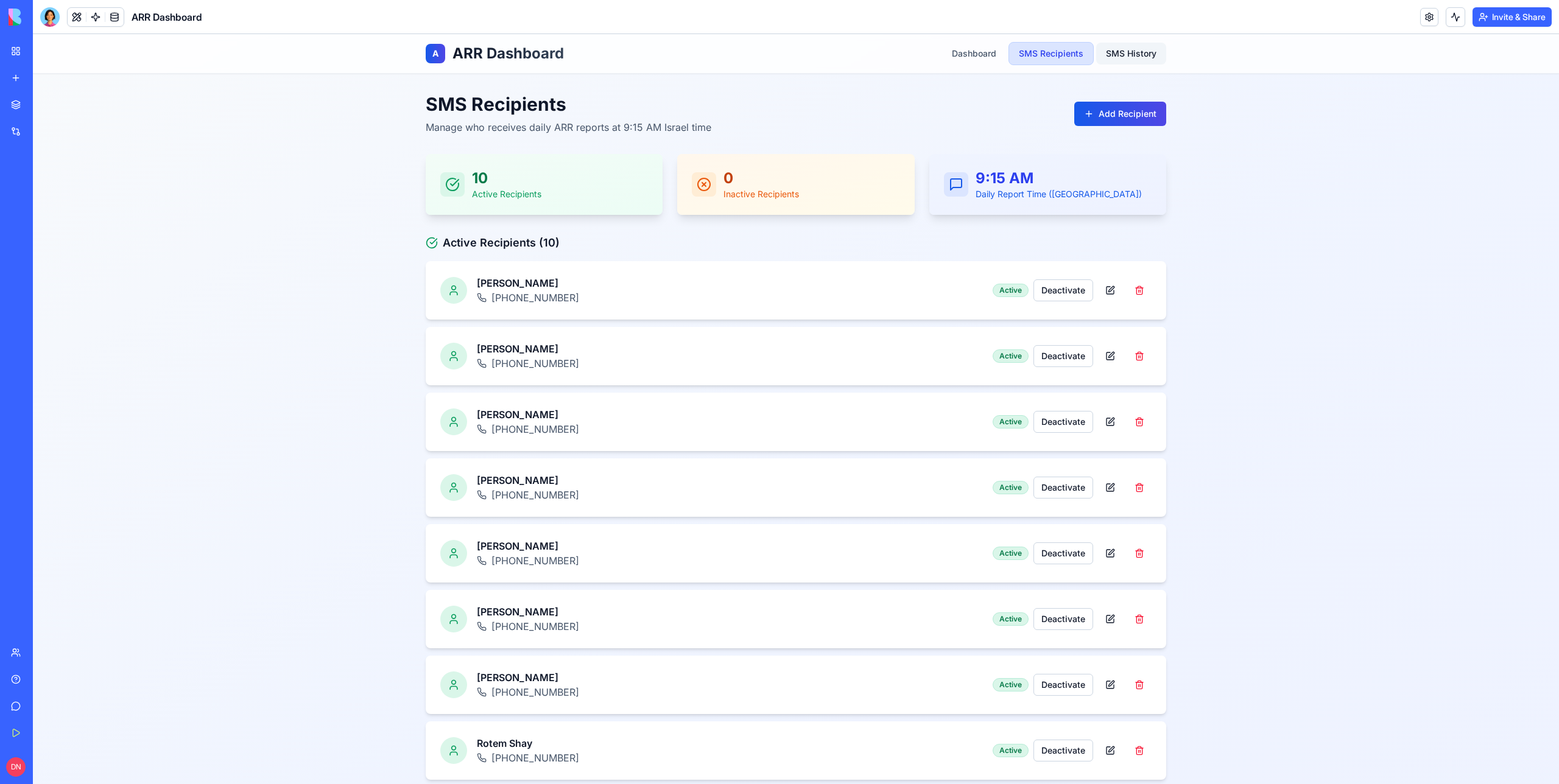
click at [1118, 54] on link "SMS History" at bounding box center [1131, 53] width 70 height 22
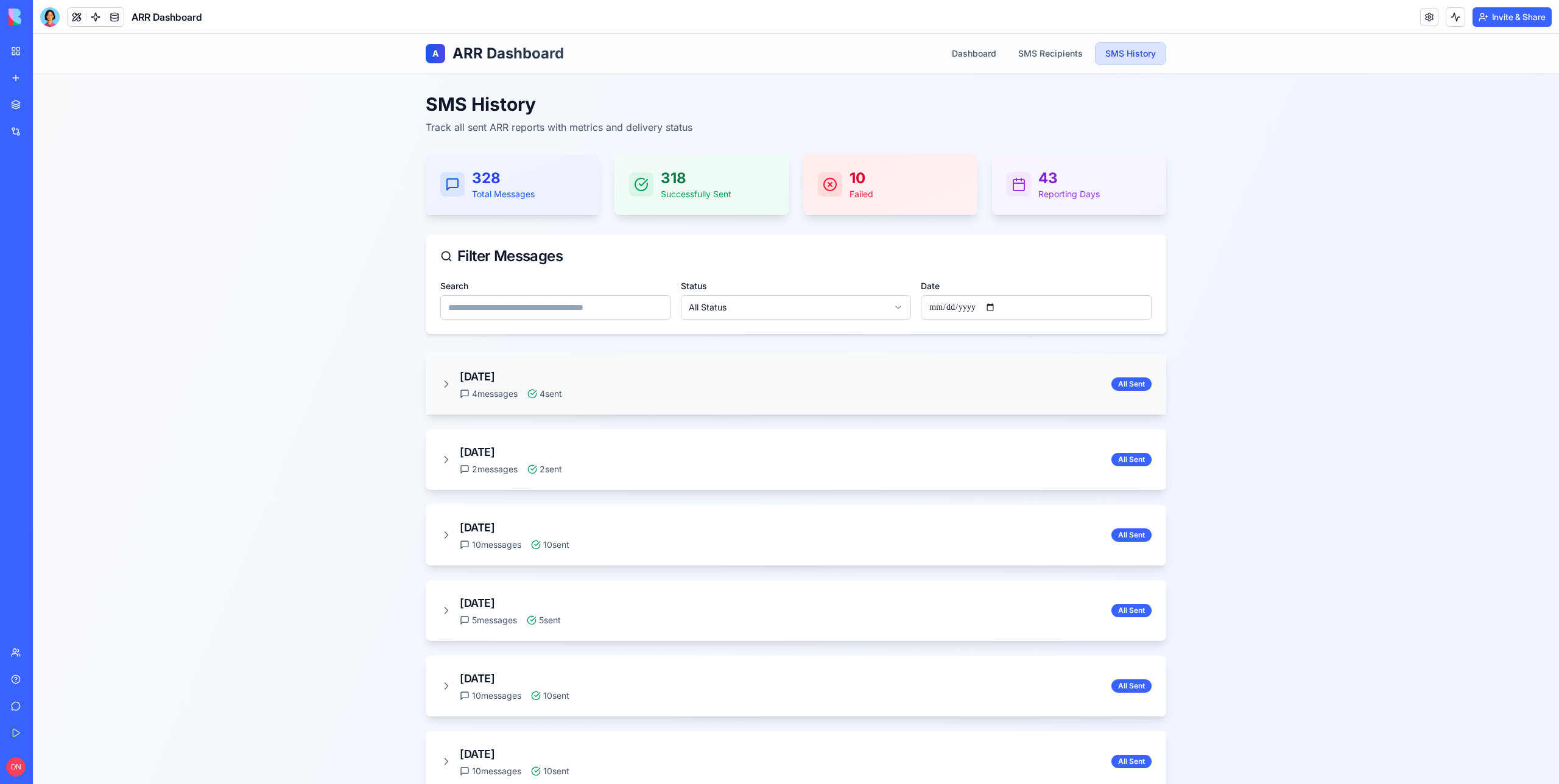
click at [445, 385] on icon at bounding box center [446, 384] width 12 height 12
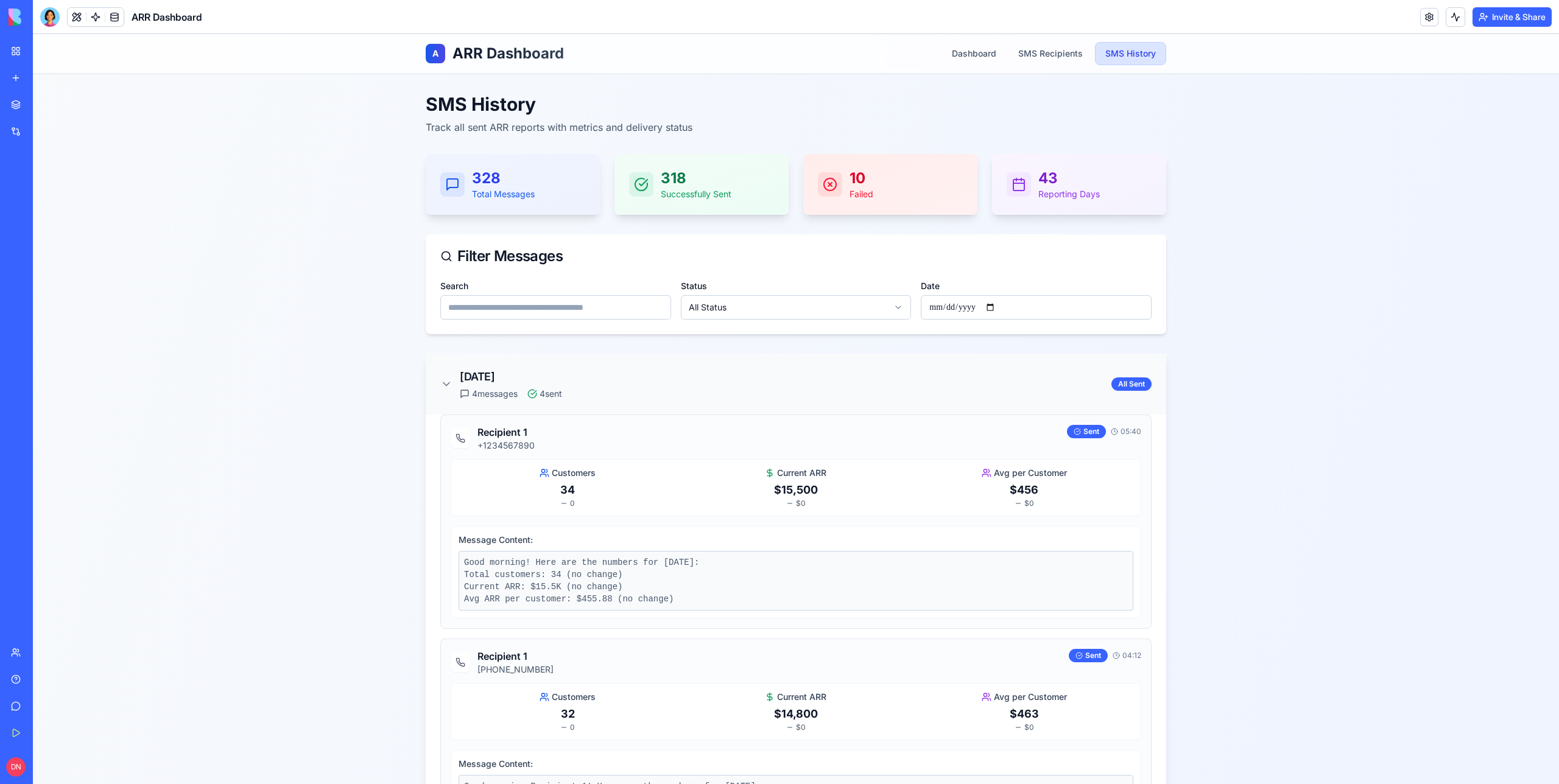
click at [445, 385] on icon at bounding box center [446, 384] width 12 height 12
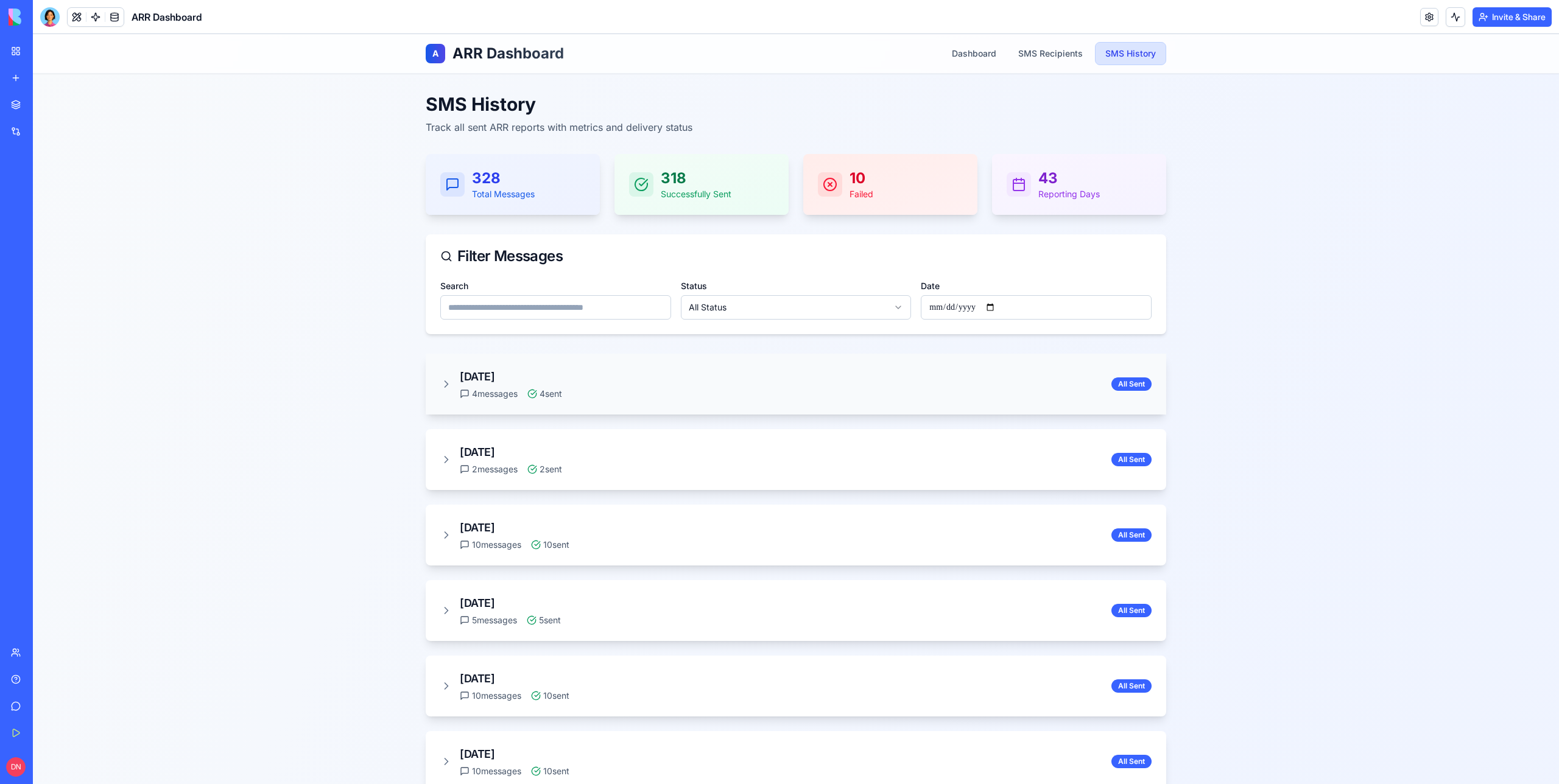
click at [445, 385] on icon at bounding box center [446, 384] width 12 height 12
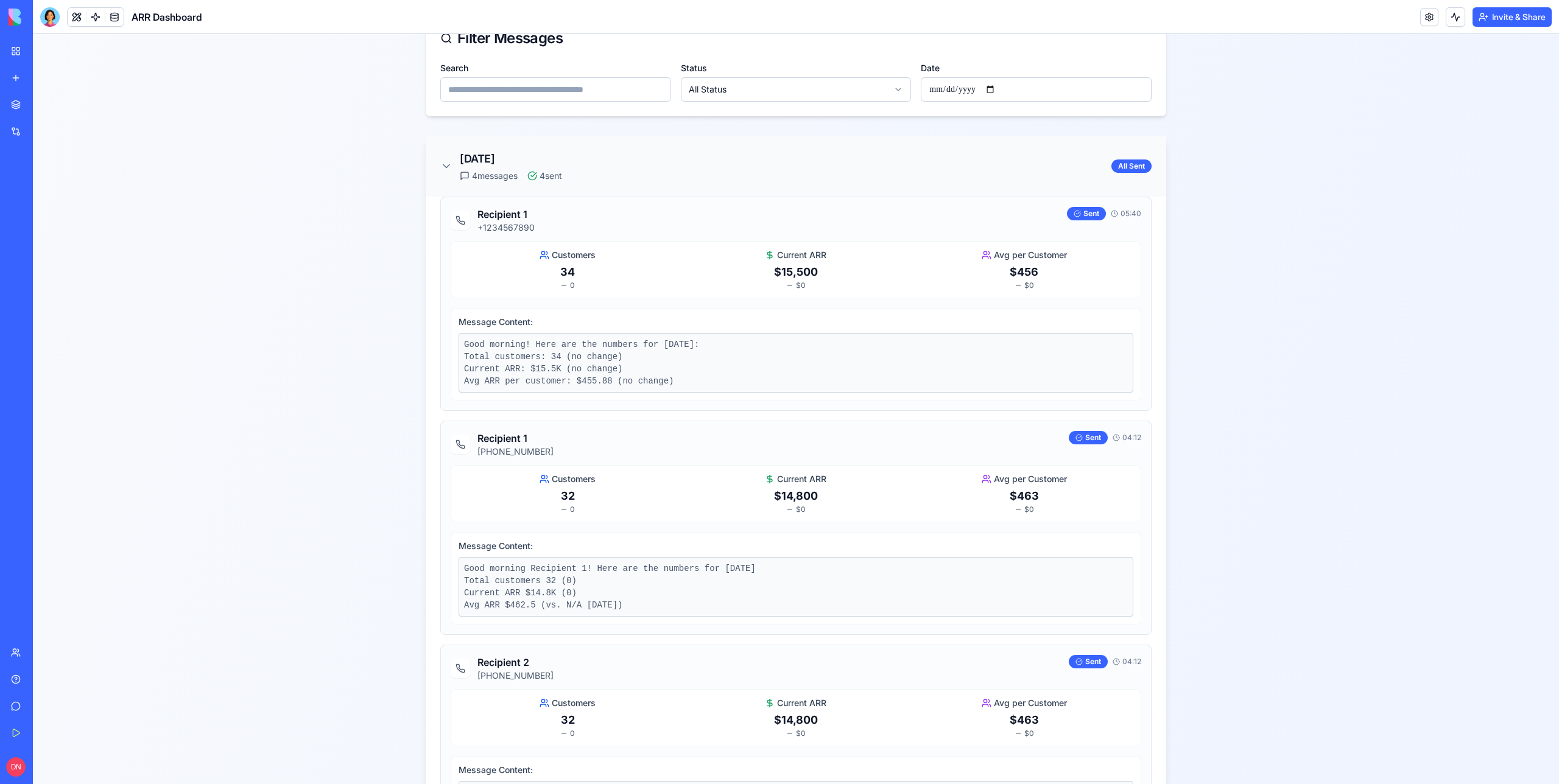
scroll to position [216, 0]
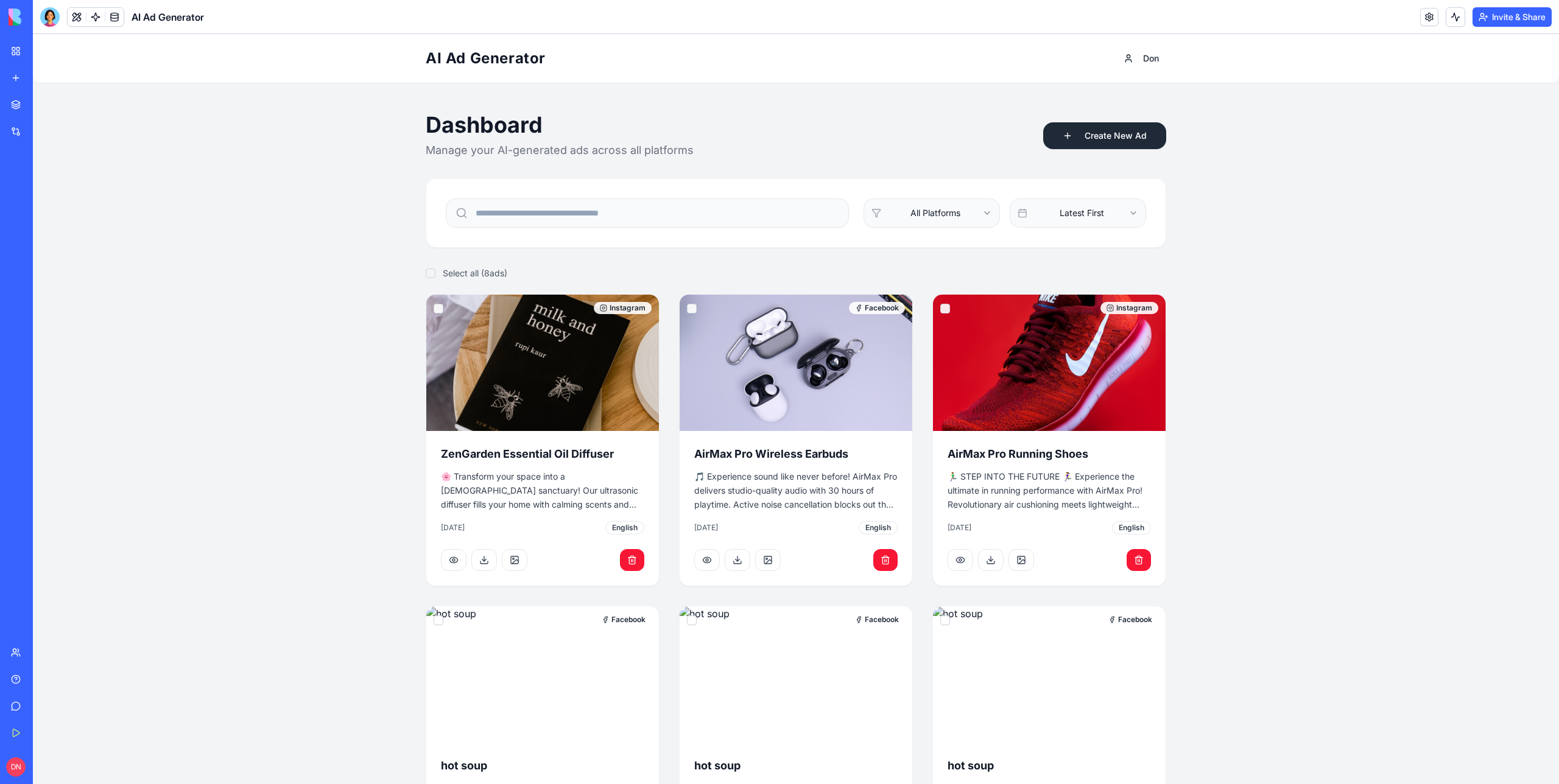
click at [1125, 132] on button "Create New Ad" at bounding box center [1105, 136] width 123 height 27
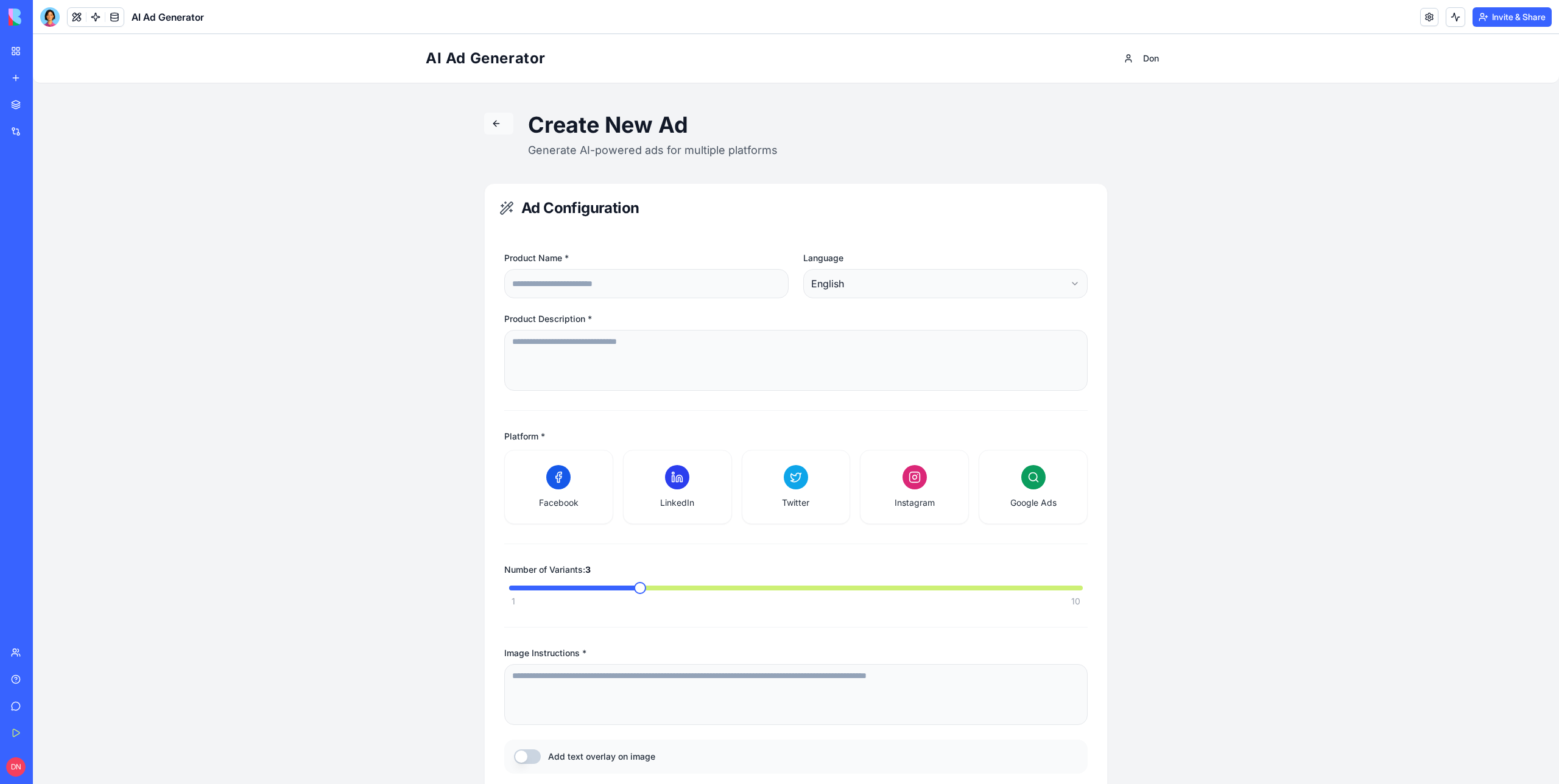
click at [490, 112] on button at bounding box center [499, 123] width 29 height 22
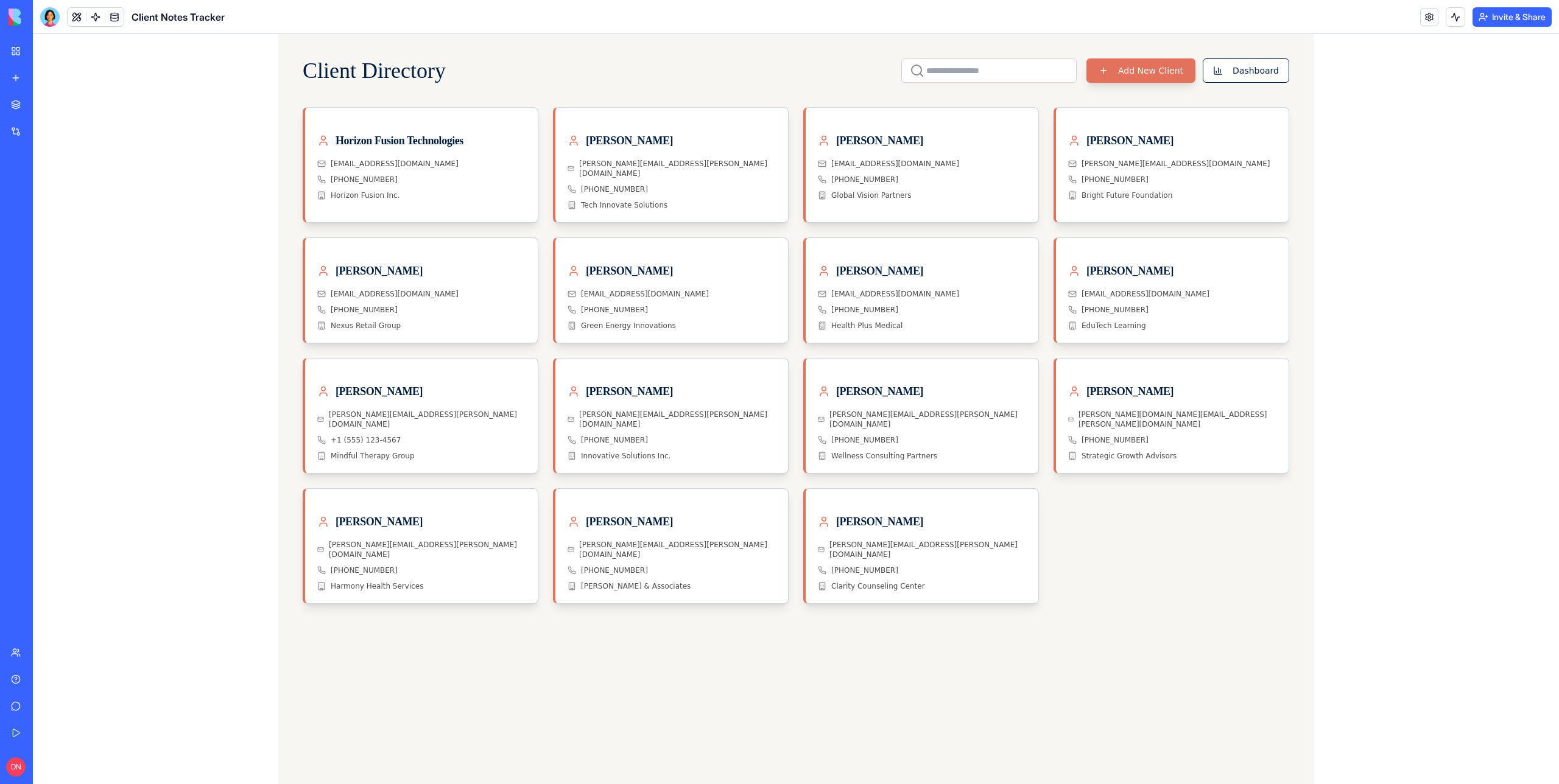
click at [1143, 67] on button "Add New Client" at bounding box center [1141, 71] width 109 height 24
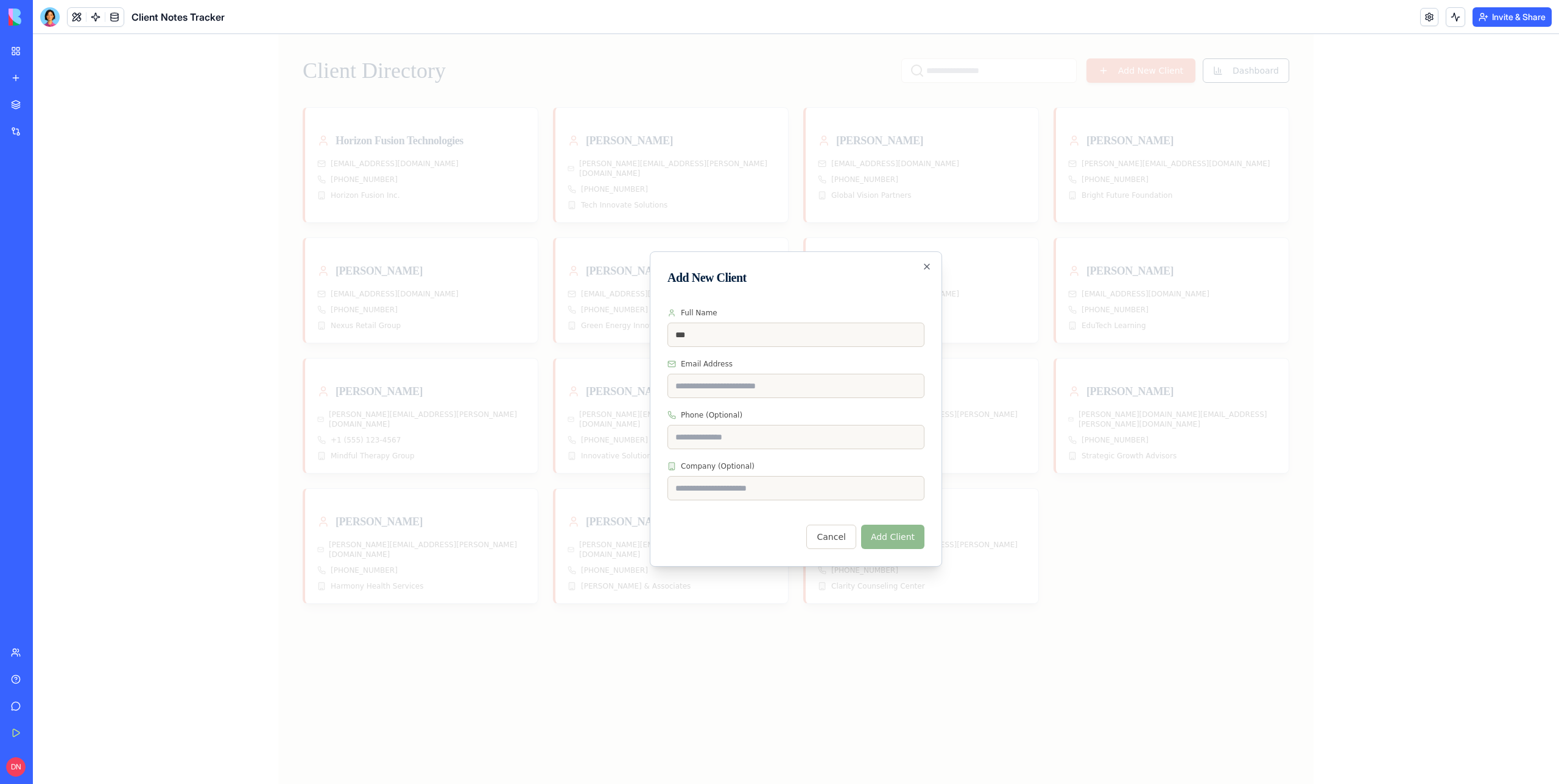
type input "***"
click at [712, 385] on input "**" at bounding box center [795, 385] width 257 height 24
type input "***"
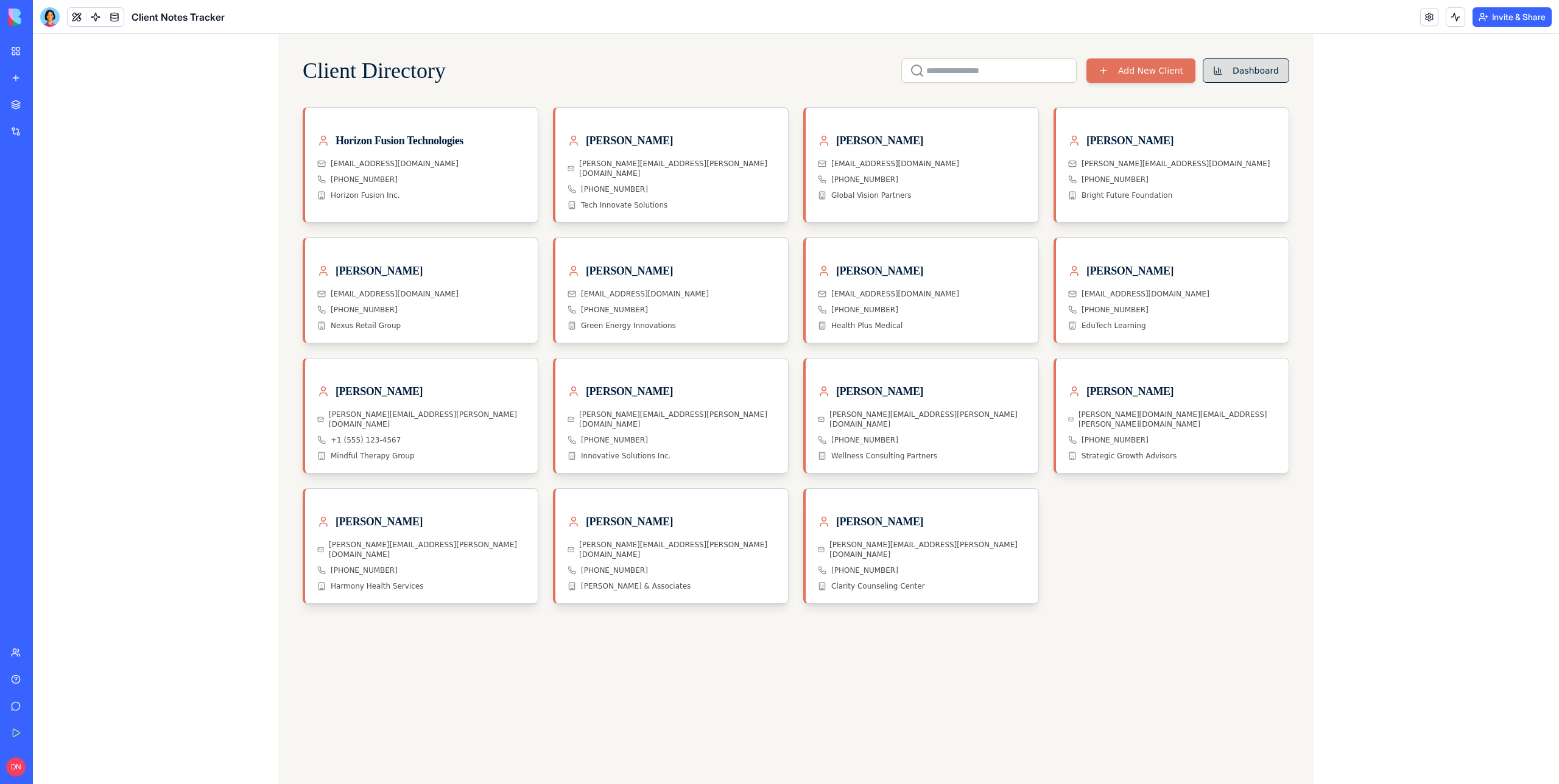
click at [1236, 65] on button "Dashboard" at bounding box center [1246, 71] width 86 height 24
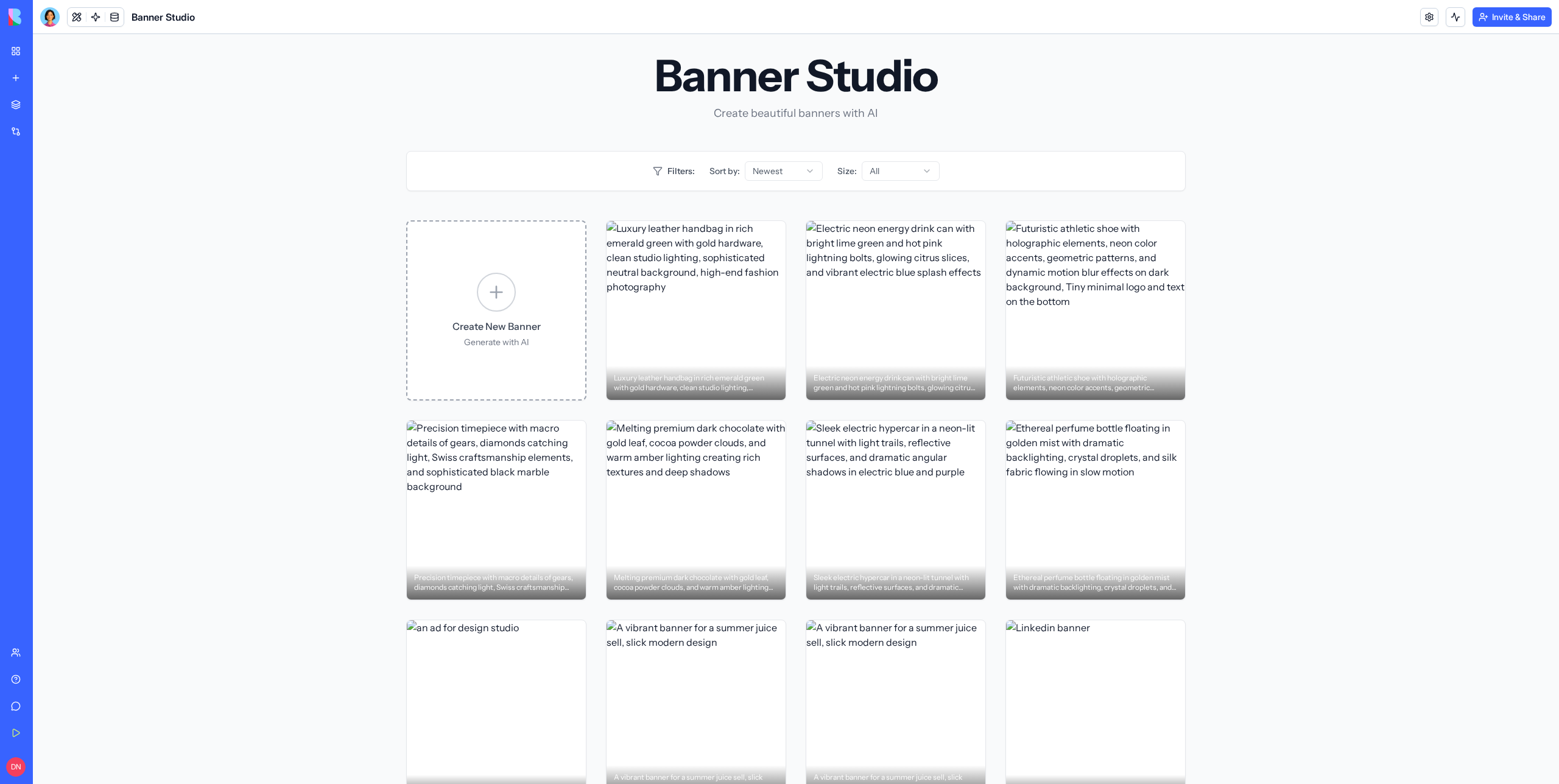
click at [495, 319] on p "Create New Banner" at bounding box center [496, 326] width 88 height 14
